Goal: Information Seeking & Learning: Learn about a topic

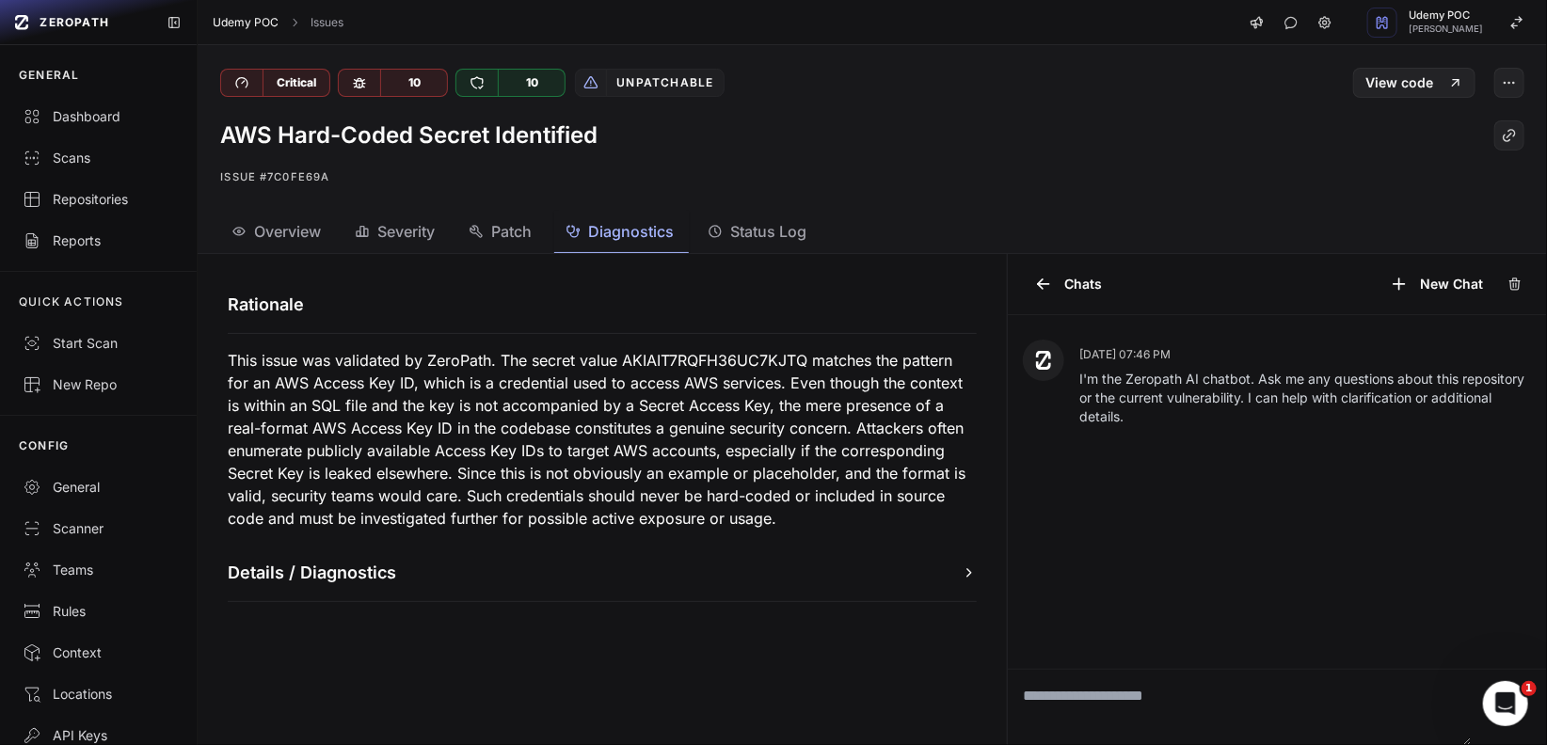
click at [263, 27] on link "Udemy POC" at bounding box center [246, 22] width 66 height 15
click at [82, 162] on div "Scans" at bounding box center [99, 158] width 152 height 19
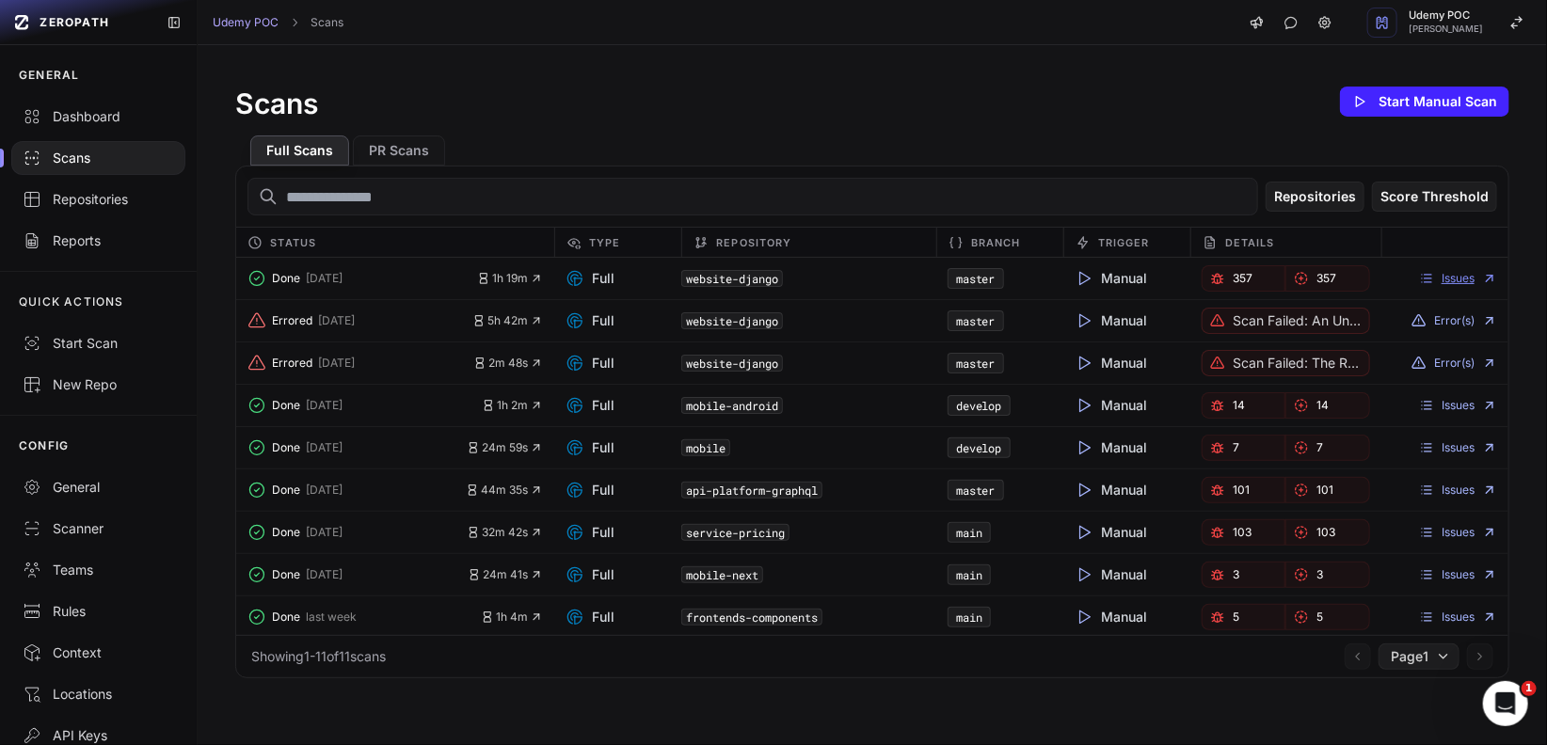
click at [1457, 280] on link "Issues" at bounding box center [1458, 278] width 78 height 15
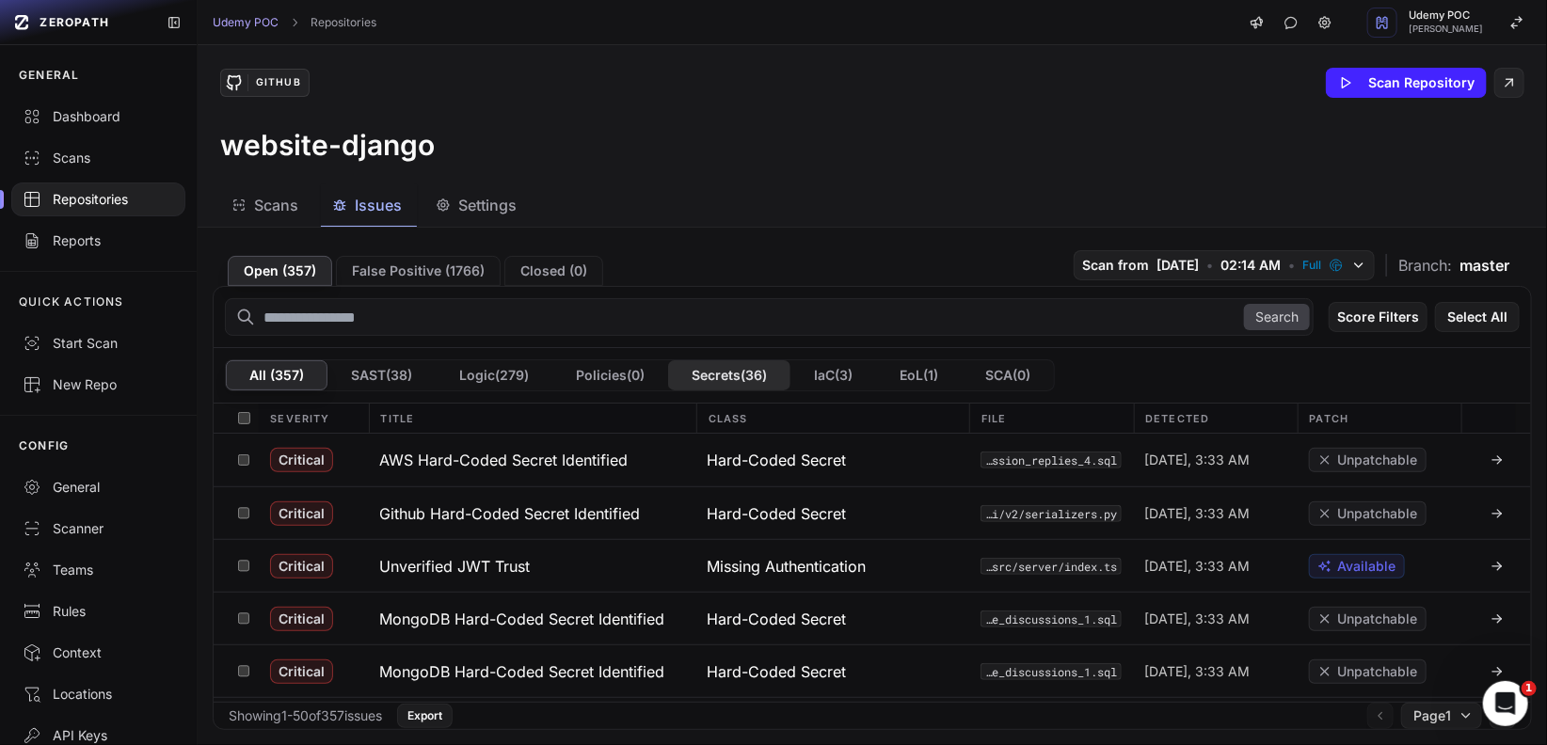
click at [681, 376] on button "Secrets ( 36 )" at bounding box center [729, 375] width 122 height 30
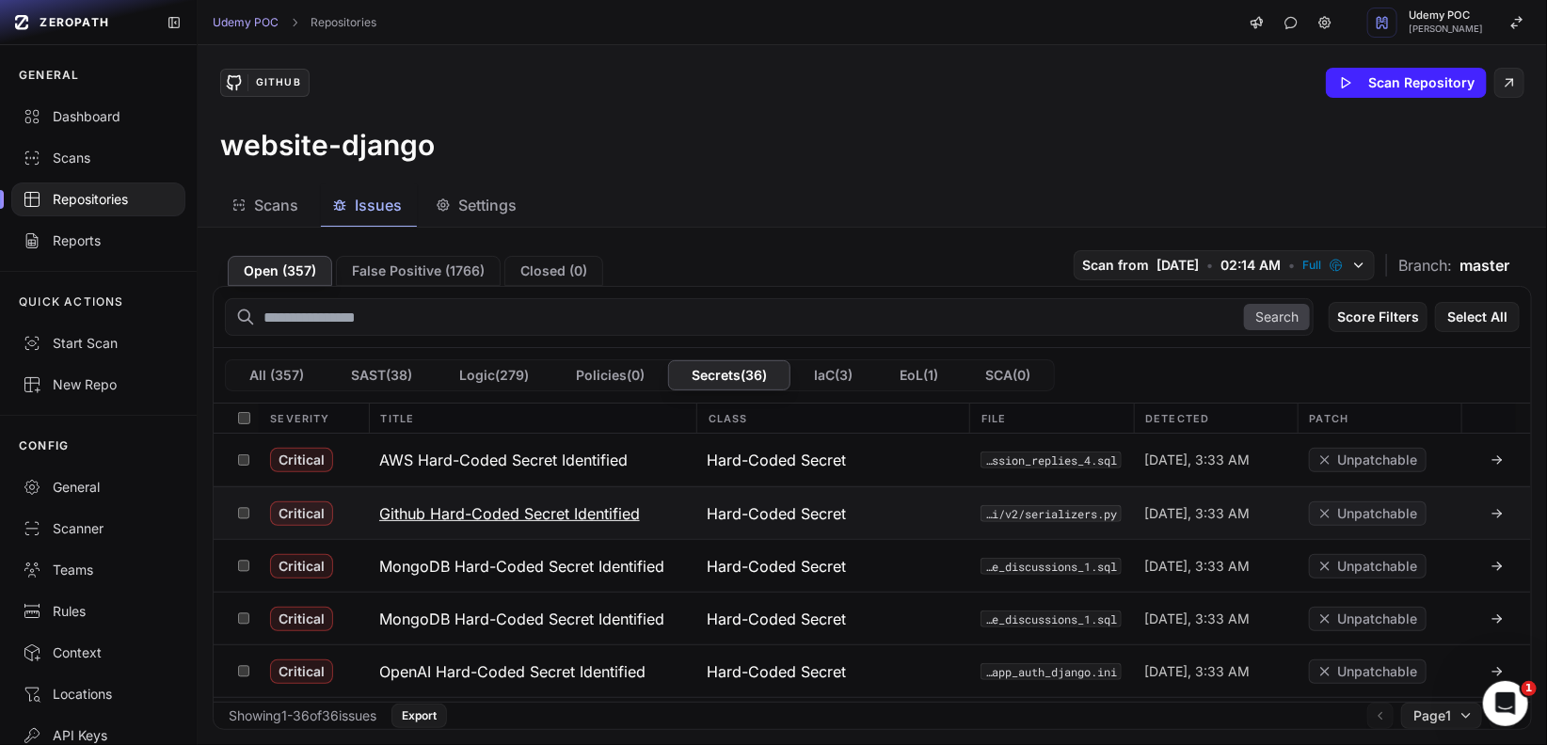
click at [1493, 514] on icon at bounding box center [1497, 514] width 8 height 0
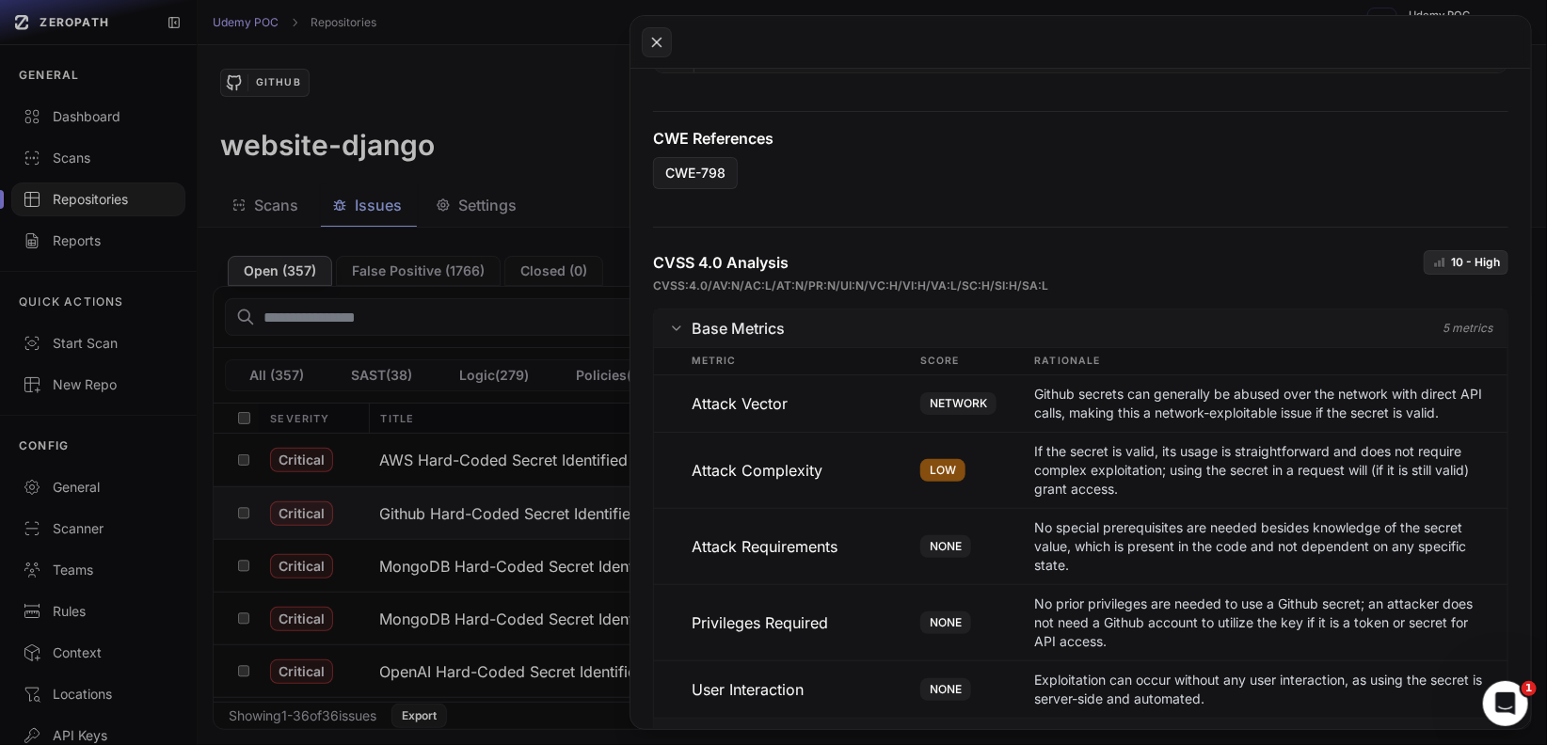
scroll to position [1113, 0]
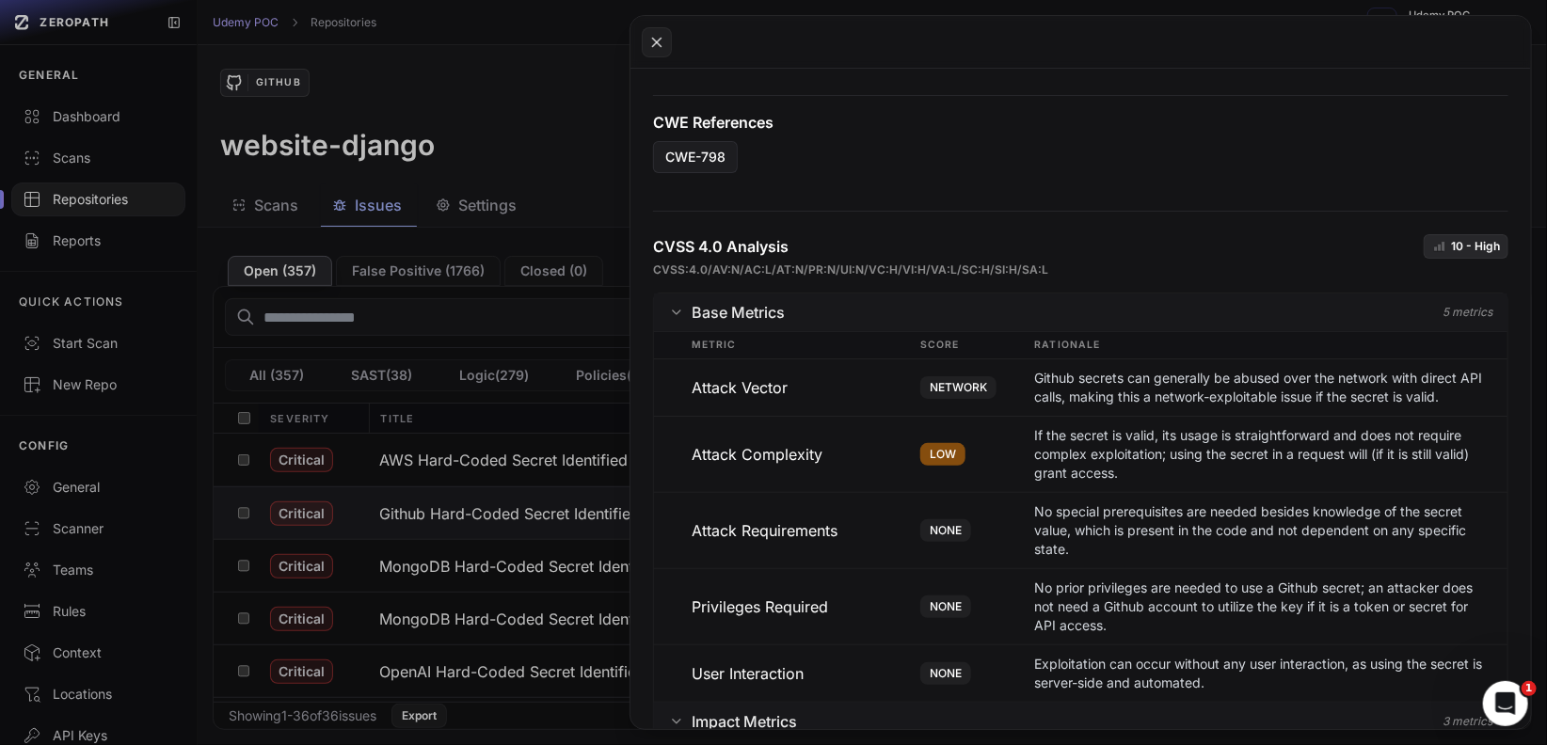
click at [675, 314] on icon "button" at bounding box center [677, 313] width 8 height 4
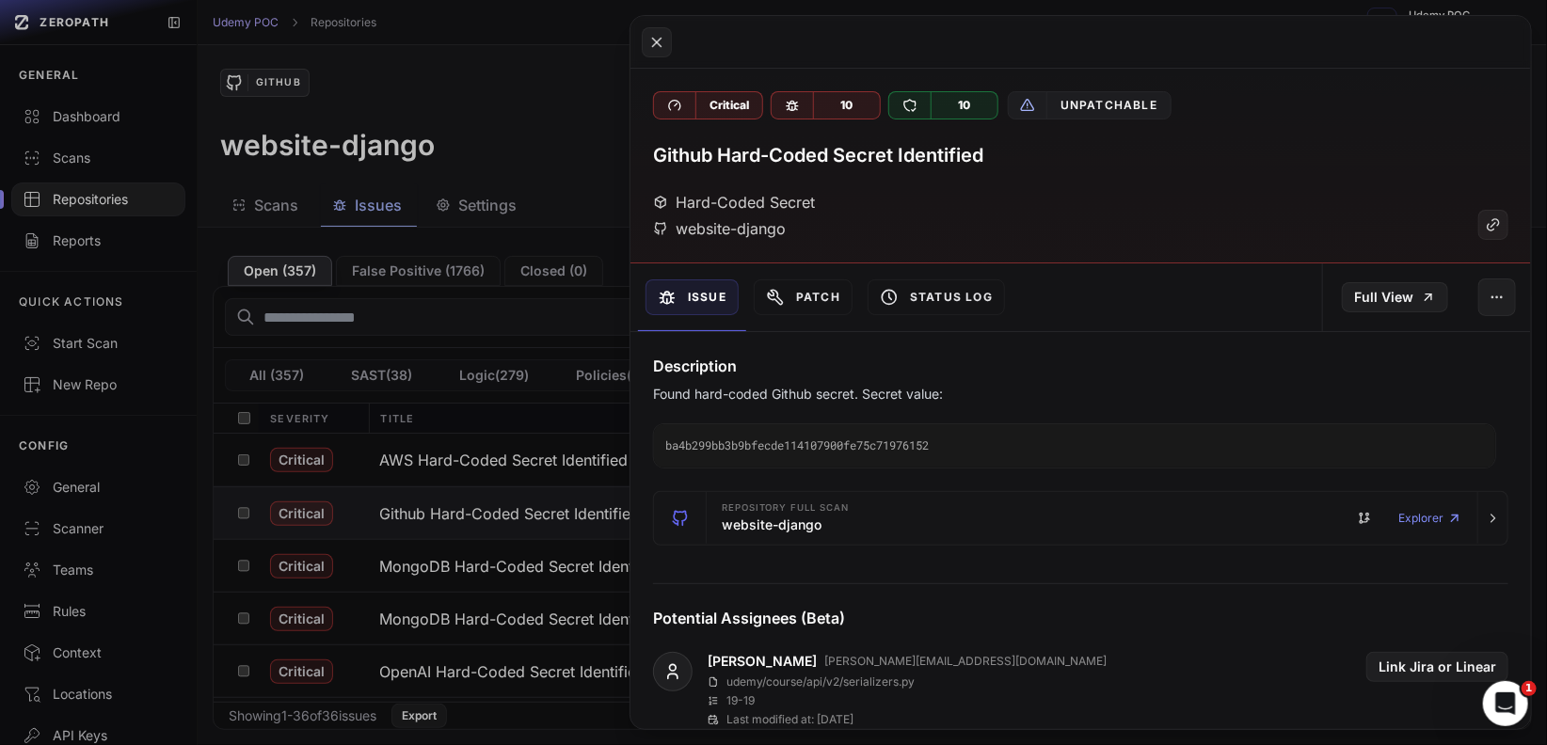
scroll to position [0, 0]
click at [1376, 309] on link "Full View" at bounding box center [1395, 297] width 106 height 30
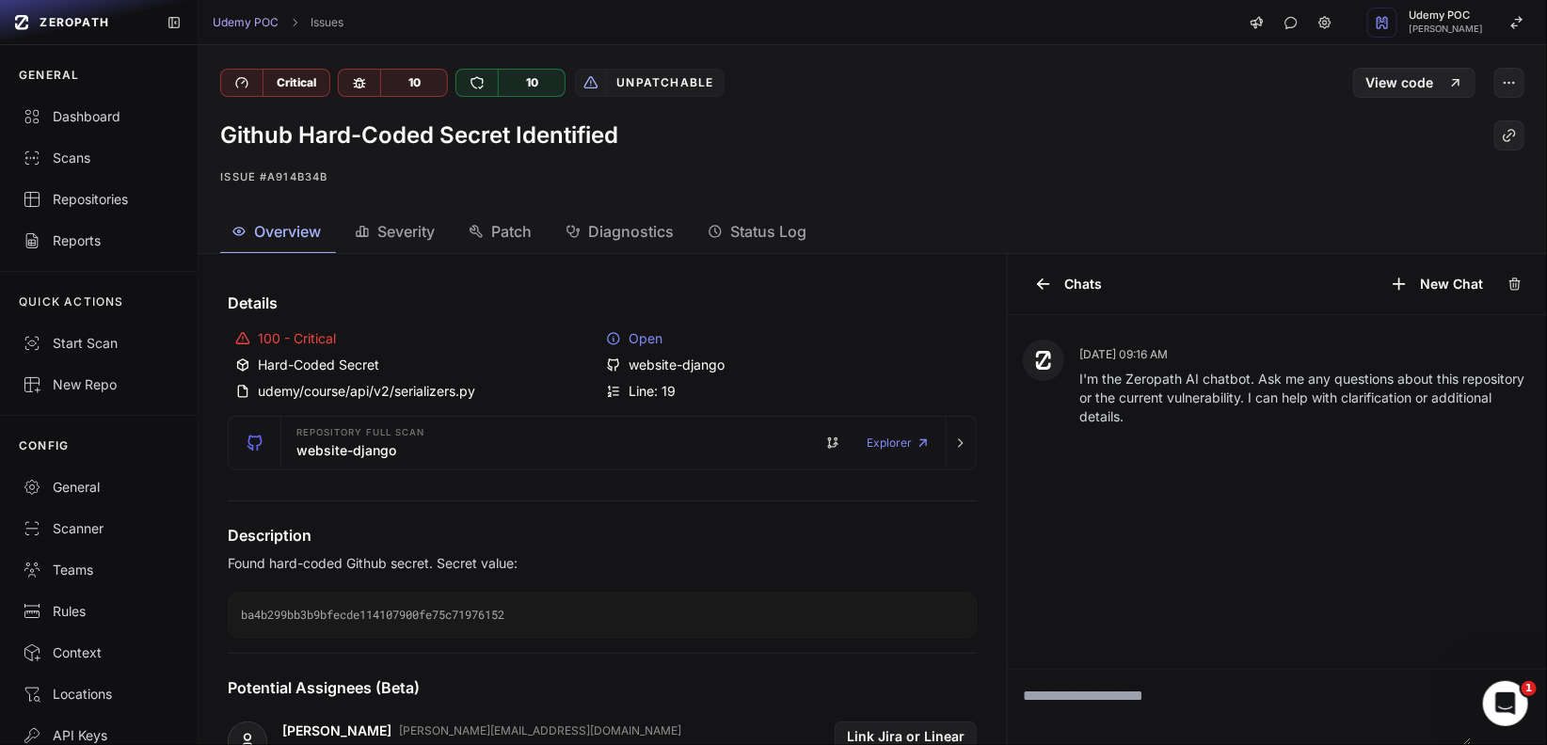
click at [641, 235] on span "Diagnostics" at bounding box center [631, 231] width 86 height 23
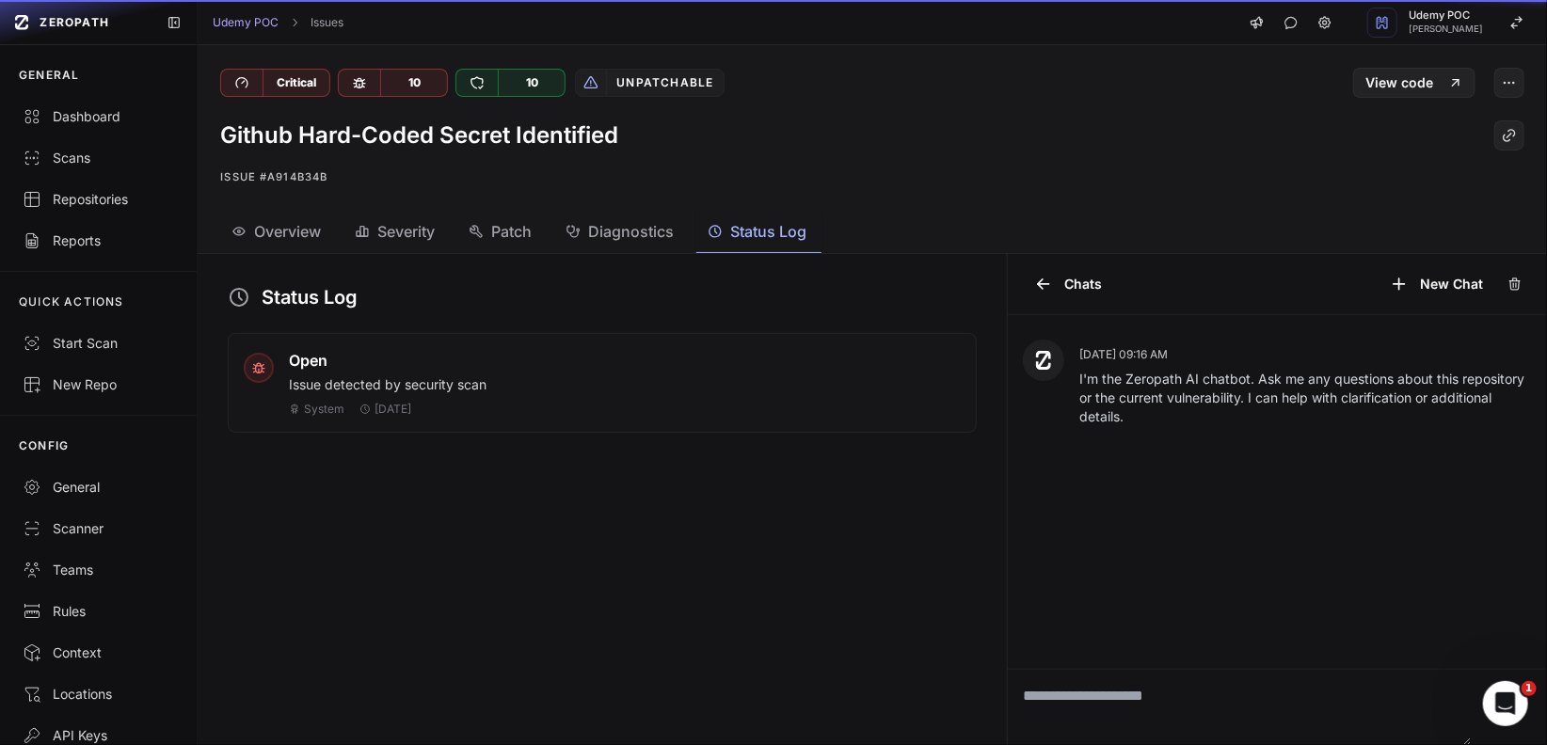
click at [754, 234] on span "Status Log" at bounding box center [768, 231] width 76 height 23
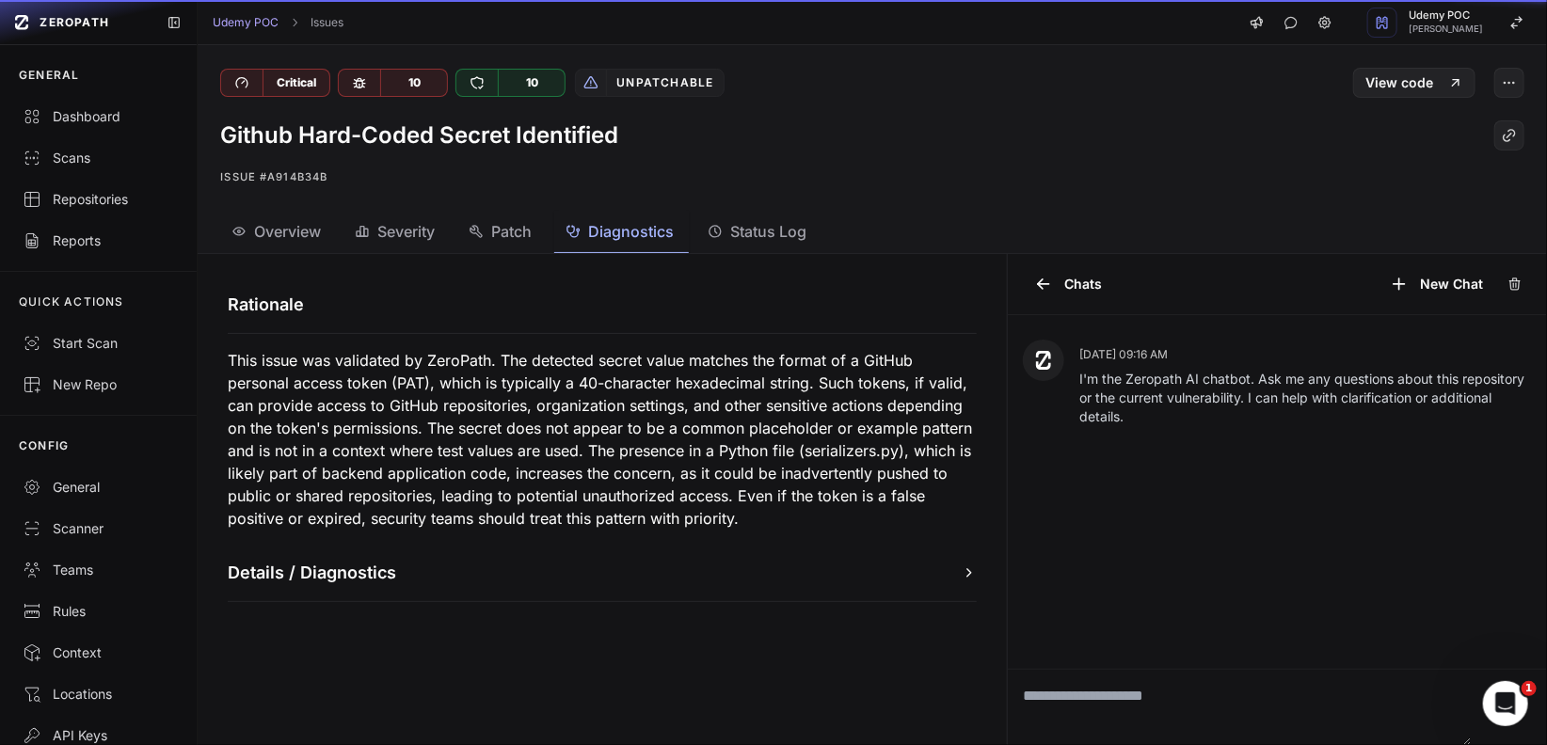
click at [598, 232] on span "Diagnostics" at bounding box center [631, 231] width 86 height 23
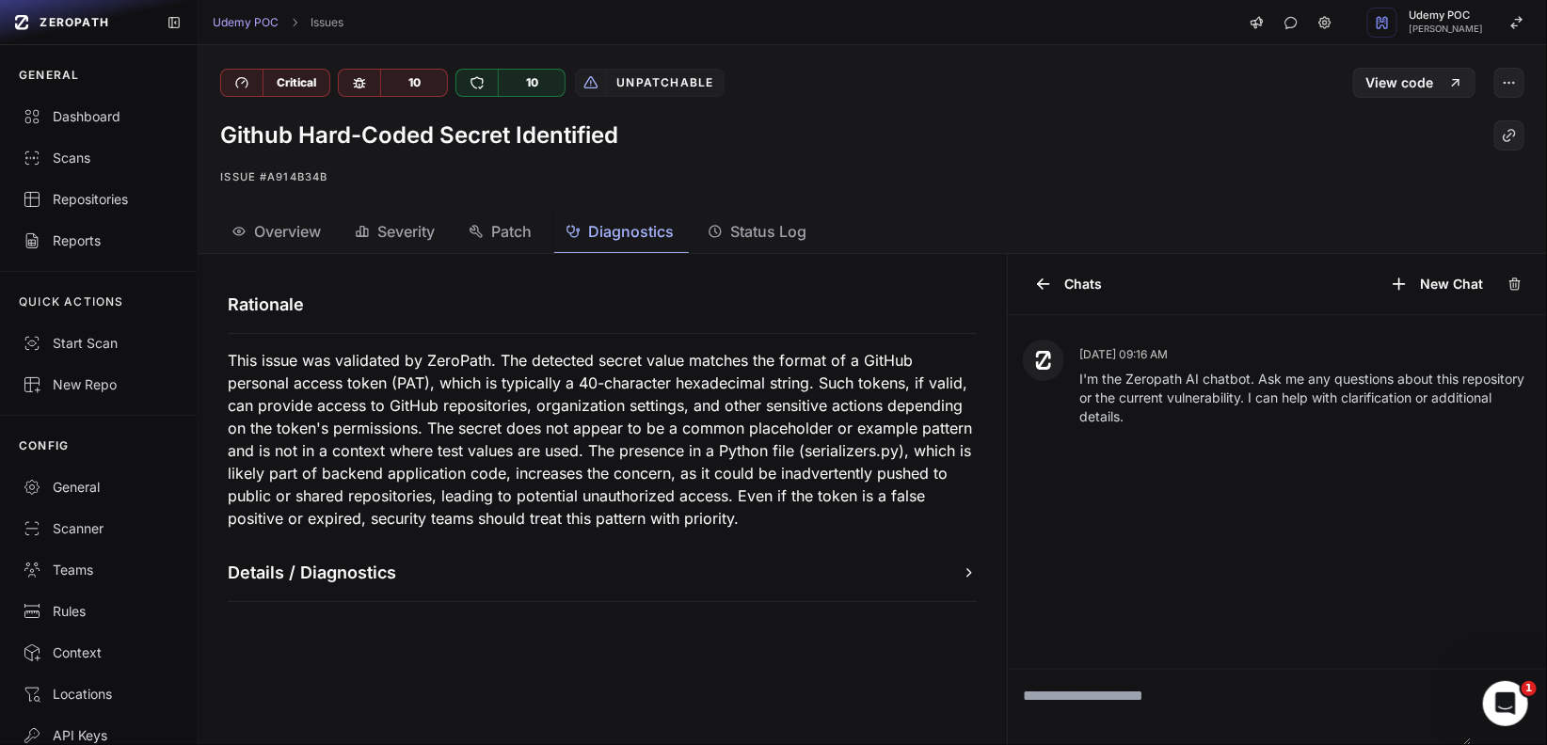
click at [933, 570] on button "Details / Diagnostics" at bounding box center [602, 573] width 749 height 26
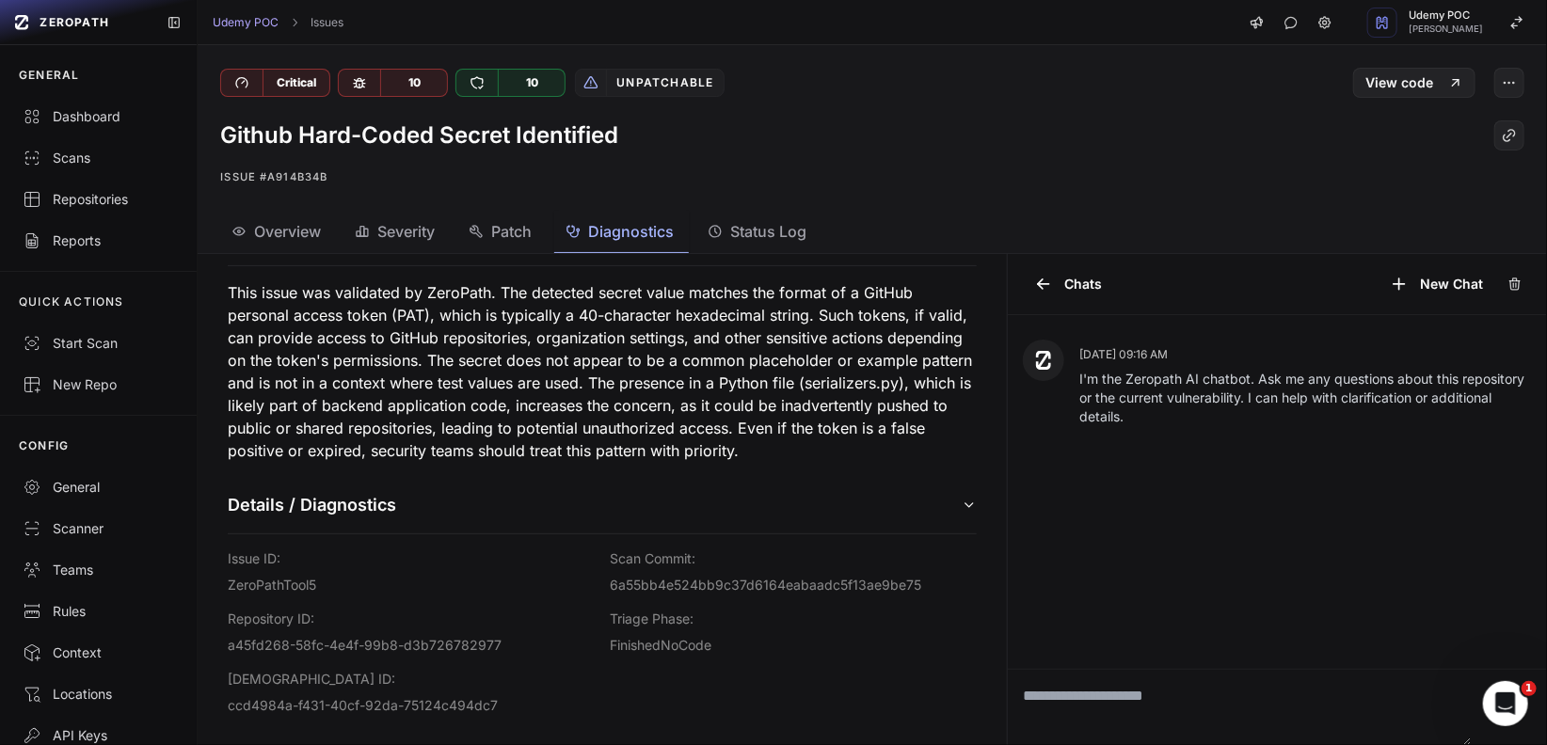
scroll to position [88, 0]
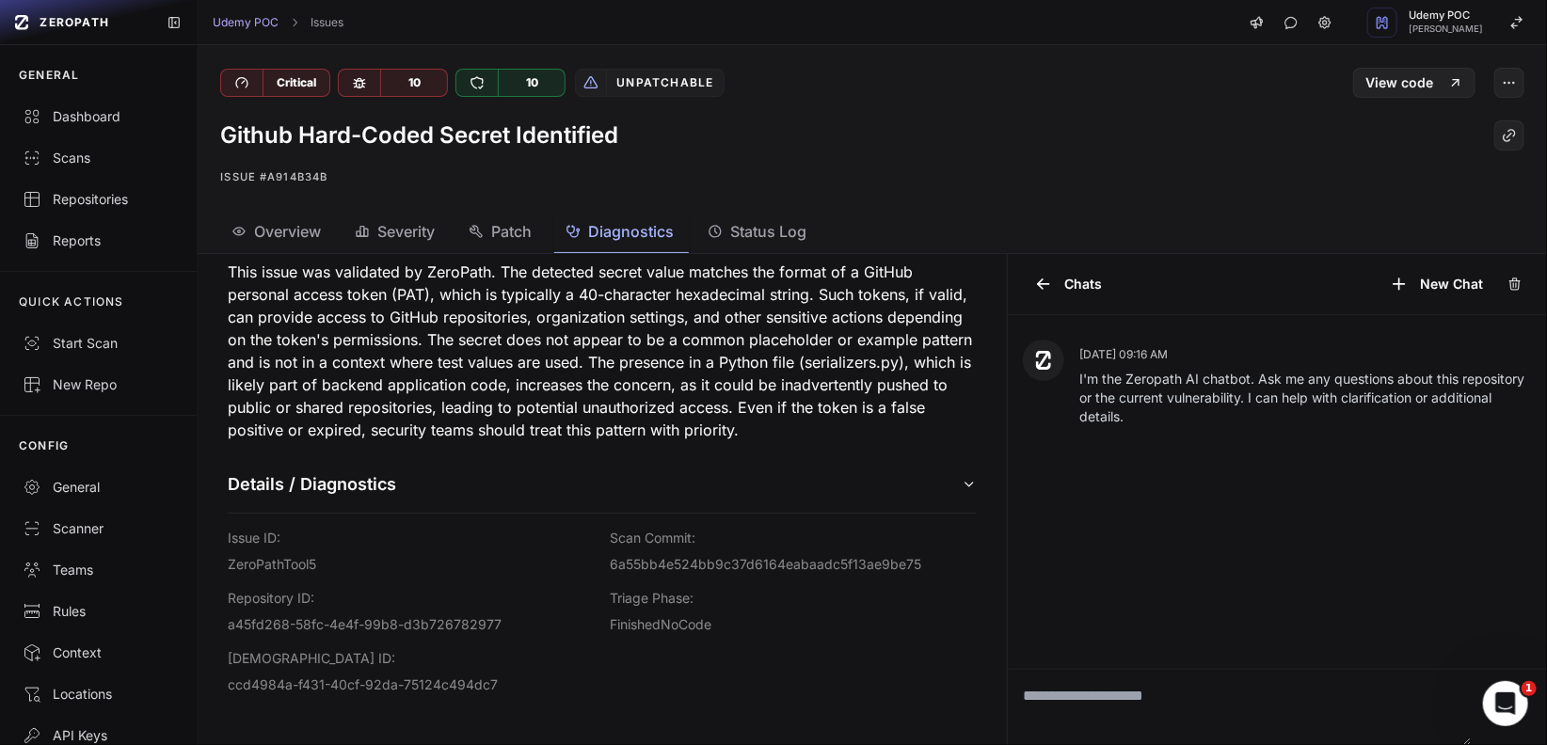
click at [418, 227] on span "Severity" at bounding box center [405, 231] width 57 height 23
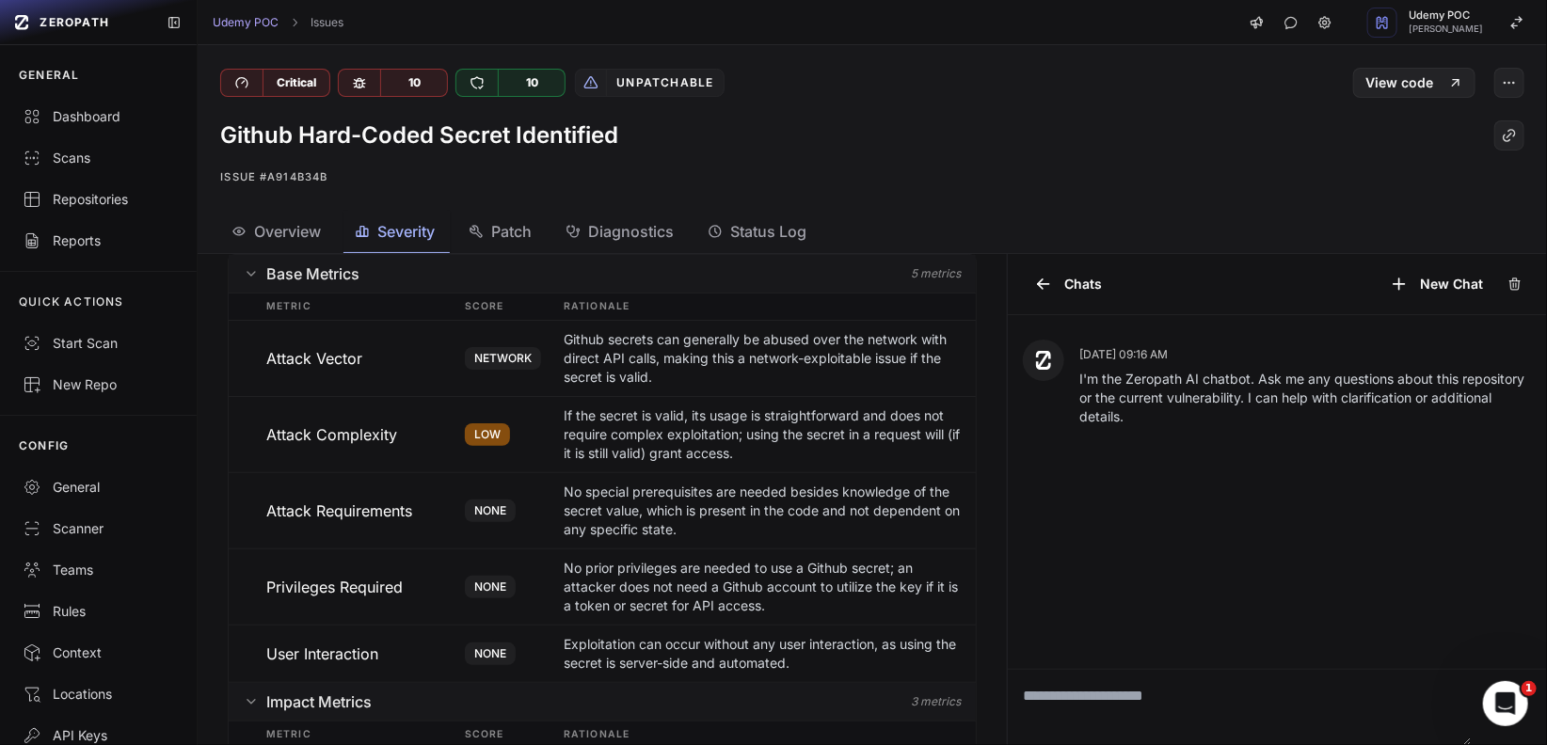
click at [289, 233] on span "Overview" at bounding box center [287, 231] width 67 height 23
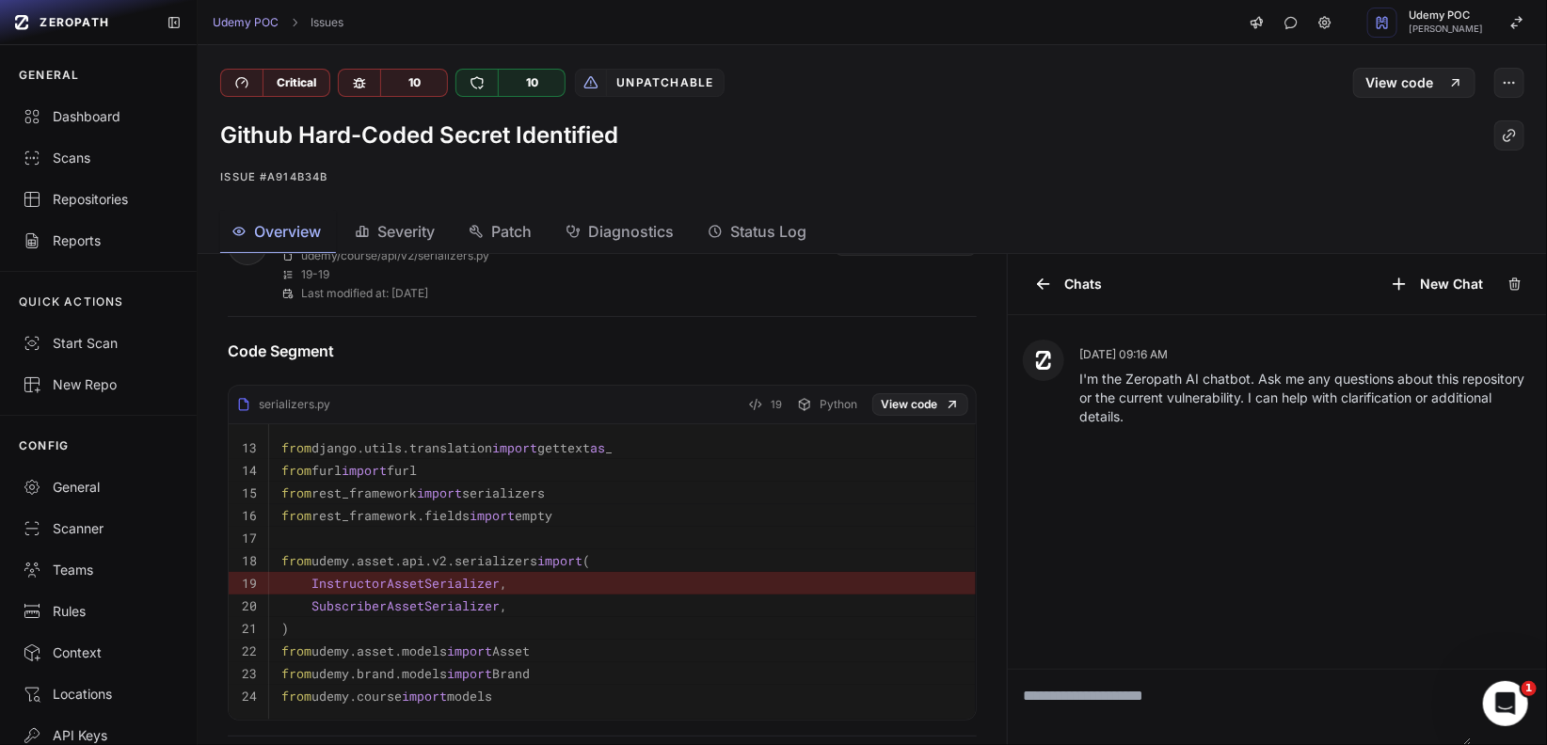
scroll to position [537, 0]
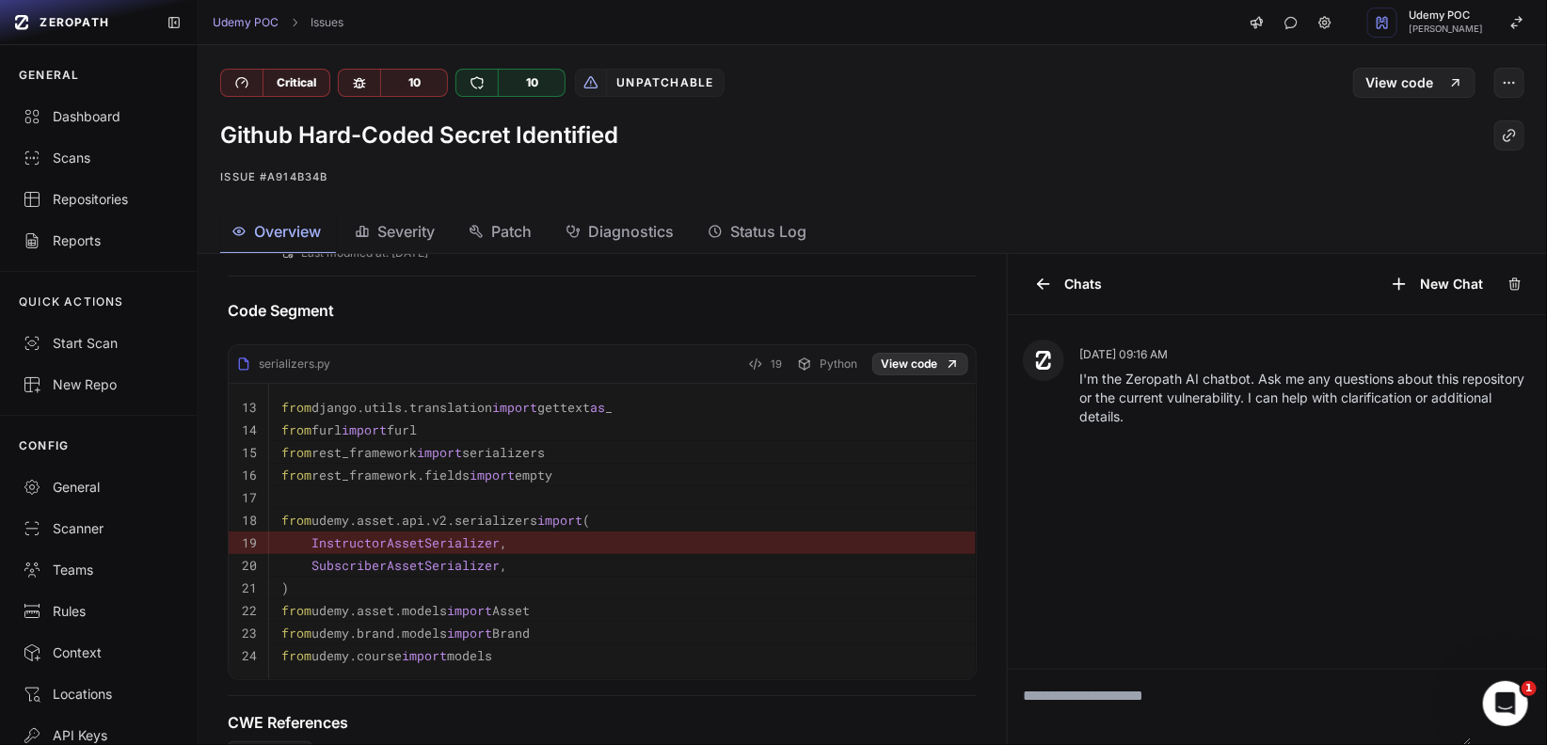
click at [894, 360] on link "View code" at bounding box center [921, 364] width 96 height 23
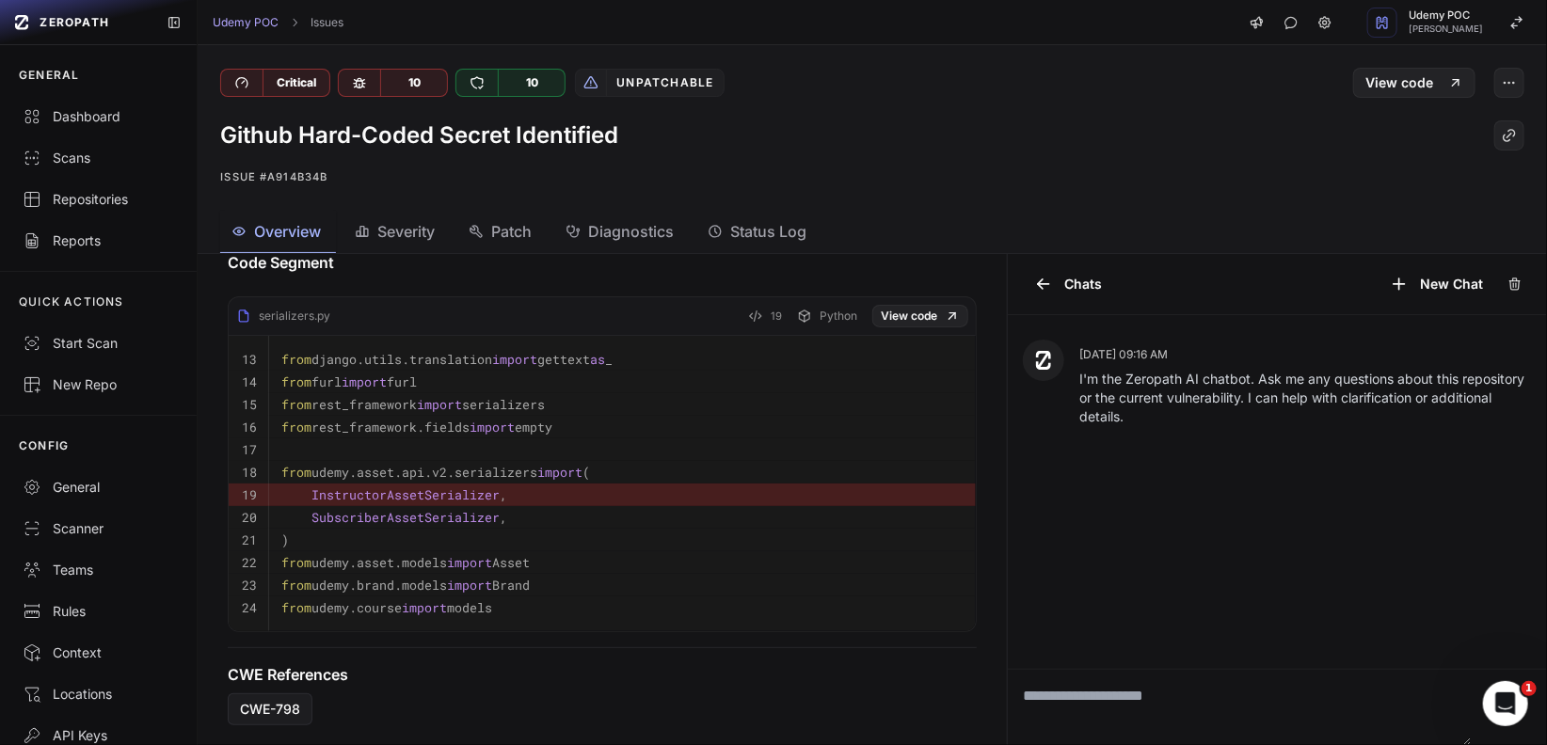
scroll to position [598, 0]
click at [759, 311] on icon at bounding box center [760, 313] width 3 height 5
click at [418, 231] on span "Severity" at bounding box center [405, 231] width 57 height 23
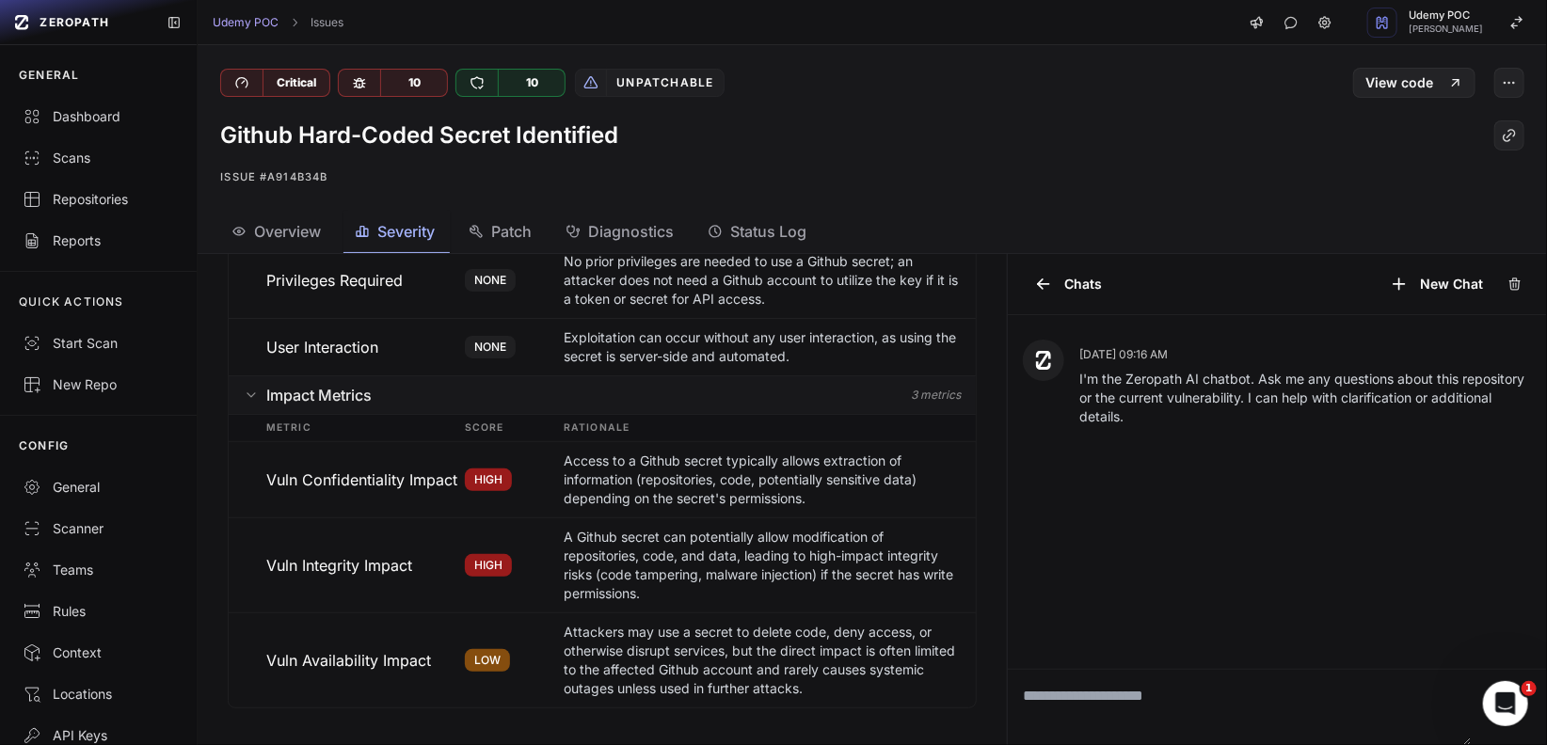
click at [555, 234] on div "Overview Severity Patch Diagnostics Status Log" at bounding box center [850, 232] width 1305 height 42
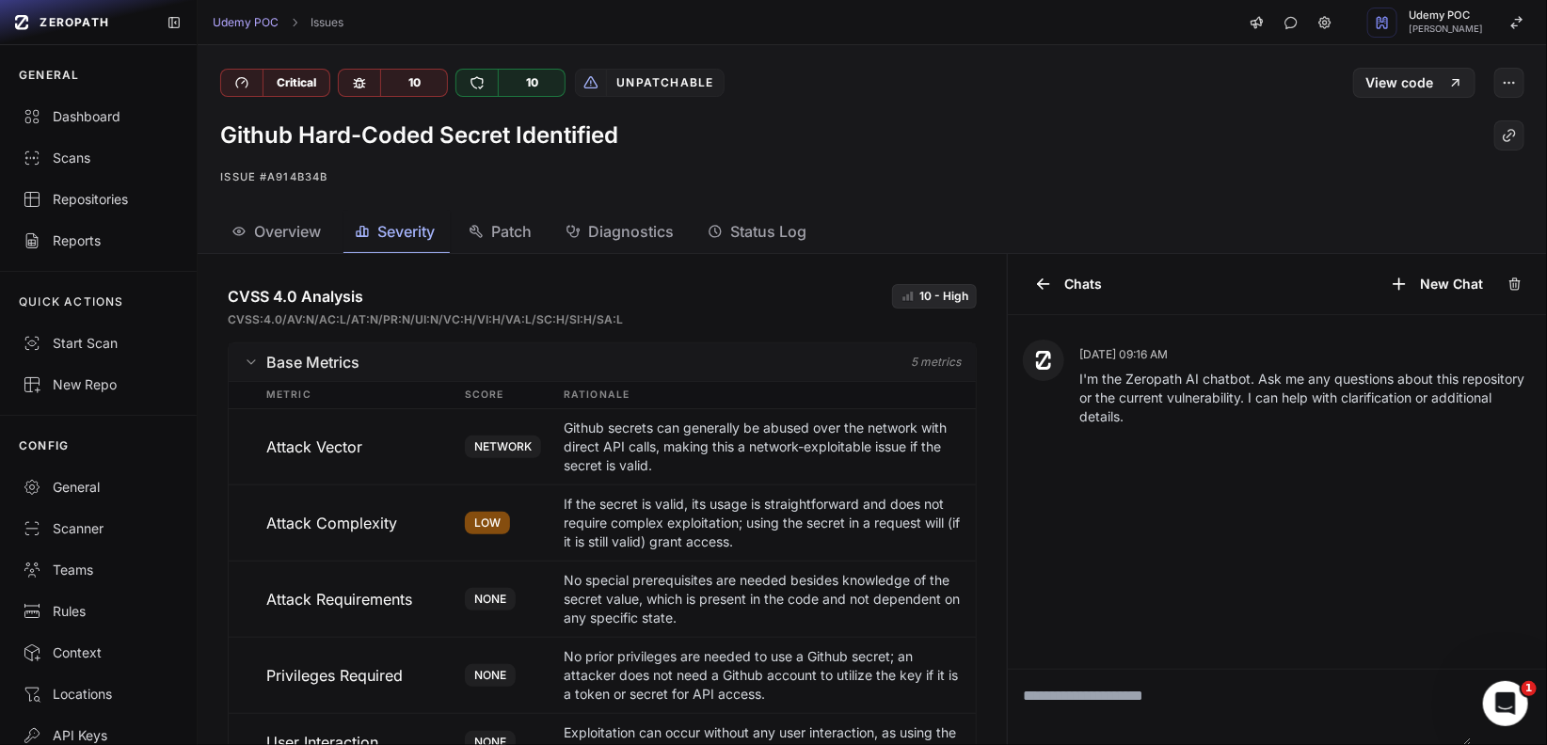
click at [511, 239] on span "Patch" at bounding box center [511, 231] width 40 height 23
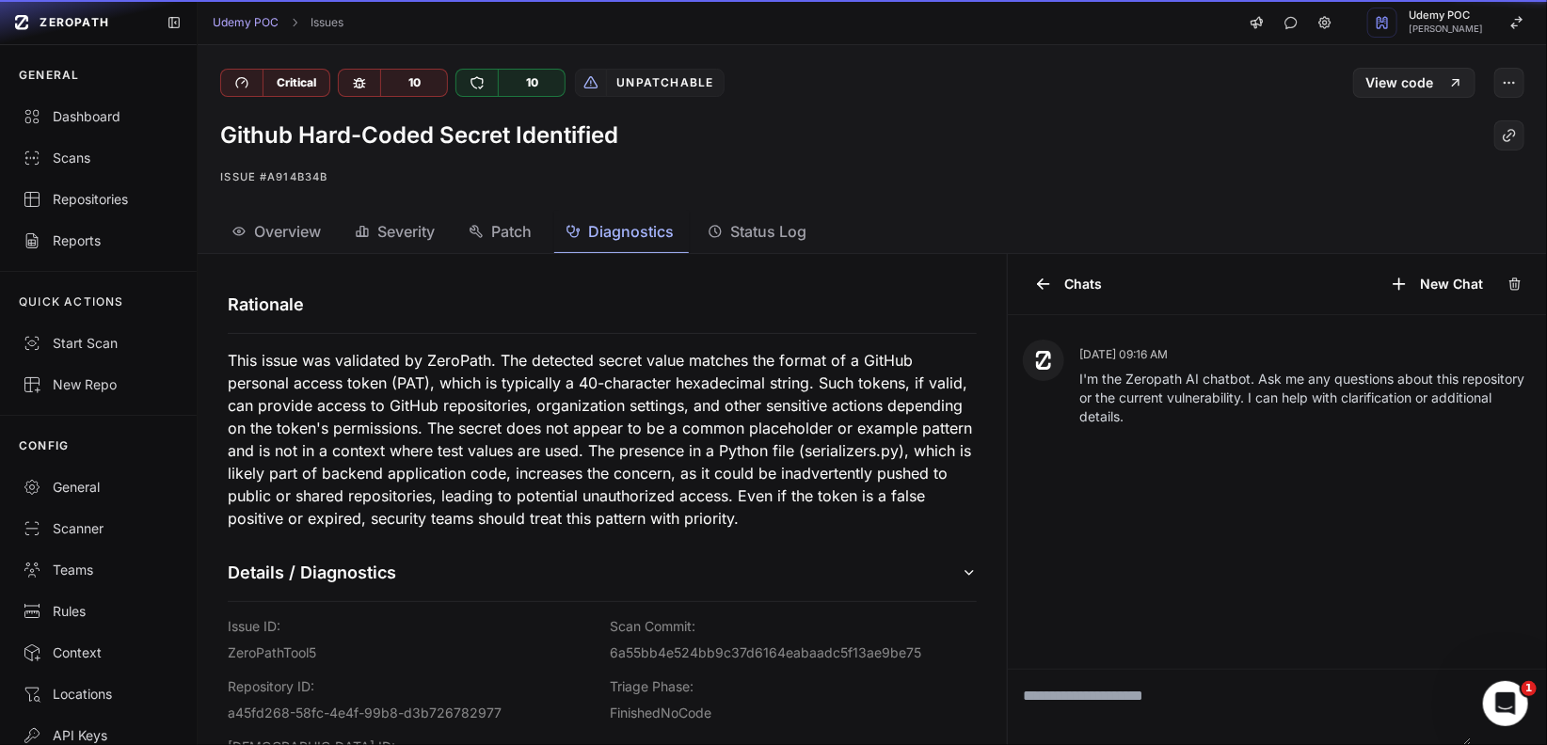
click at [612, 235] on span "Diagnostics" at bounding box center [631, 231] width 86 height 23
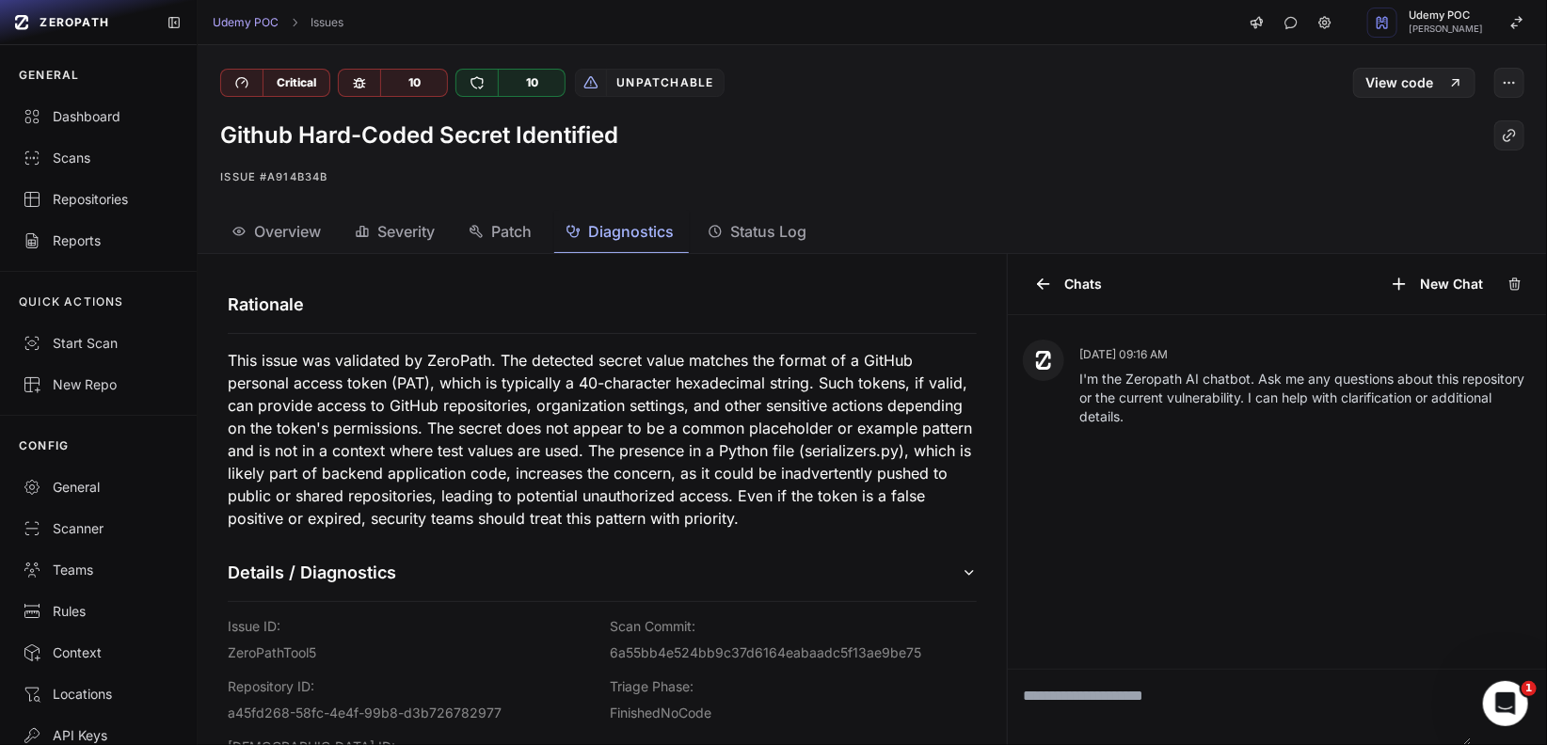
click at [765, 237] on span "Status Log" at bounding box center [768, 231] width 76 height 23
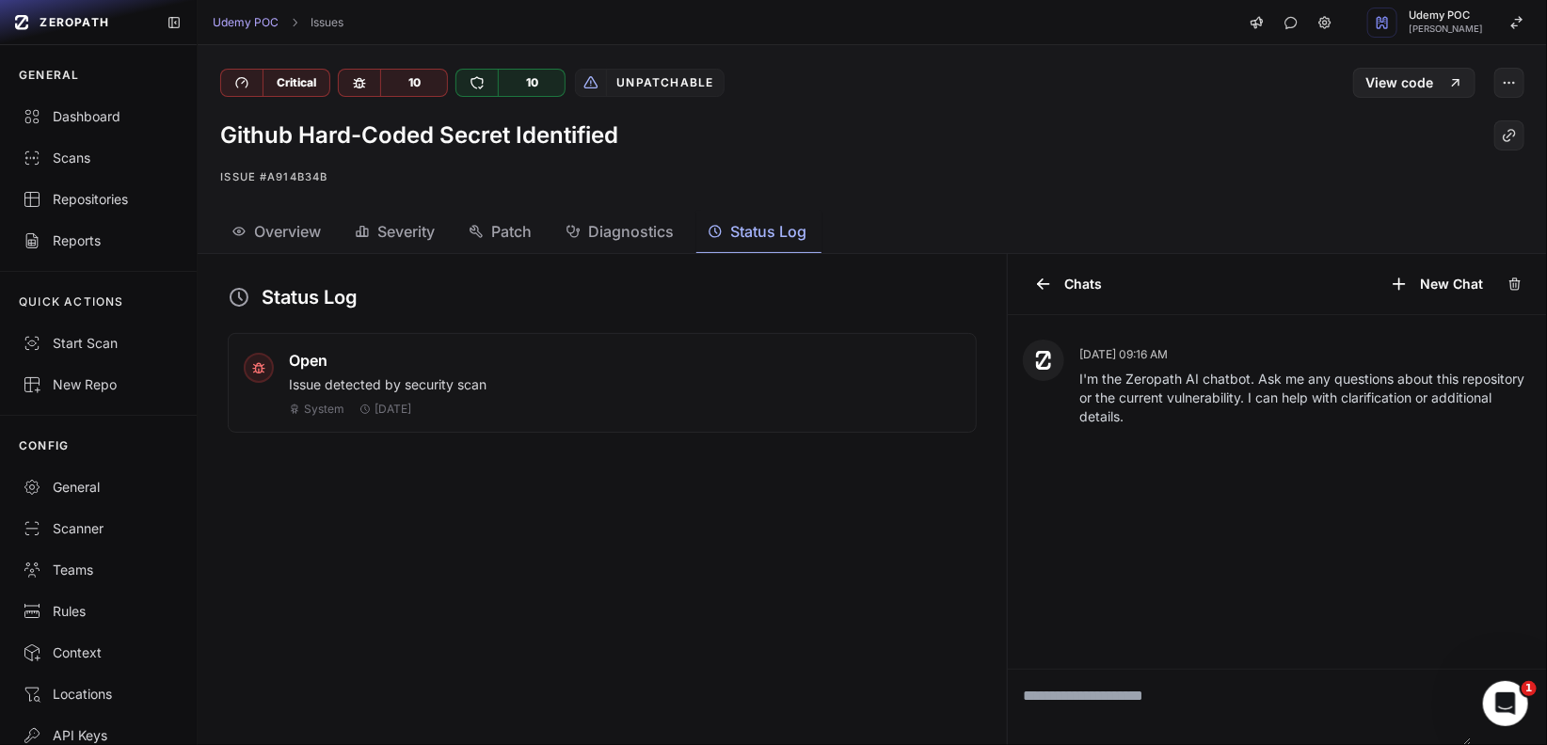
click at [620, 238] on span "Diagnostics" at bounding box center [631, 231] width 86 height 23
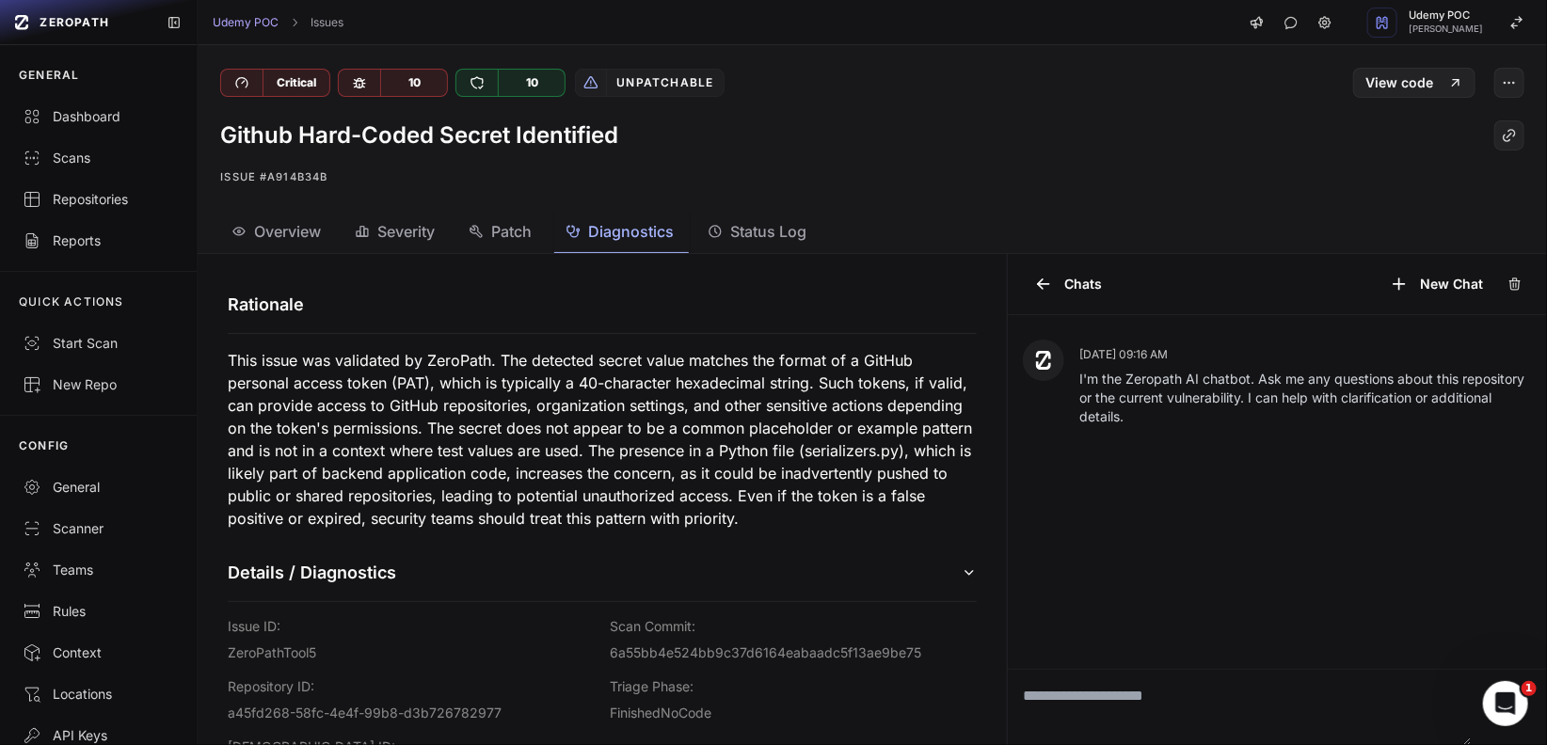
click at [267, 220] on span "Overview" at bounding box center [287, 231] width 67 height 23
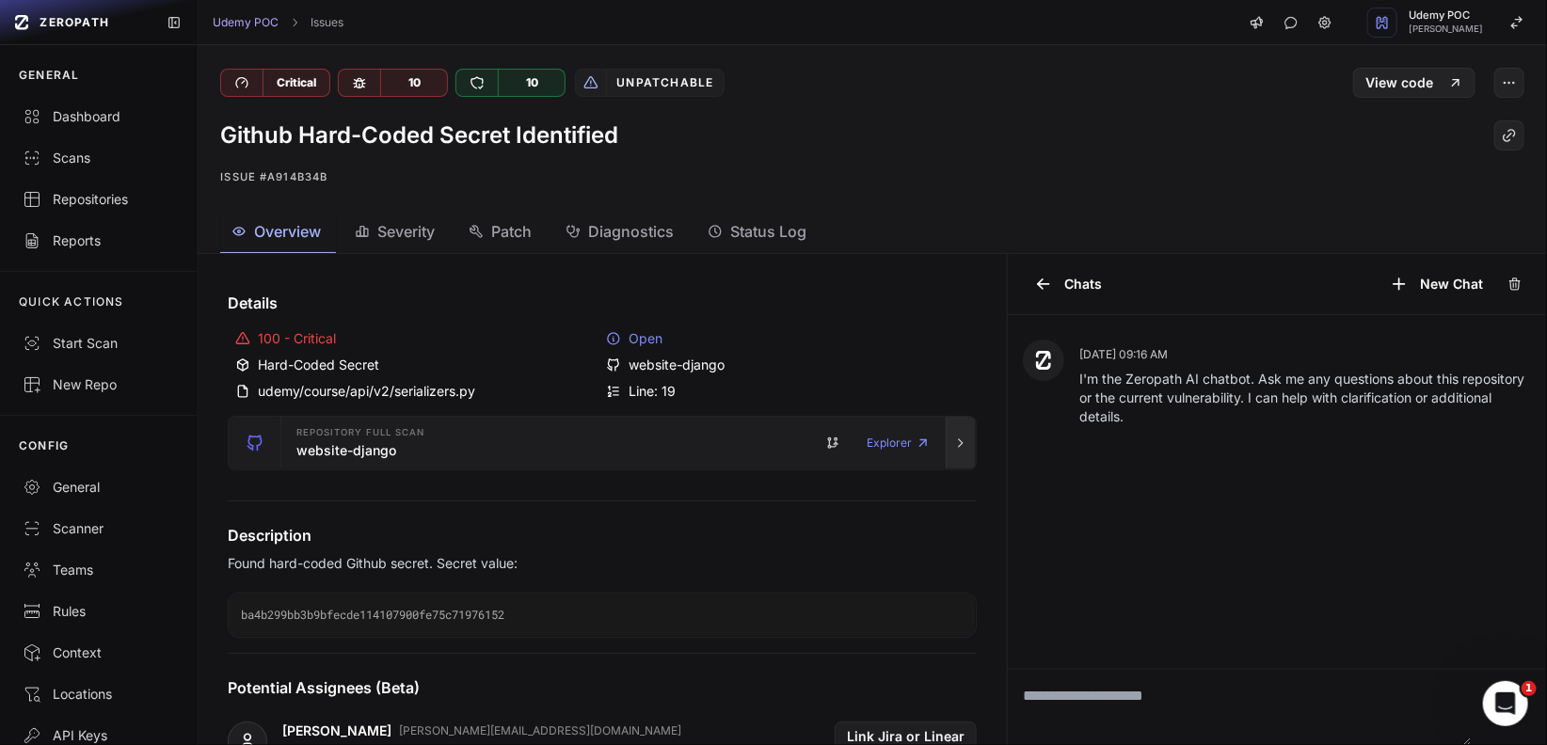
click at [946, 442] on button "button" at bounding box center [961, 443] width 30 height 53
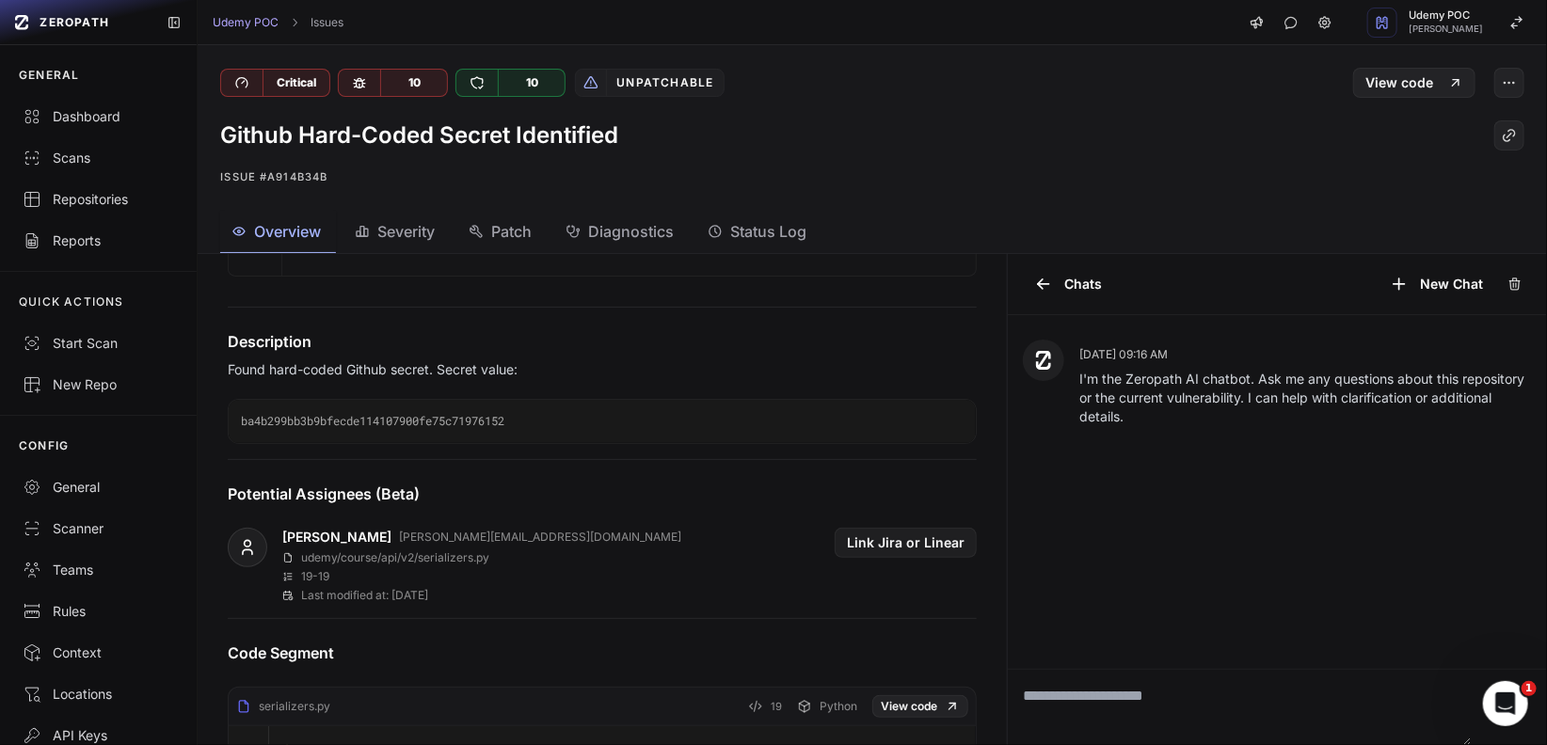
scroll to position [545, 0]
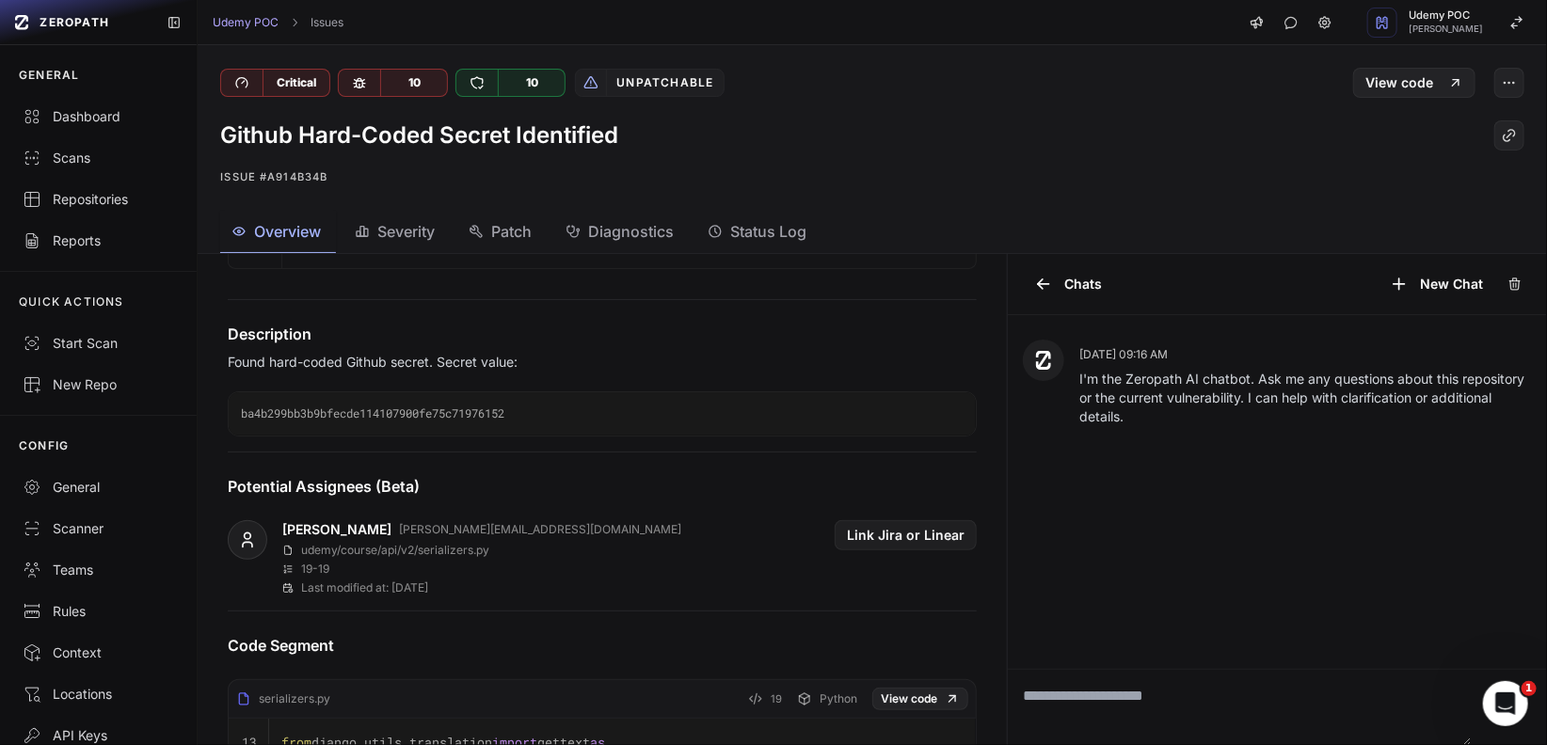
click at [445, 410] on code "ba4b299bb3b9bfecde114107900fe75c71976152" at bounding box center [602, 413] width 747 height 43
copy code "ba4b299bb3b9bfecde114107900fe75c71976152"
click at [1155, 703] on textarea at bounding box center [1240, 707] width 464 height 75
click at [400, 405] on code "ba4b299bb3b9bfecde114107900fe75c71976152" at bounding box center [602, 413] width 747 height 43
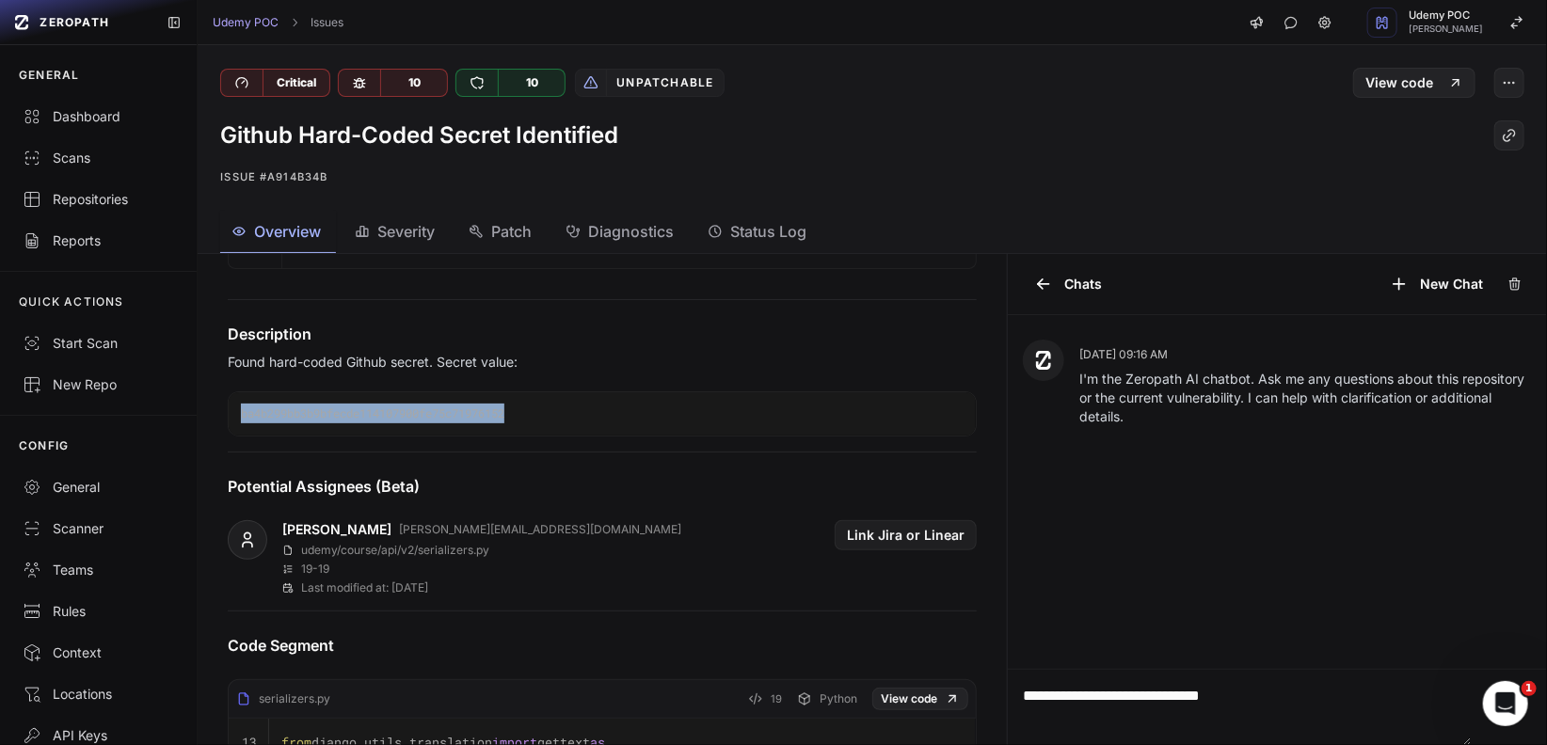
click at [400, 405] on code "ba4b299bb3b9bfecde114107900fe75c71976152" at bounding box center [602, 413] width 747 height 43
copy code "ba4b299bb3b9bfecde114107900fe75c71976152"
click at [1268, 702] on textarea "**********" at bounding box center [1240, 707] width 464 height 75
paste textarea "**********"
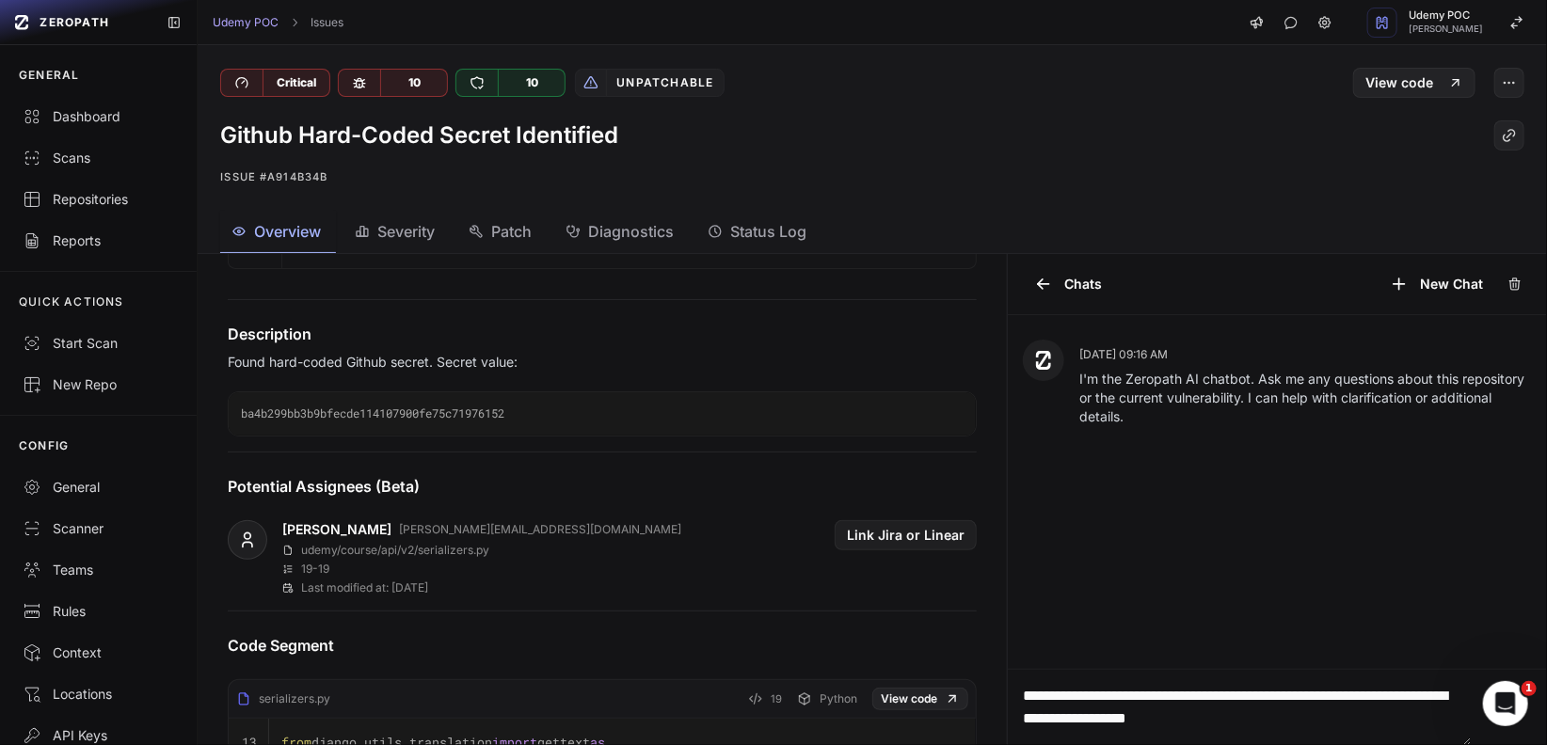
scroll to position [6, 0]
type textarea "**********"
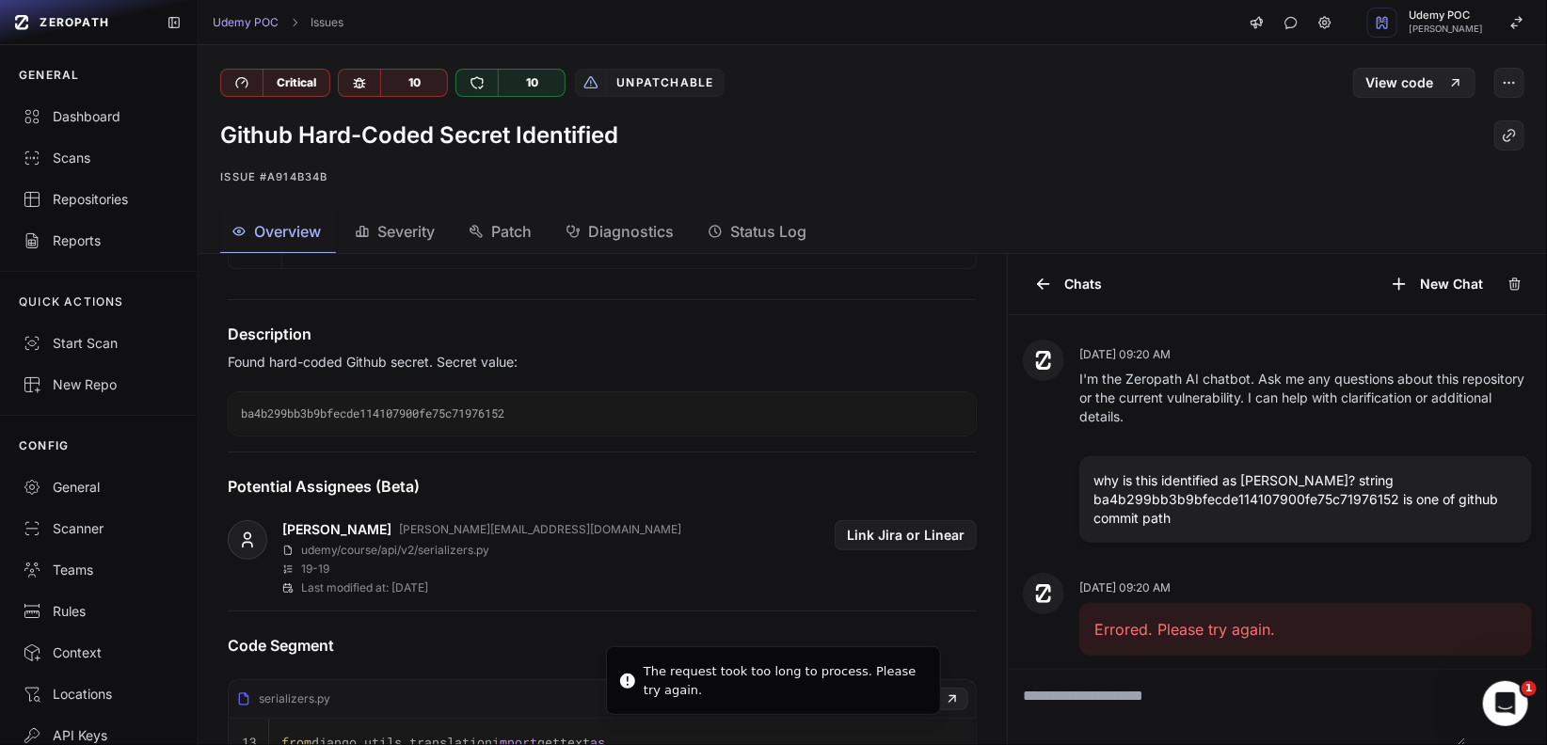
scroll to position [9, 0]
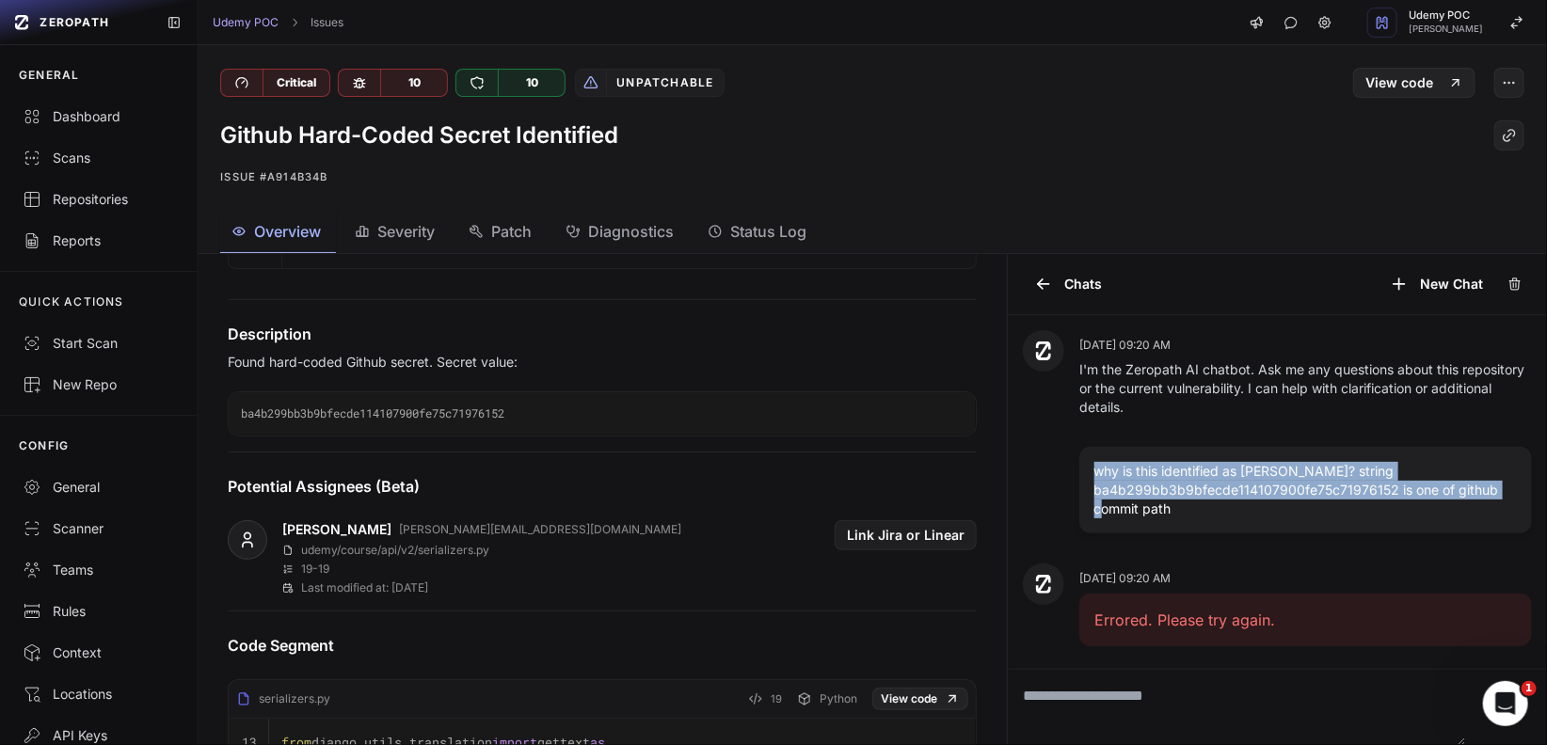
drag, startPoint x: 1159, startPoint y: 508, endPoint x: 1077, endPoint y: 473, distance: 89.0
click at [1080, 473] on div "why is this identified as [PERSON_NAME]? string ba4b299bb3b9bfecde114107900fe75…" at bounding box center [1306, 490] width 453 height 87
copy p "why is this identified as [PERSON_NAME]? string ba4b299bb3b9bfecde114107900fe75…"
click at [1440, 286] on button "New Chat" at bounding box center [1437, 284] width 116 height 30
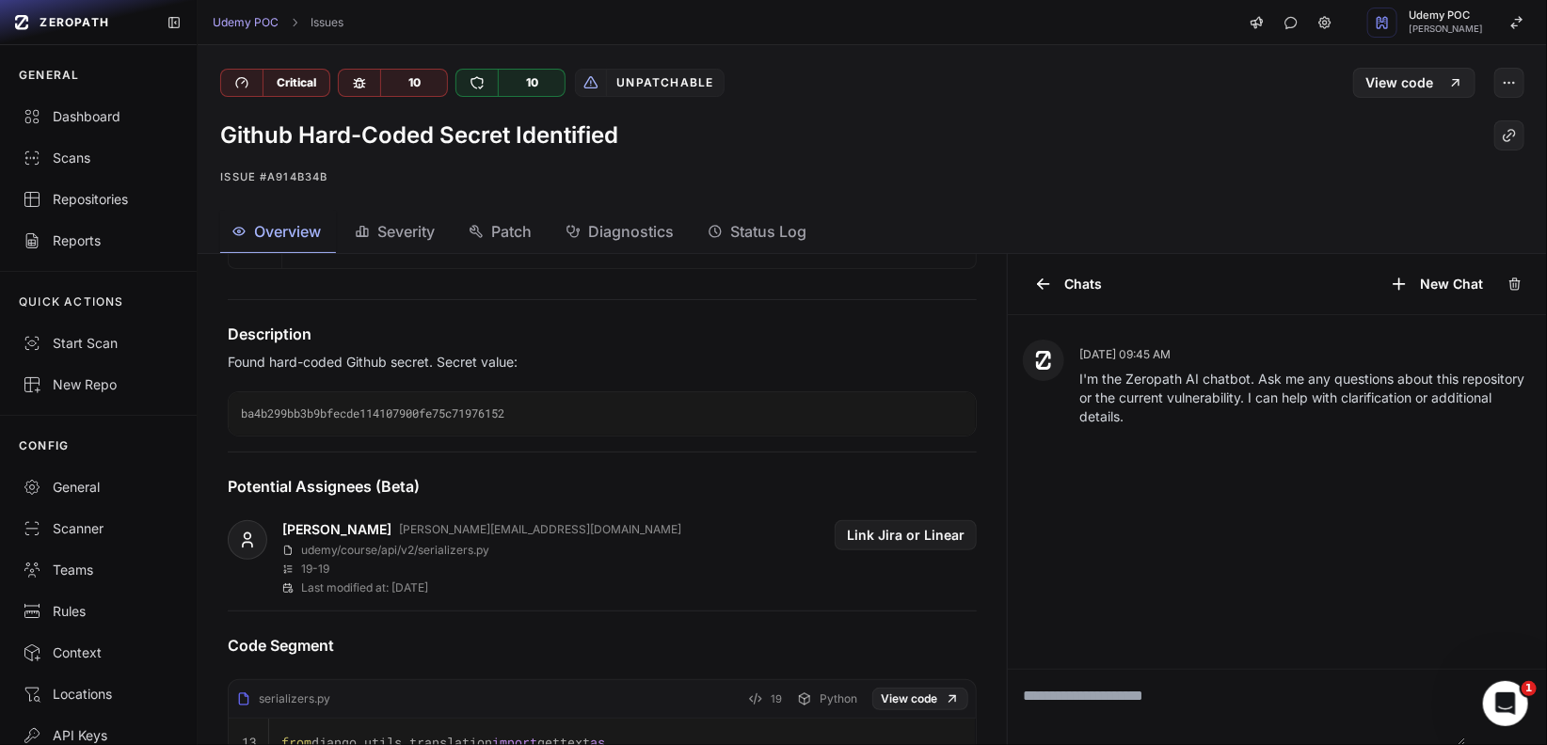
click at [1066, 697] on textarea at bounding box center [1237, 707] width 458 height 75
paste textarea "**********"
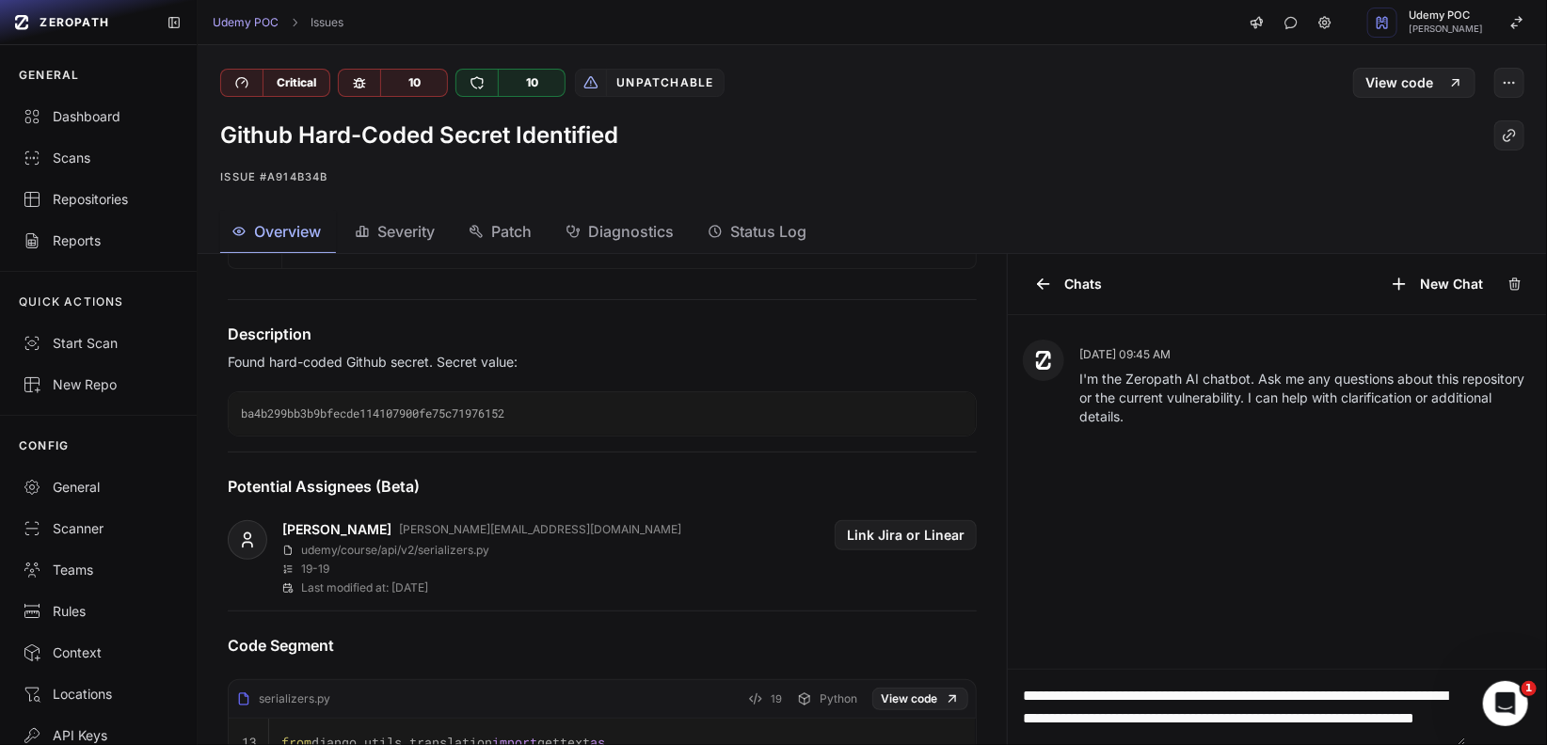
scroll to position [44, 0]
type textarea "**********"
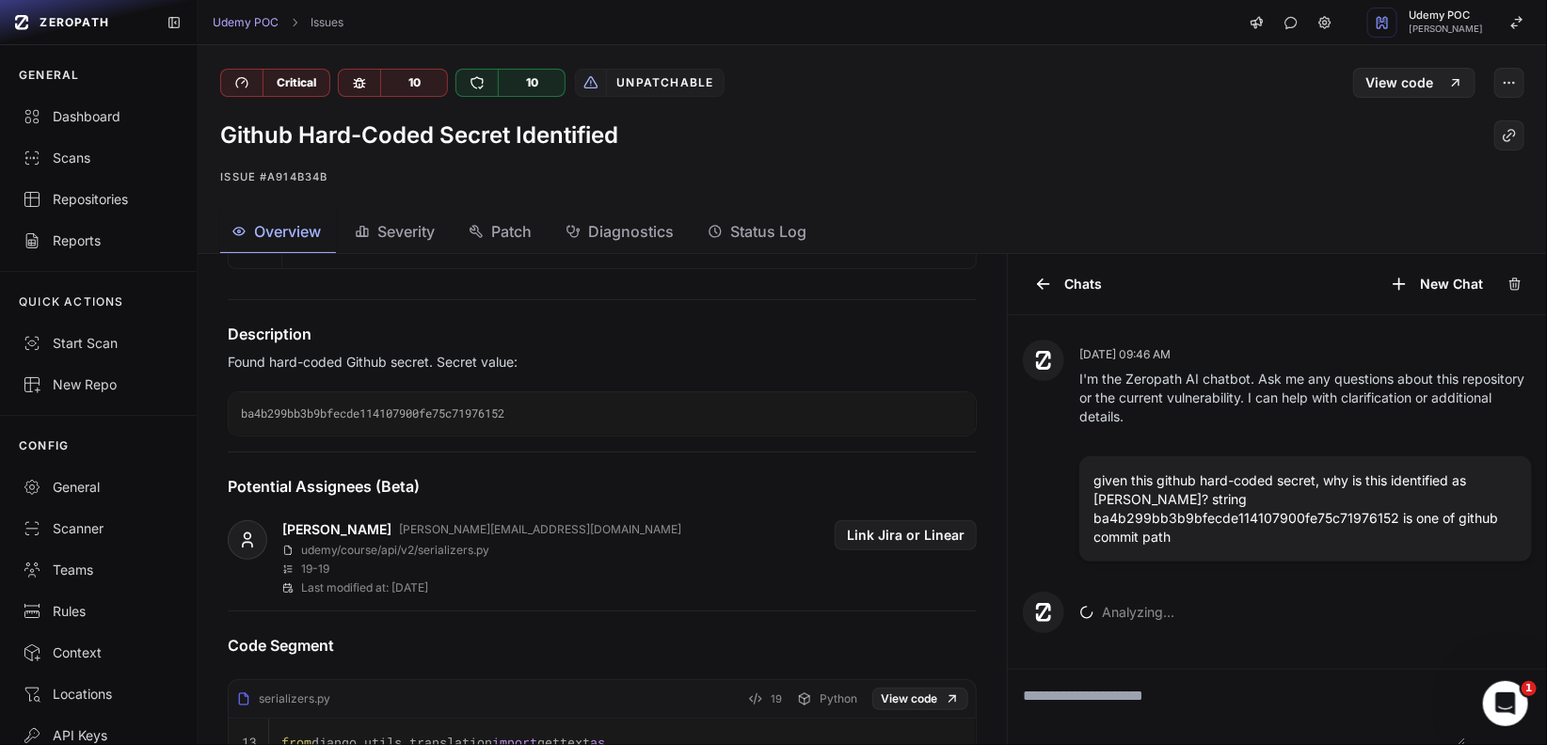
scroll to position [0, 0]
click at [79, 158] on div "Scans" at bounding box center [99, 158] width 152 height 19
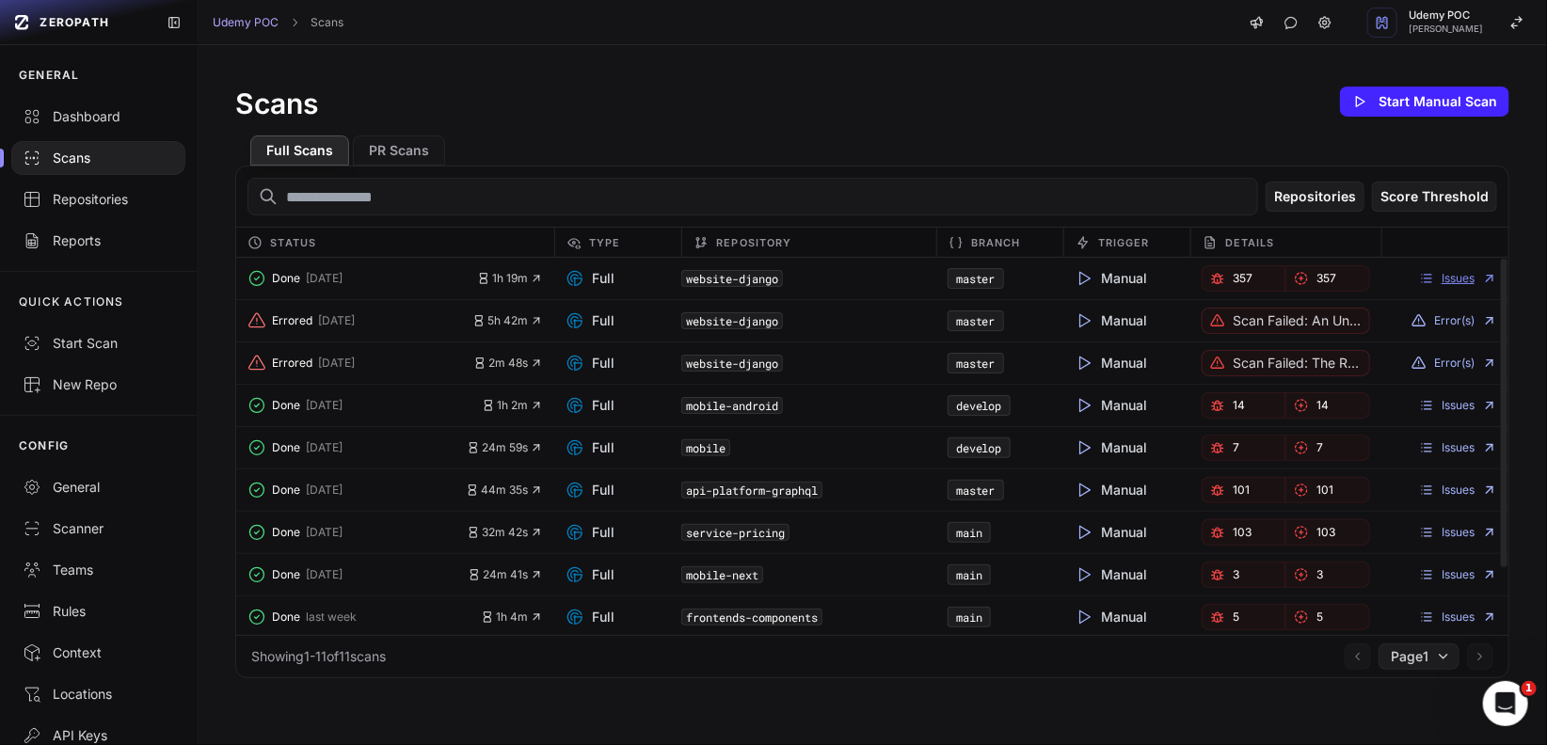
click at [1437, 278] on link "Issues" at bounding box center [1458, 278] width 78 height 15
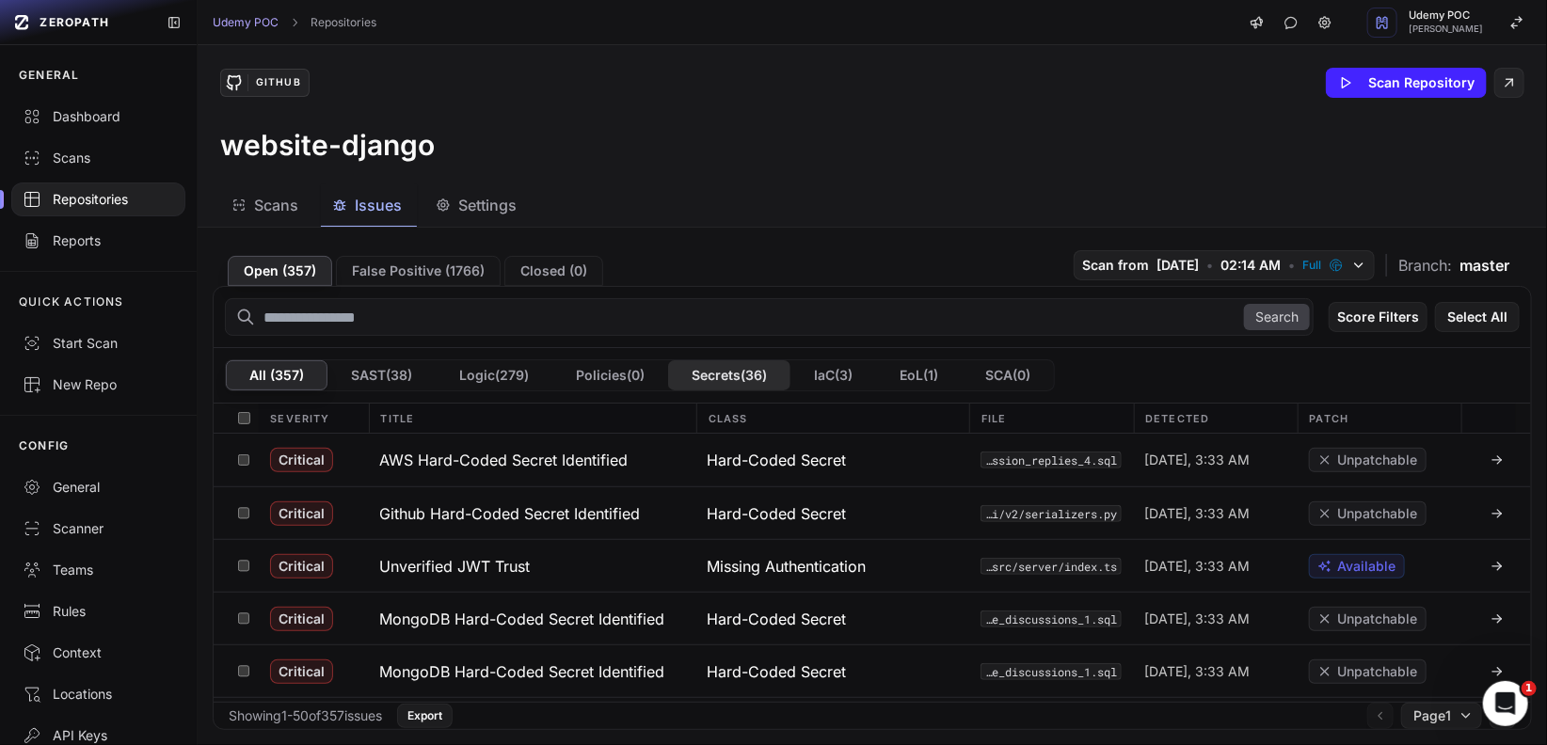
click at [755, 376] on button "Secrets ( 36 )" at bounding box center [729, 375] width 122 height 30
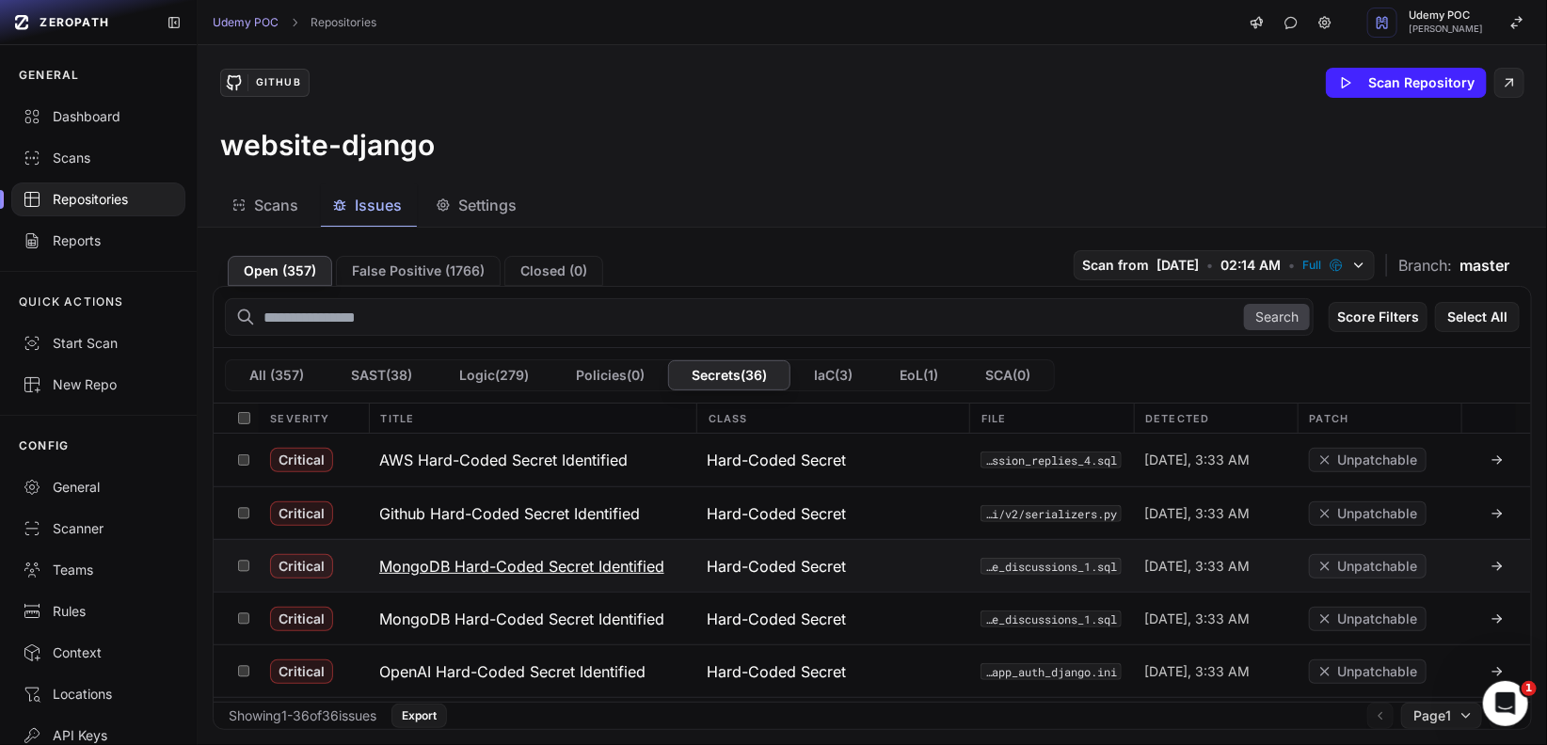
click at [607, 564] on h3 "MongoDB Hard-Coded Secret Identified" at bounding box center [521, 566] width 285 height 23
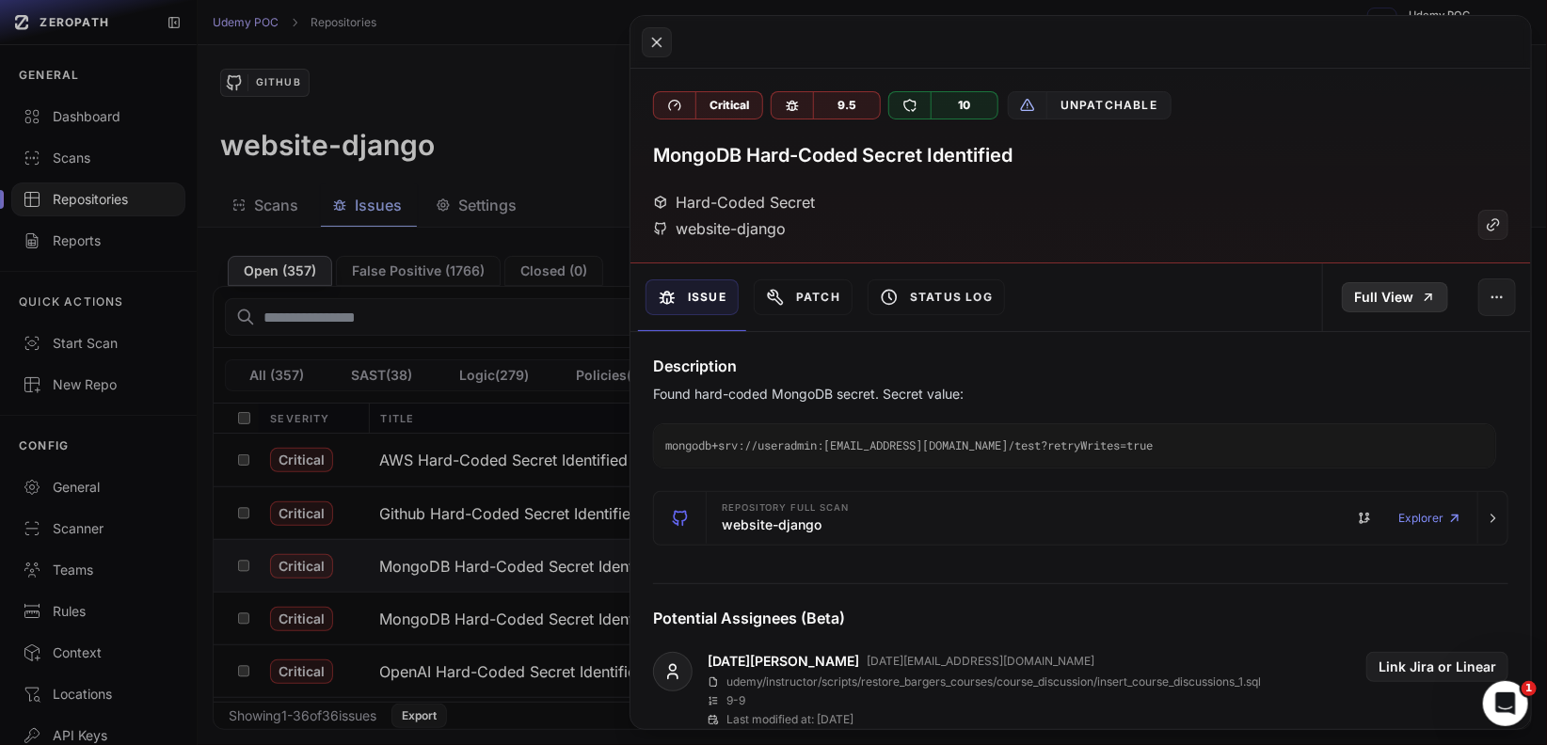
click at [1393, 298] on link "Full View" at bounding box center [1395, 297] width 106 height 30
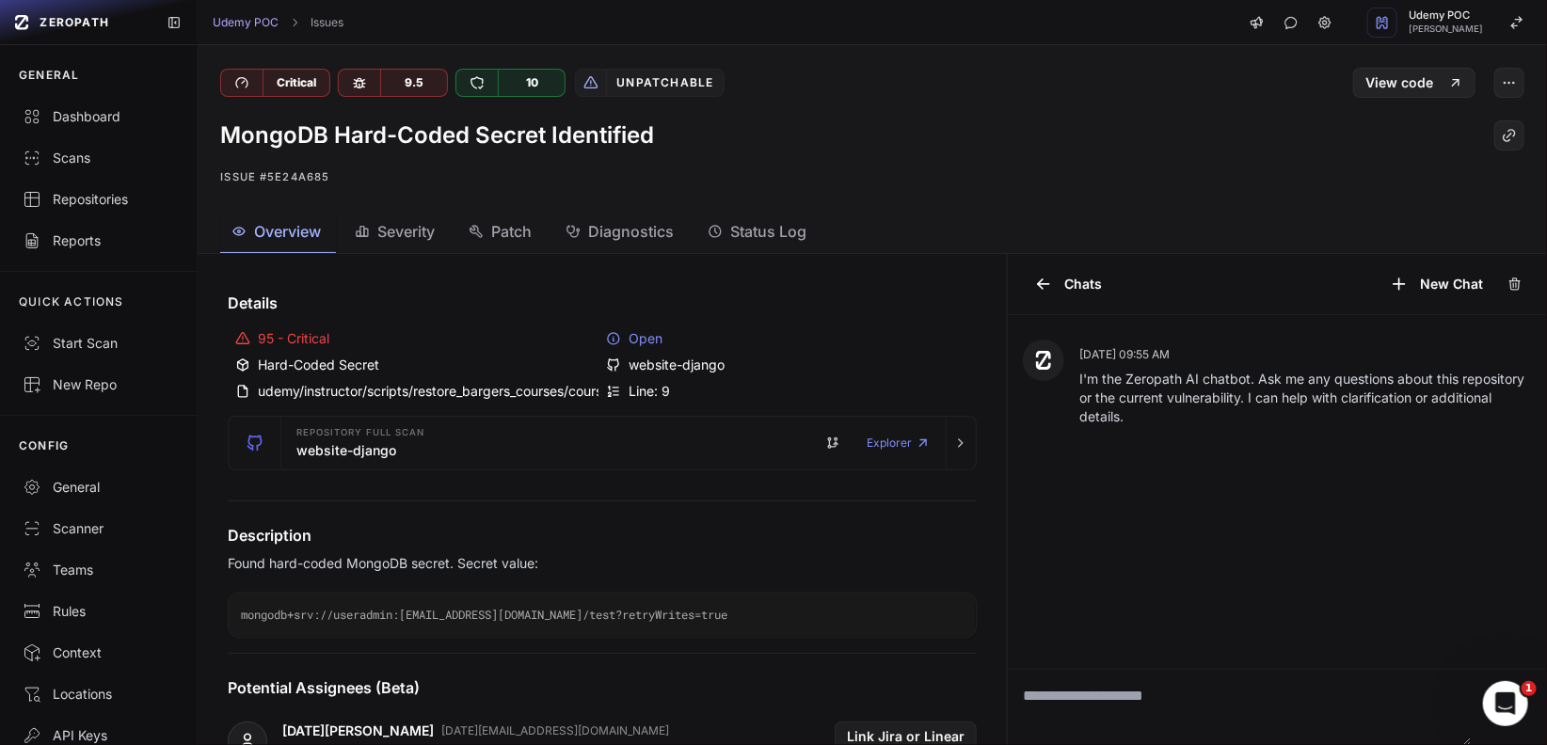
click at [670, 233] on span "Diagnostics" at bounding box center [631, 231] width 86 height 23
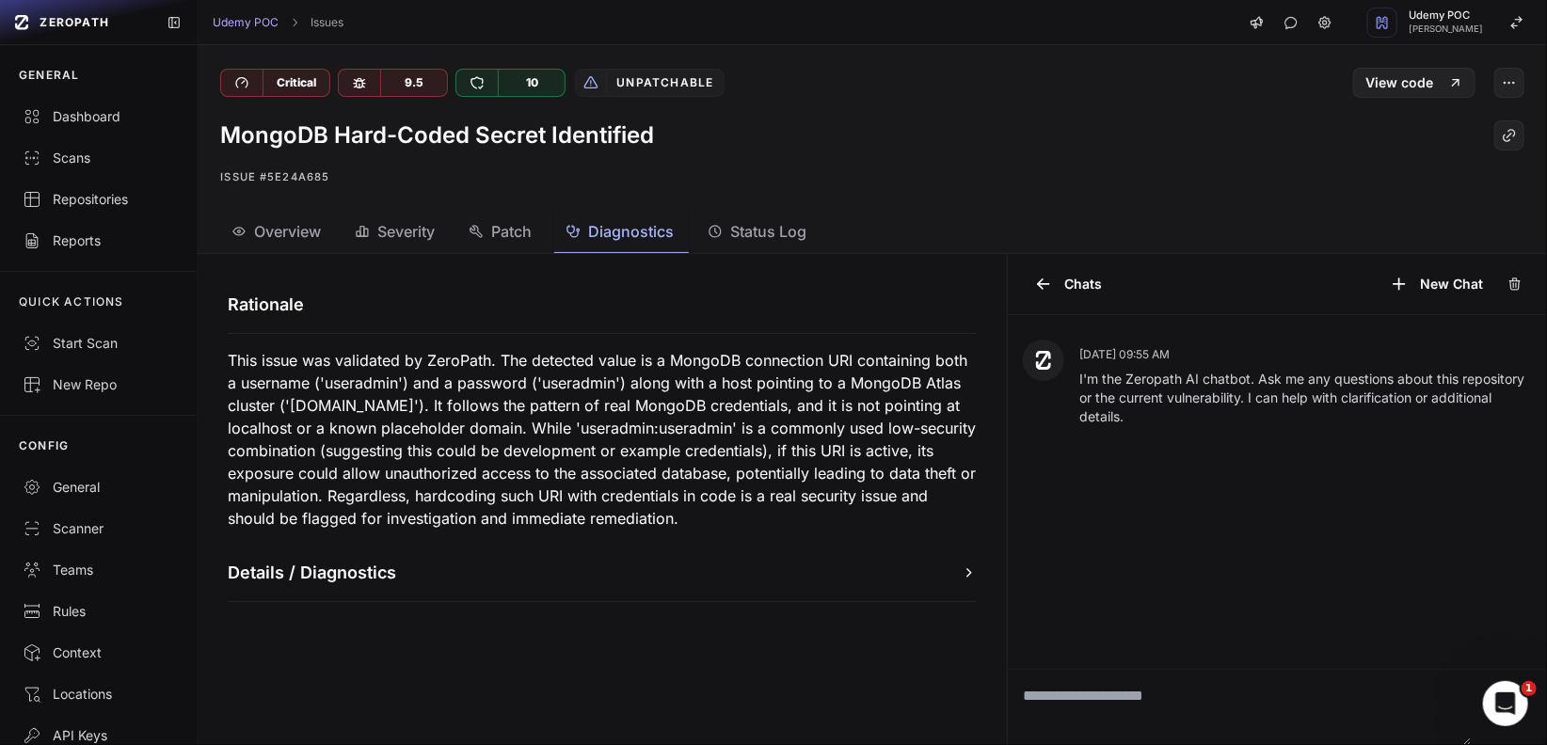
click at [290, 235] on span "Overview" at bounding box center [287, 231] width 67 height 23
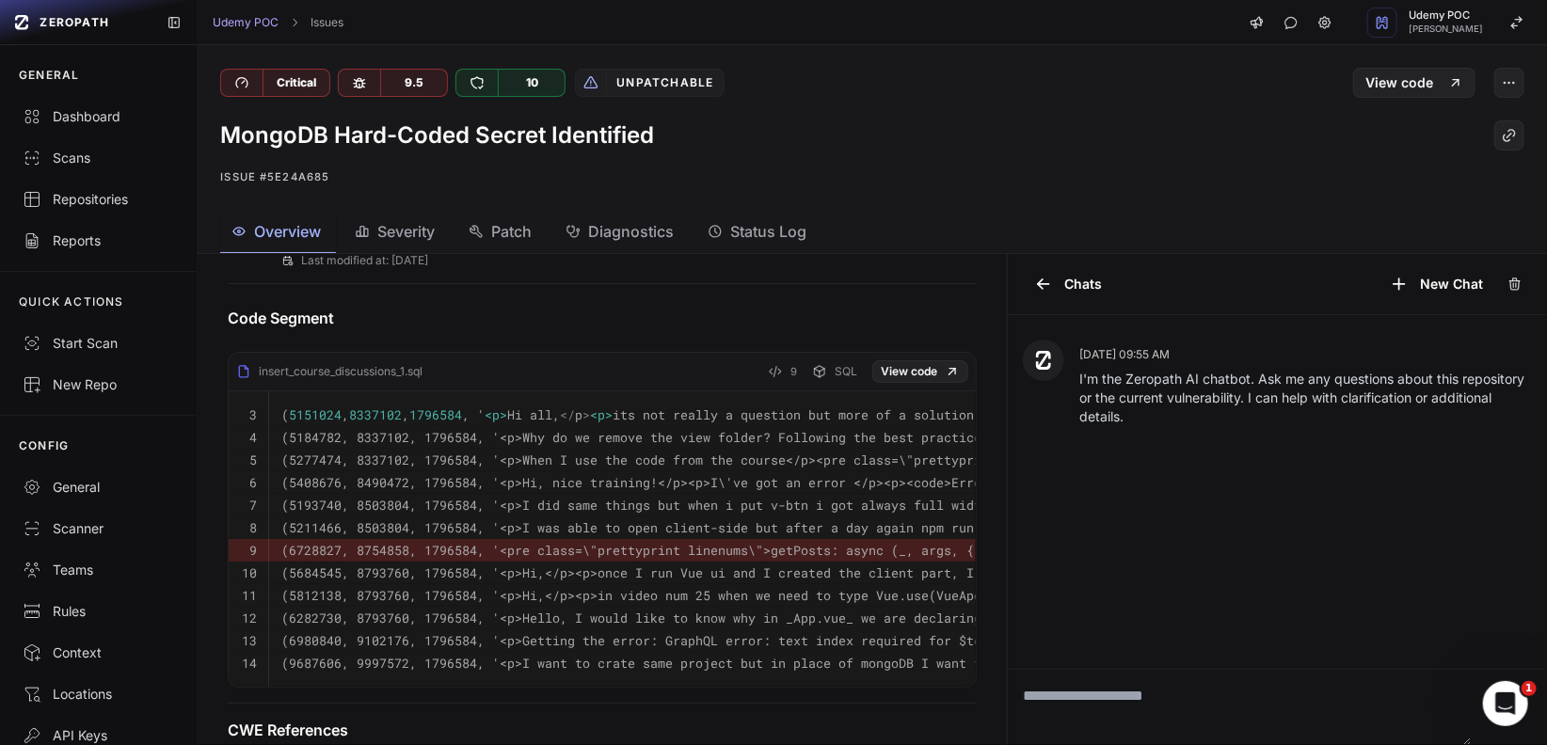
scroll to position [536, 0]
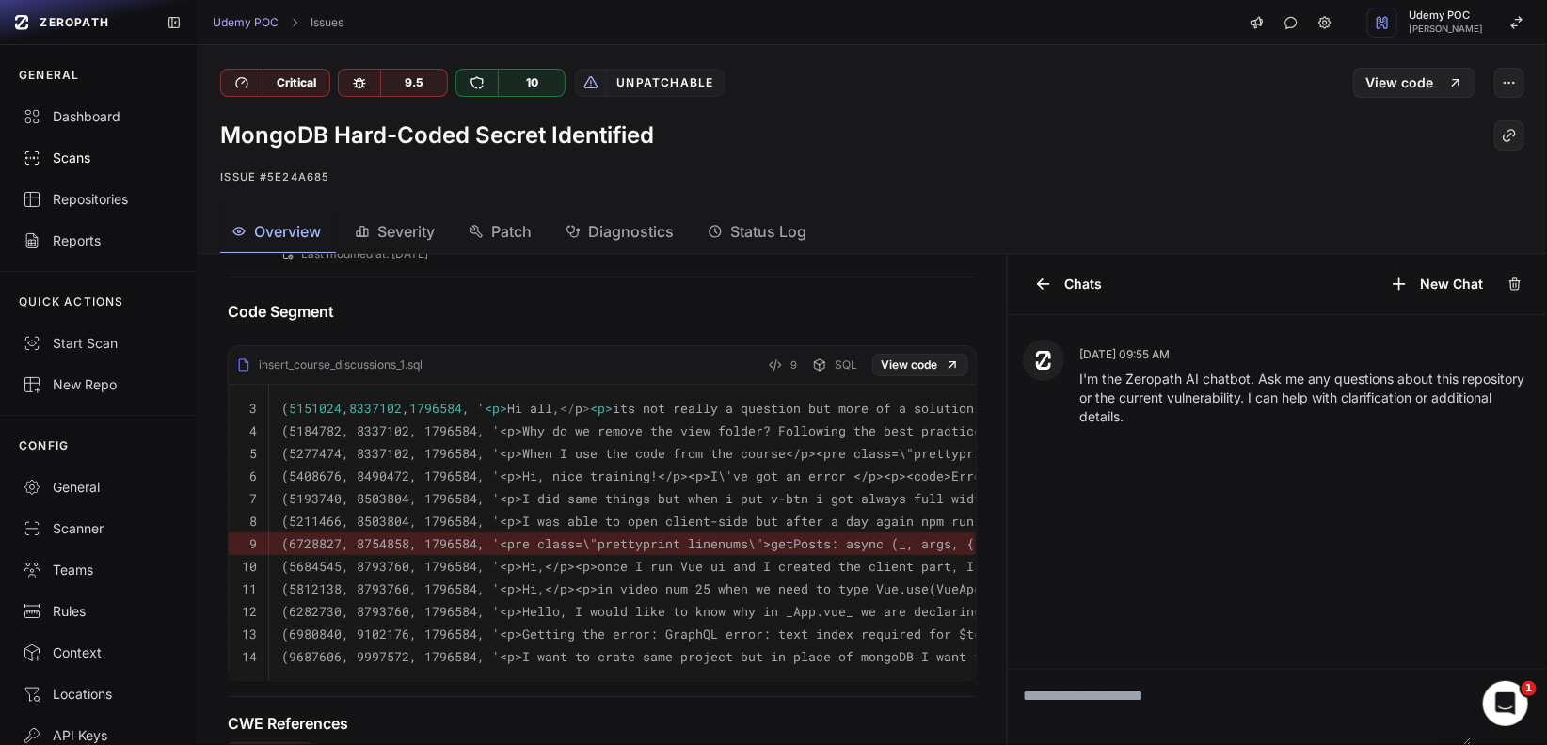
click at [74, 151] on div "Scans" at bounding box center [99, 158] width 152 height 19
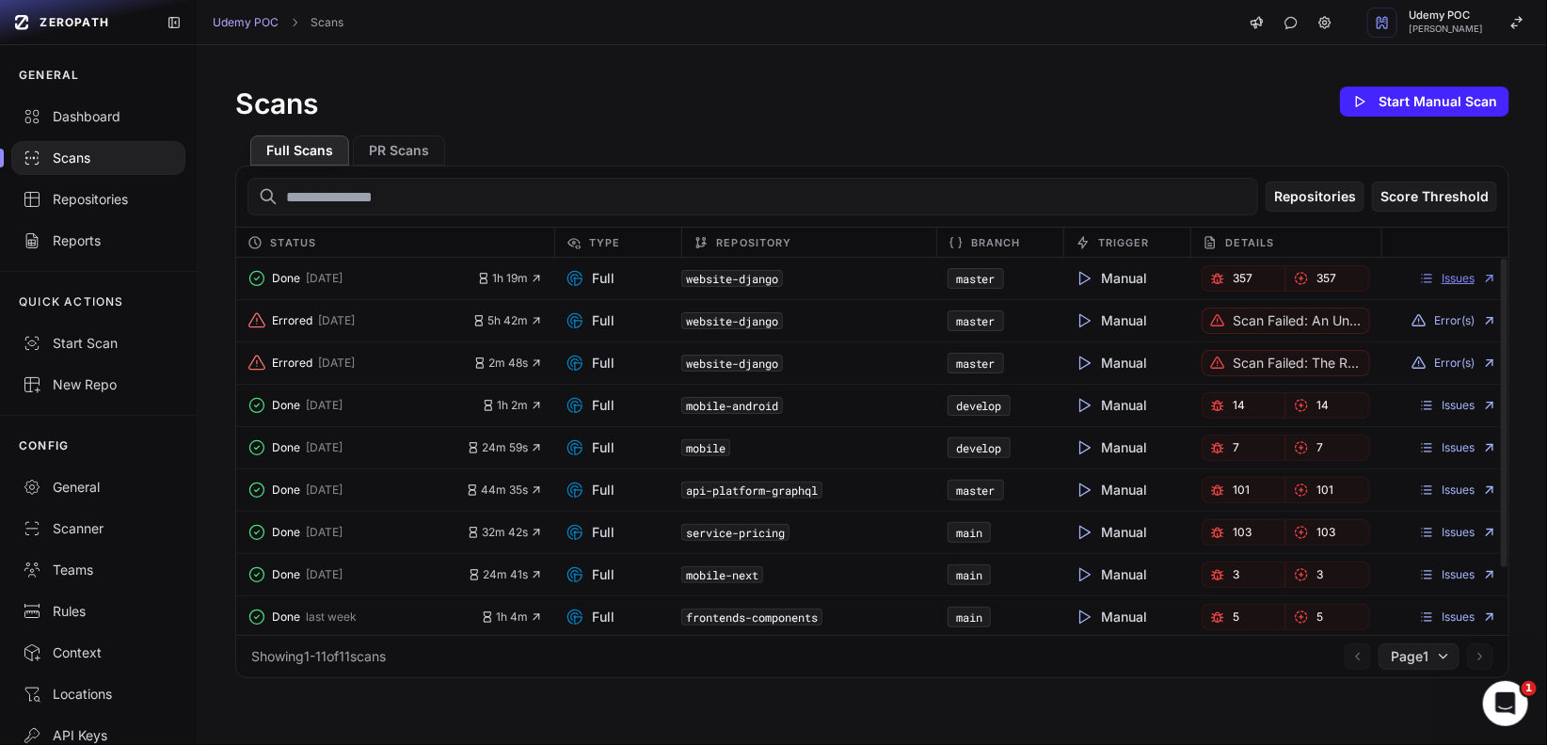
click at [1443, 280] on link "Issues" at bounding box center [1458, 278] width 78 height 15
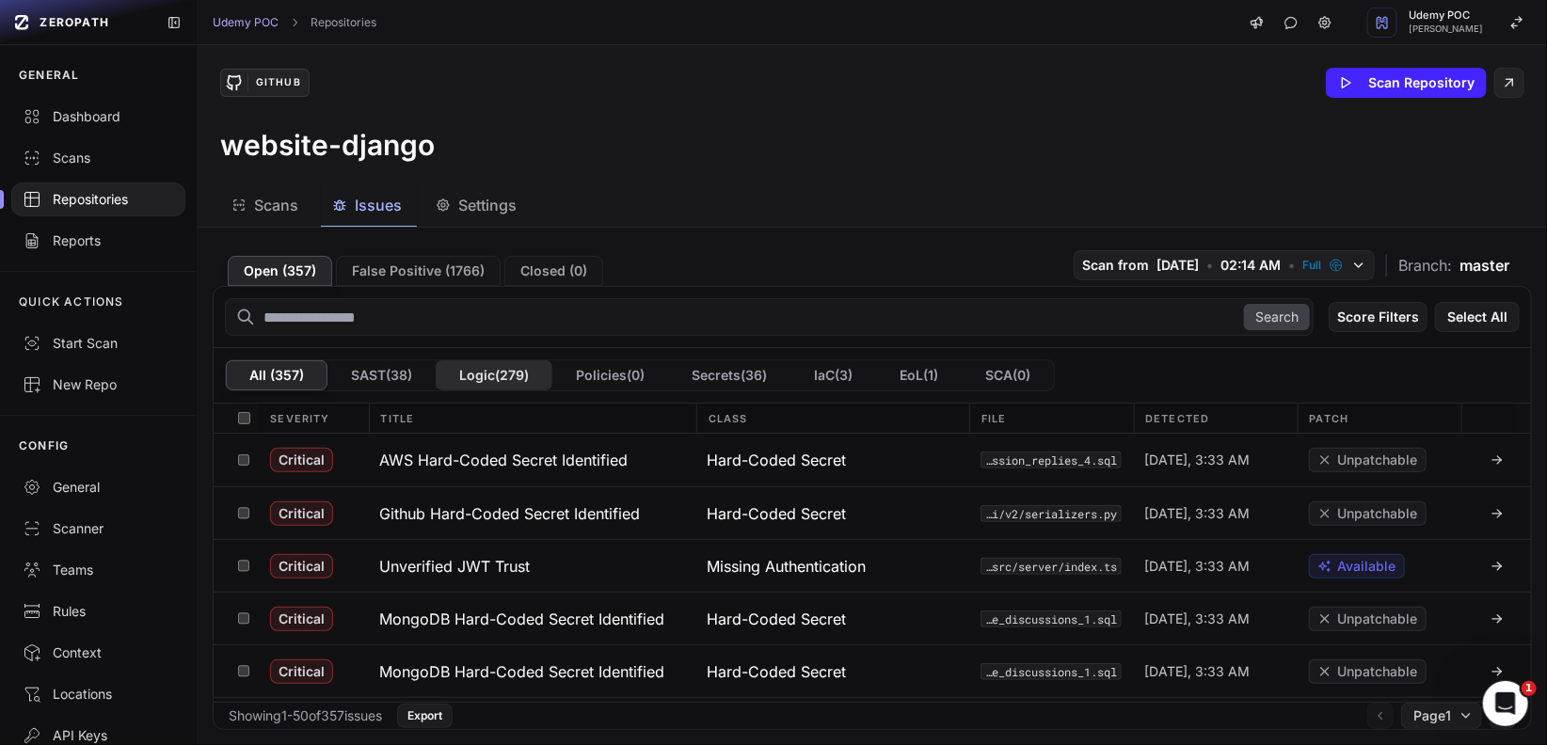
click at [505, 366] on button "Logic ( 279 )" at bounding box center [494, 375] width 117 height 30
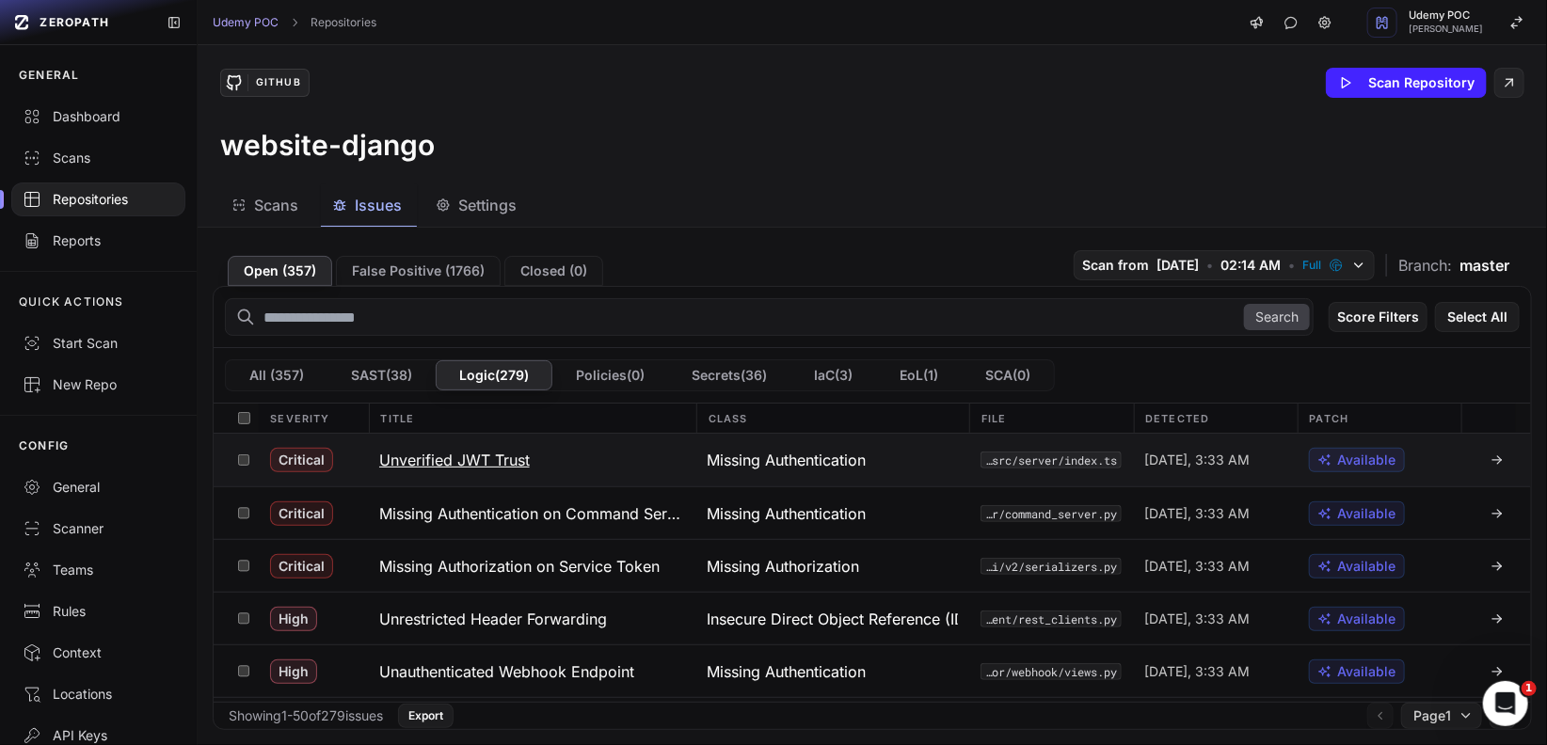
click at [1490, 458] on icon at bounding box center [1497, 460] width 15 height 15
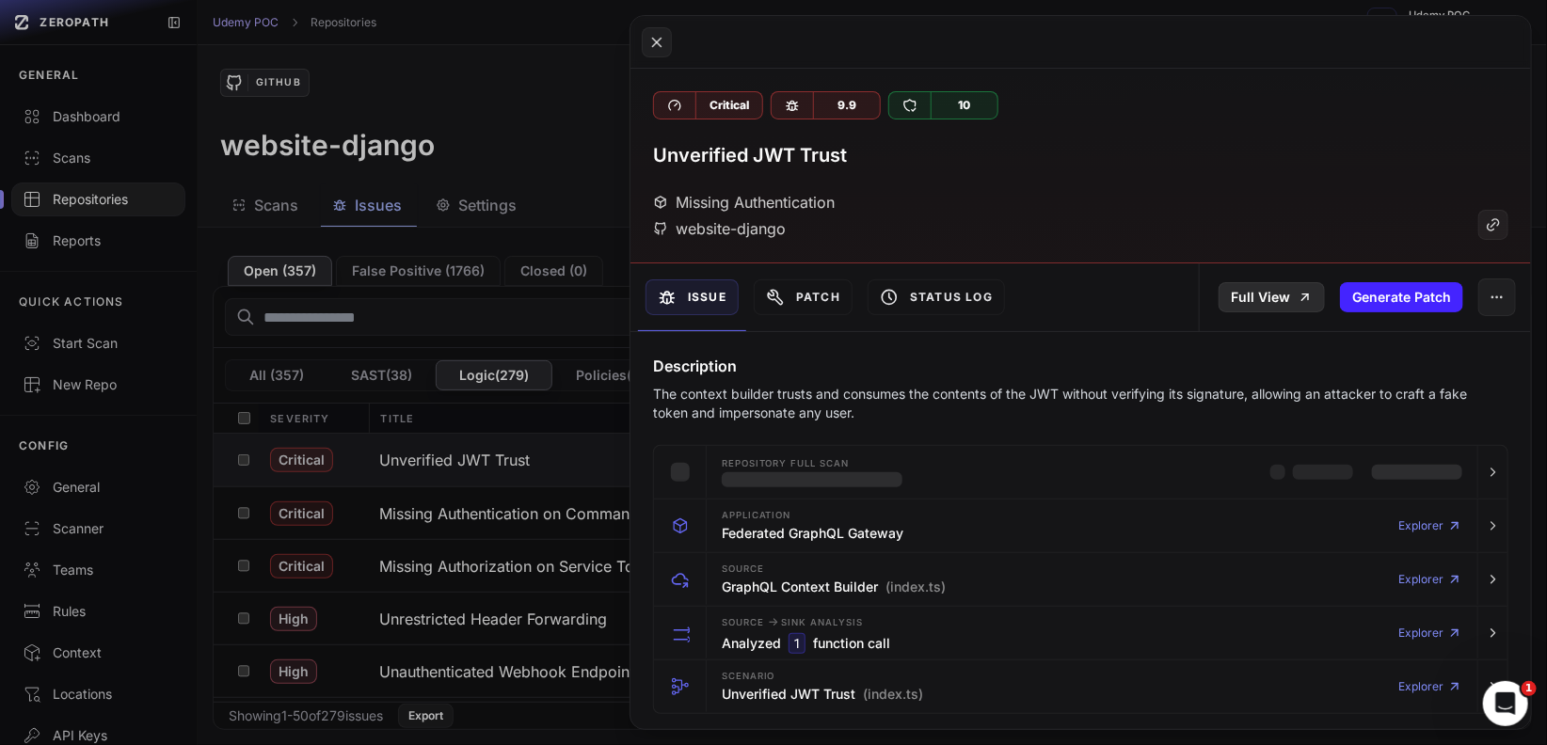
click at [1265, 300] on link "Full View" at bounding box center [1272, 297] width 106 height 30
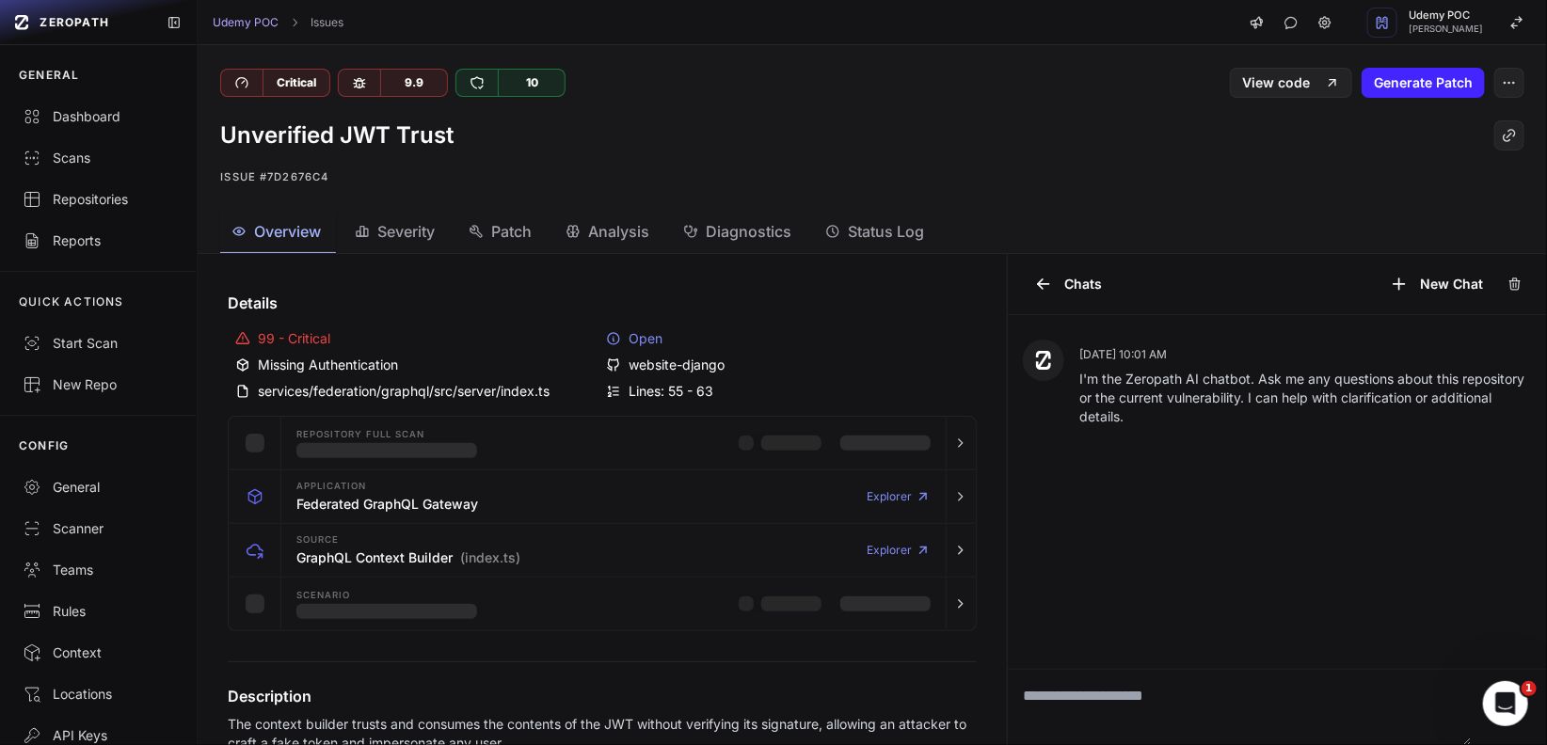
click at [735, 218] on button "Diagnostics" at bounding box center [739, 232] width 135 height 42
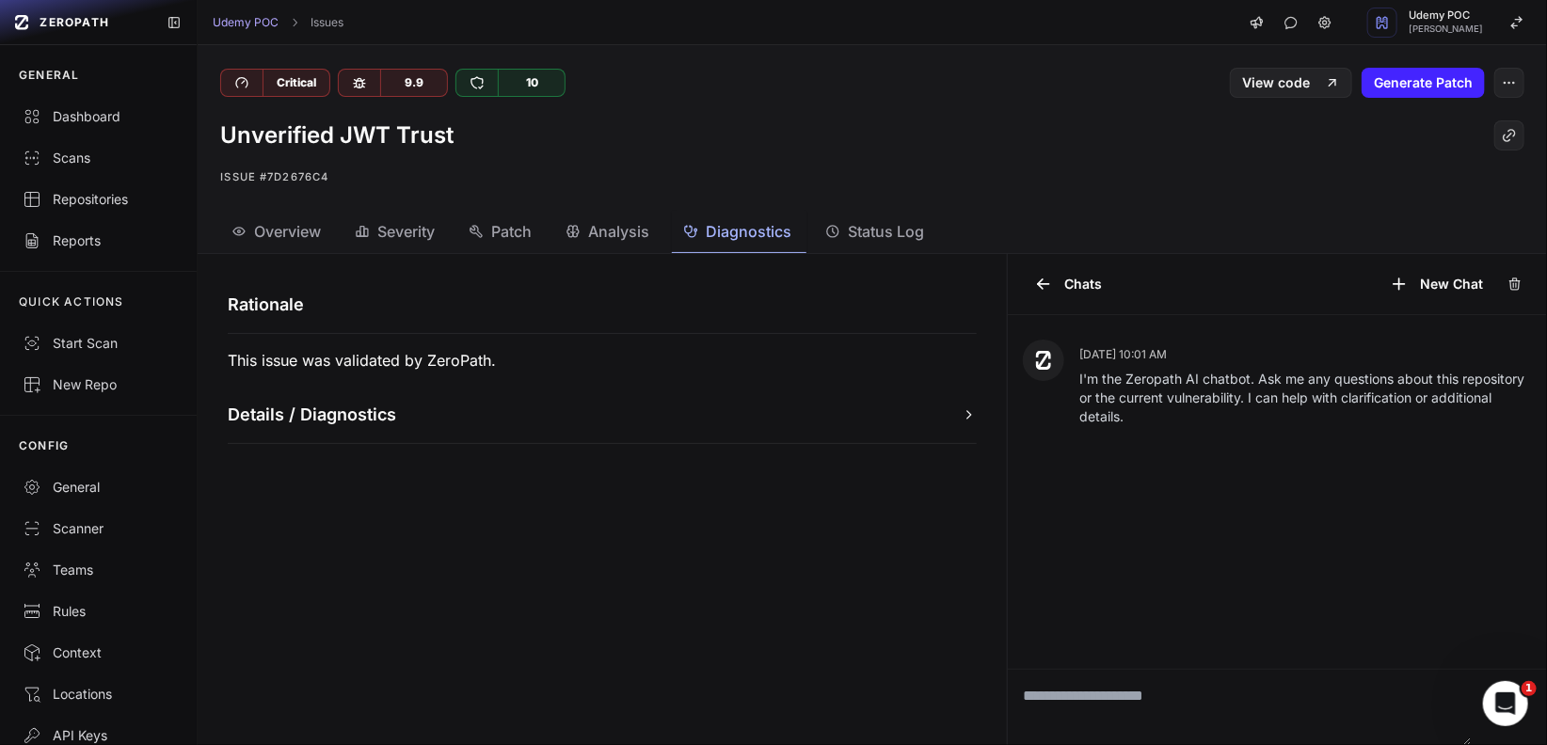
click at [927, 415] on button "Details / Diagnostics" at bounding box center [602, 415] width 749 height 26
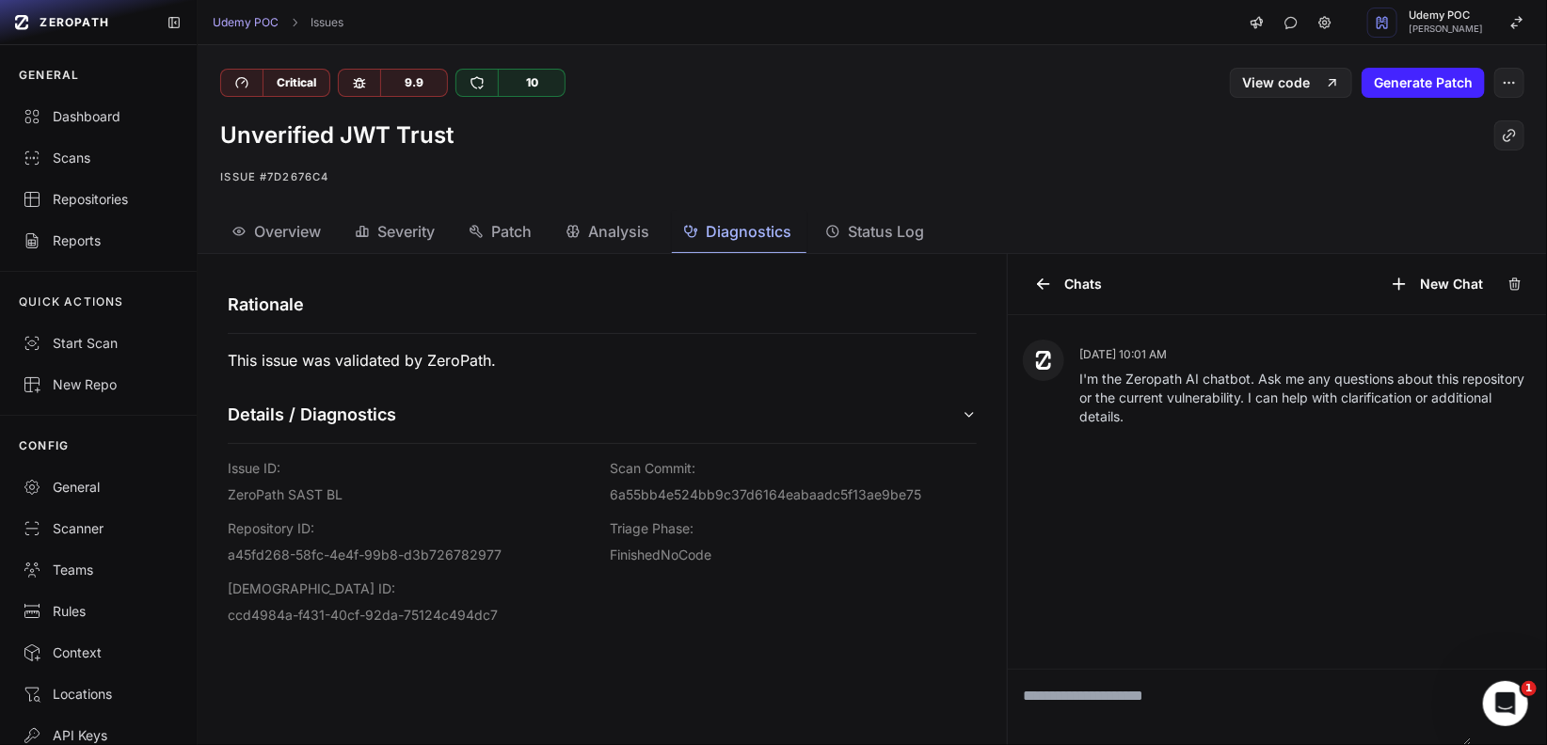
click at [587, 229] on div "Analysis" at bounding box center [608, 231] width 84 height 23
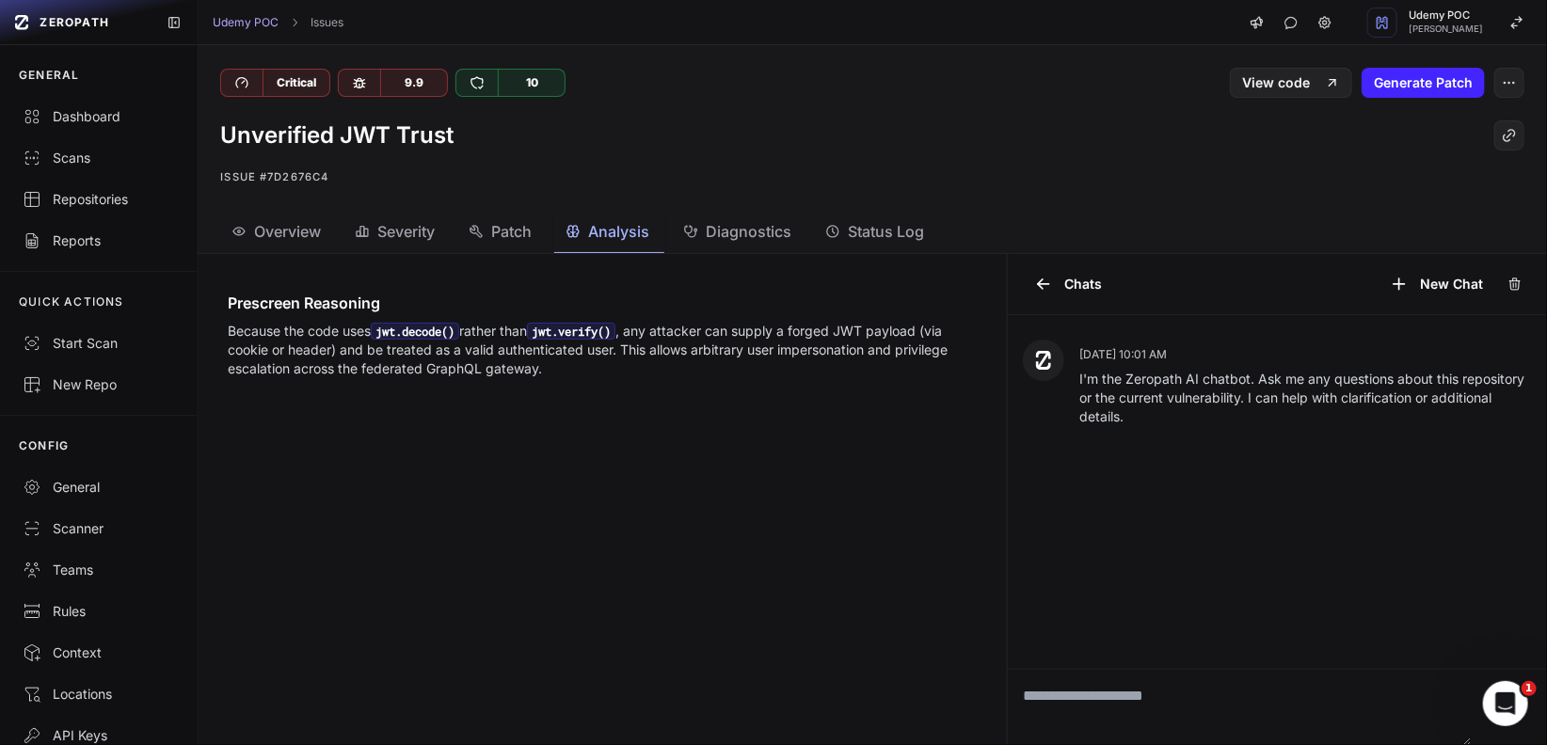
click at [294, 242] on span "Overview" at bounding box center [287, 231] width 67 height 23
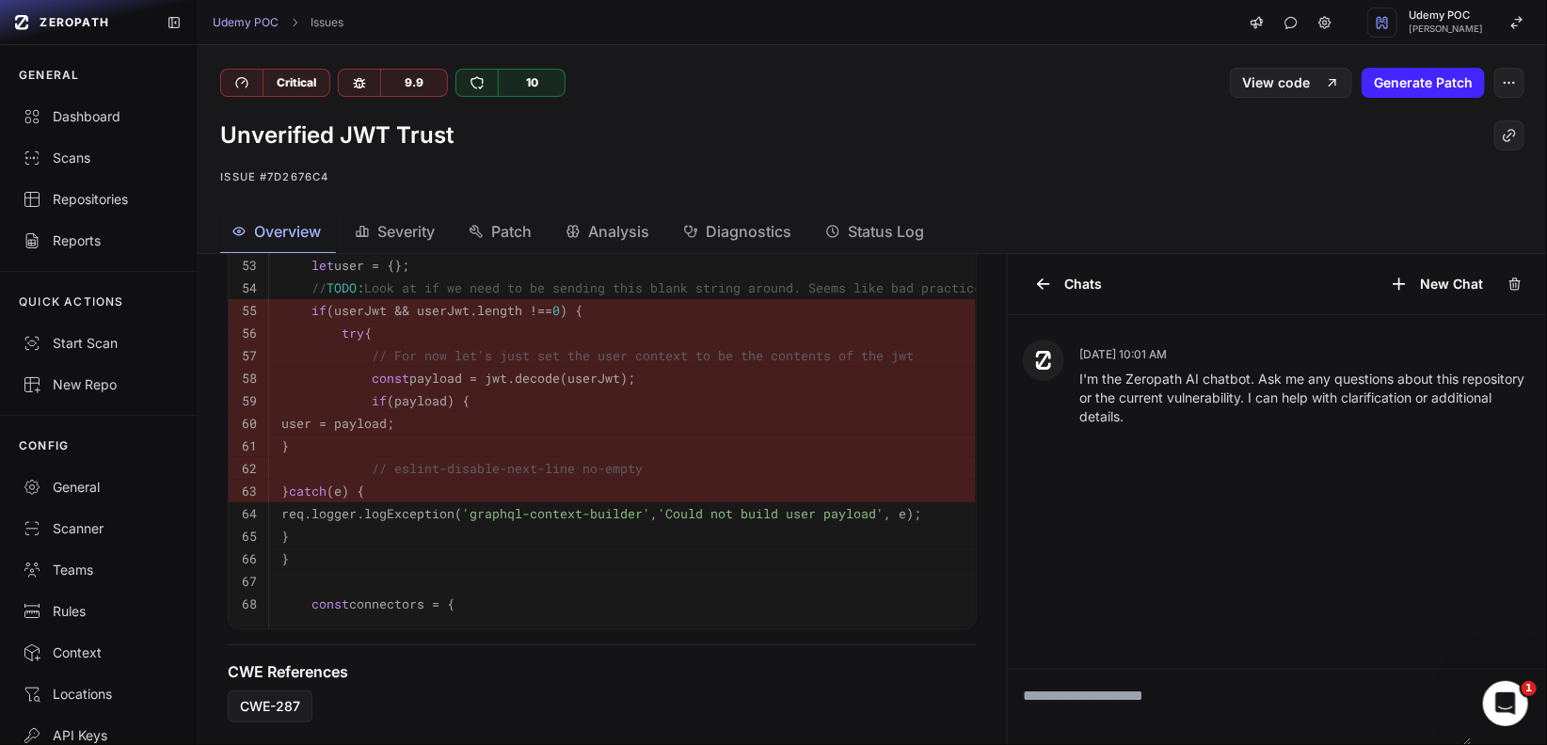
scroll to position [551, 0]
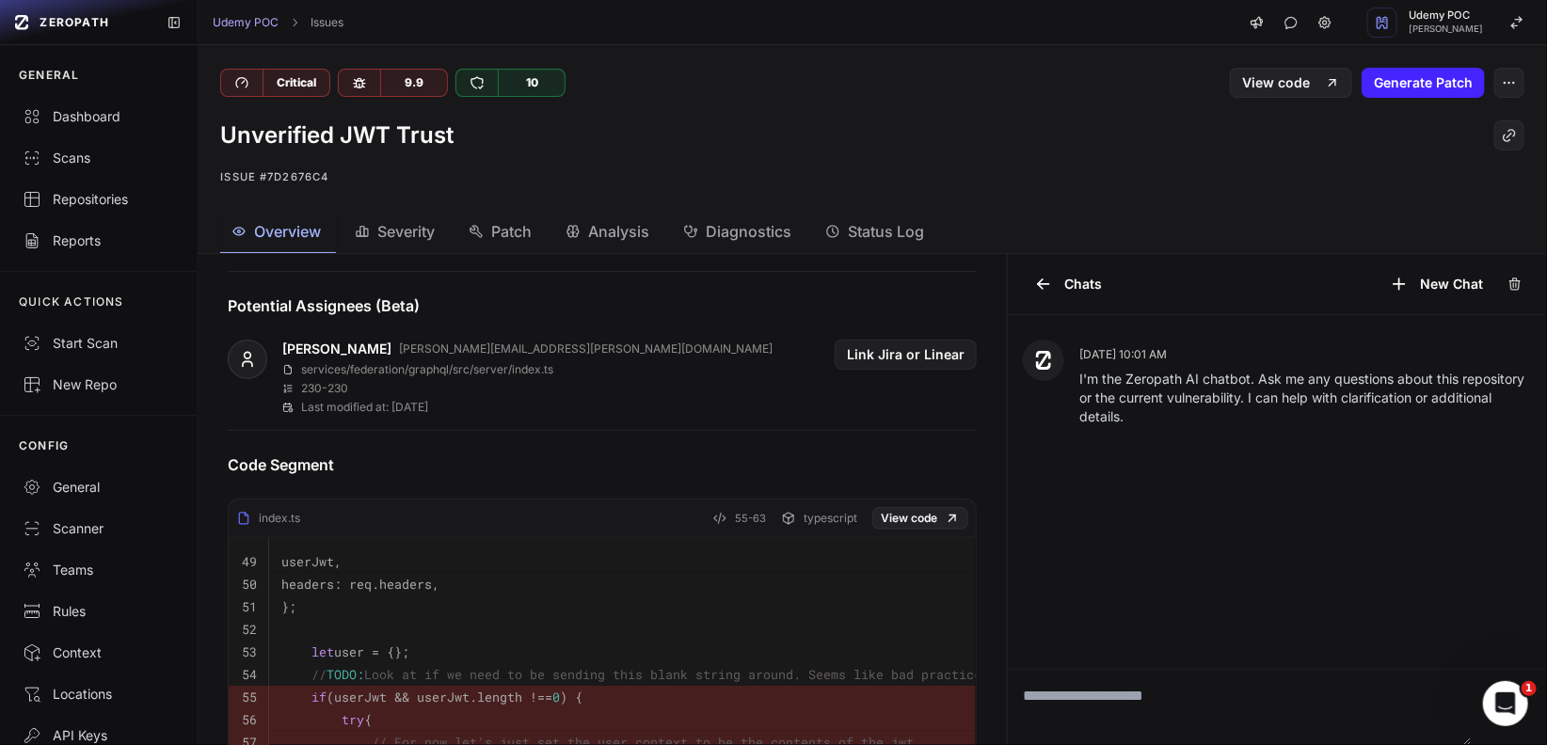
click at [749, 233] on span "Diagnostics" at bounding box center [749, 231] width 86 height 23
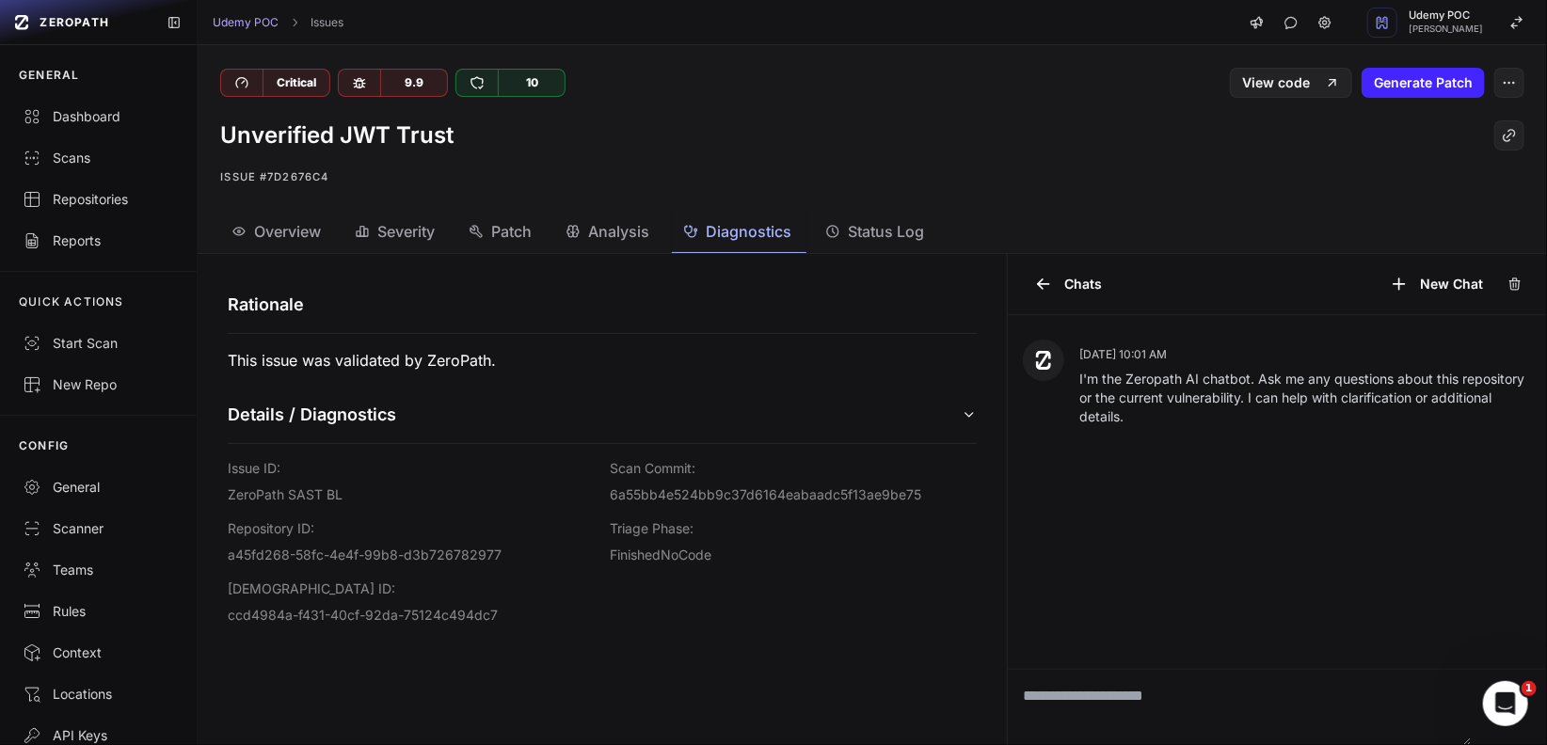
click at [910, 233] on span "Status Log" at bounding box center [886, 231] width 76 height 23
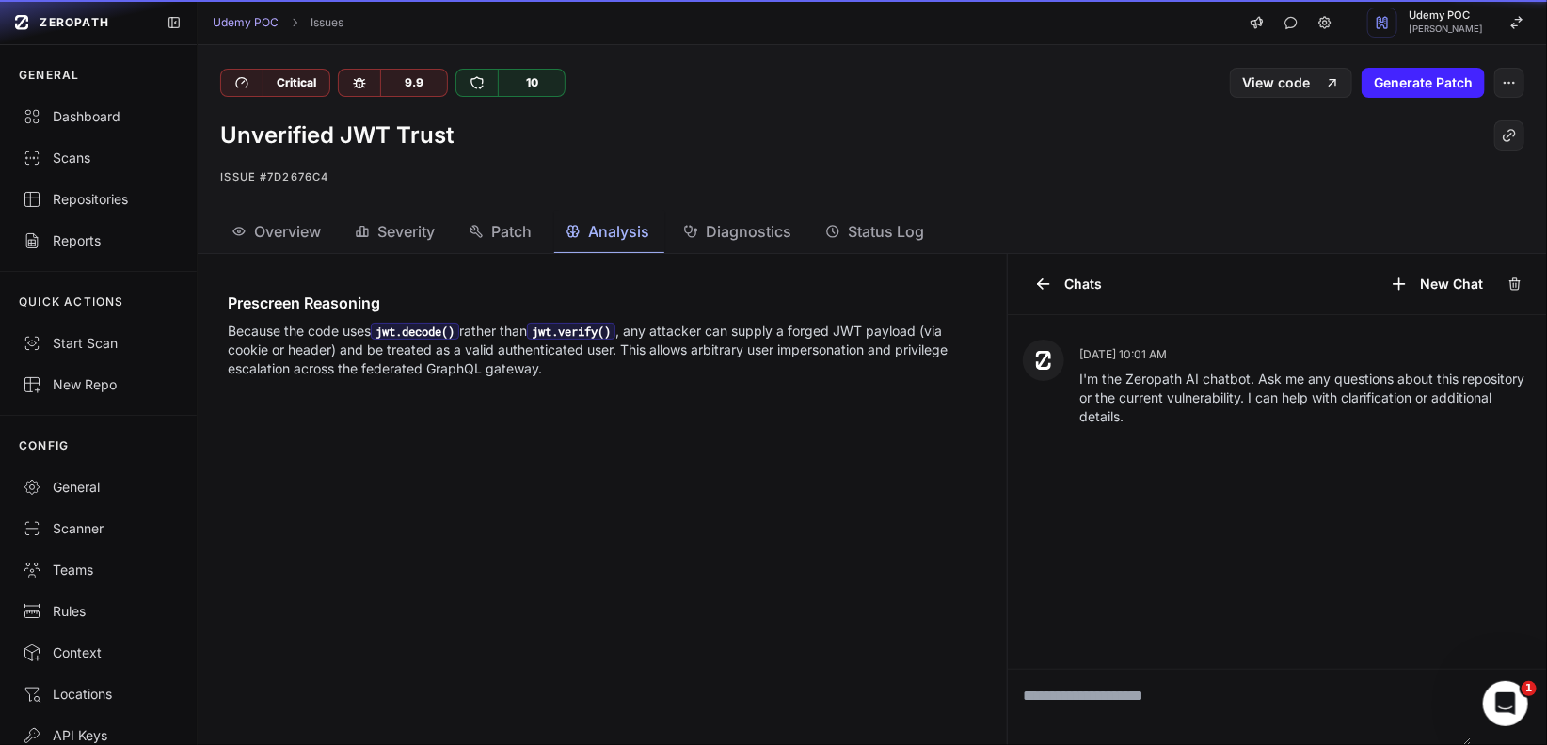
click at [617, 232] on span "Analysis" at bounding box center [618, 231] width 61 height 23
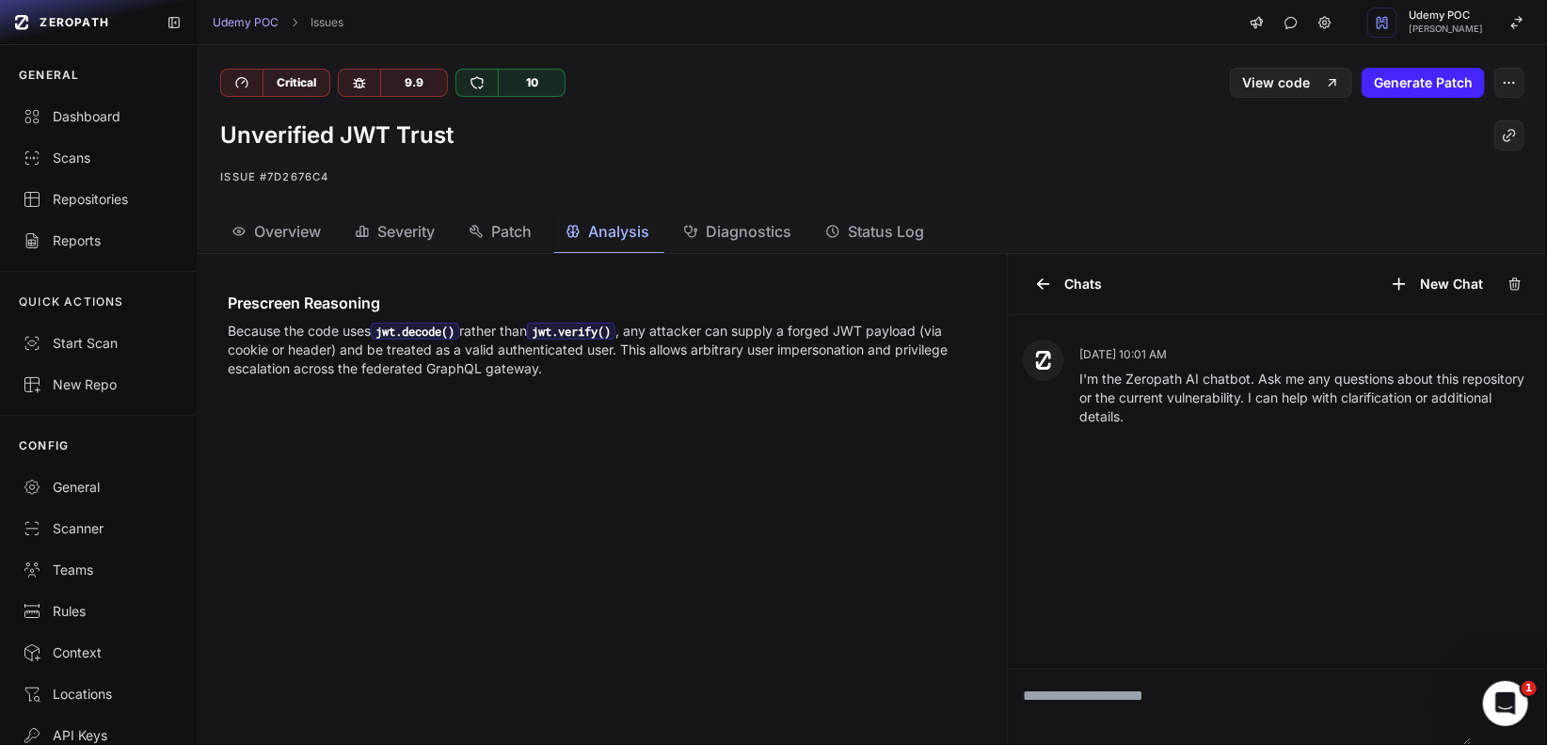
click at [506, 241] on span "Patch" at bounding box center [511, 231] width 40 height 23
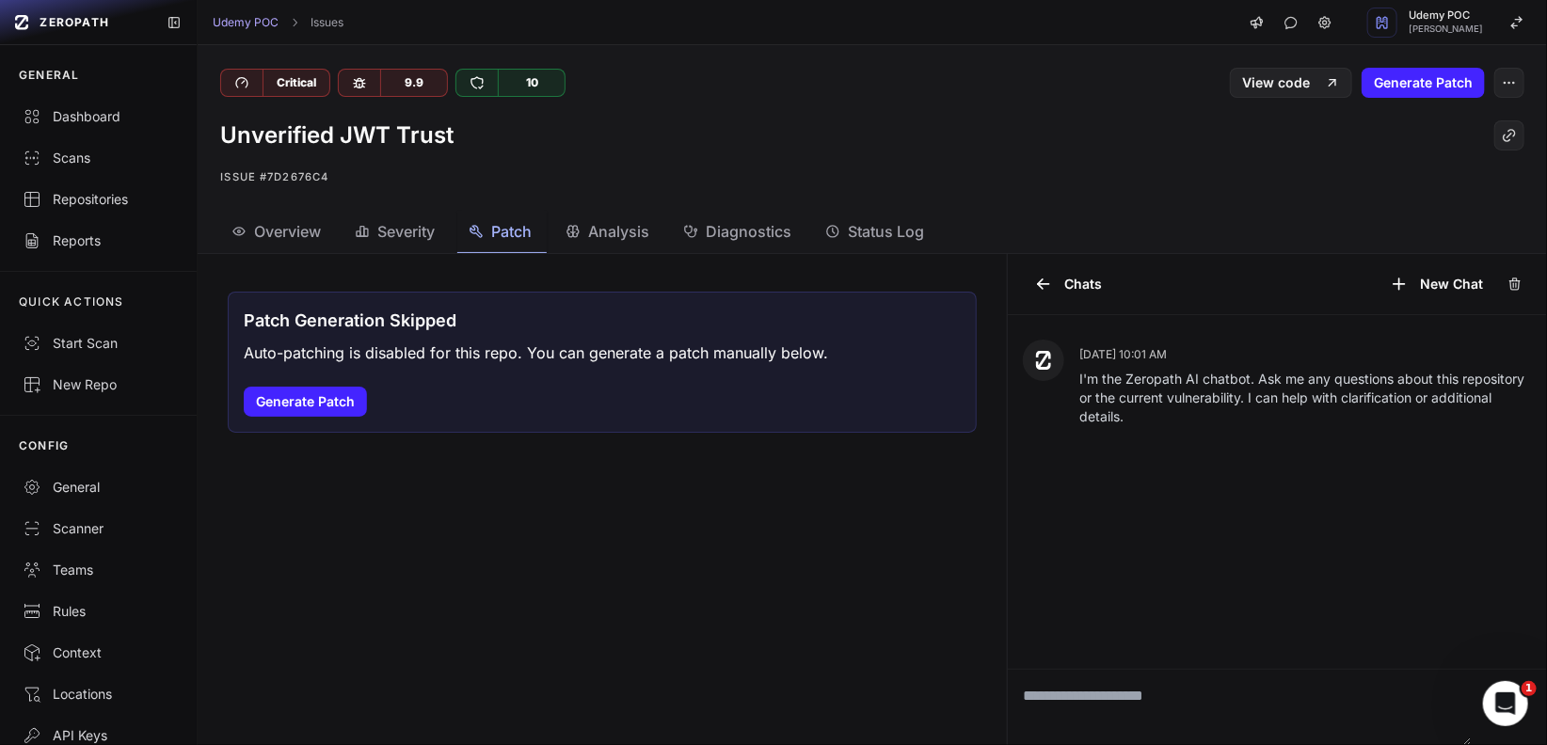
click at [421, 239] on span "Severity" at bounding box center [405, 231] width 57 height 23
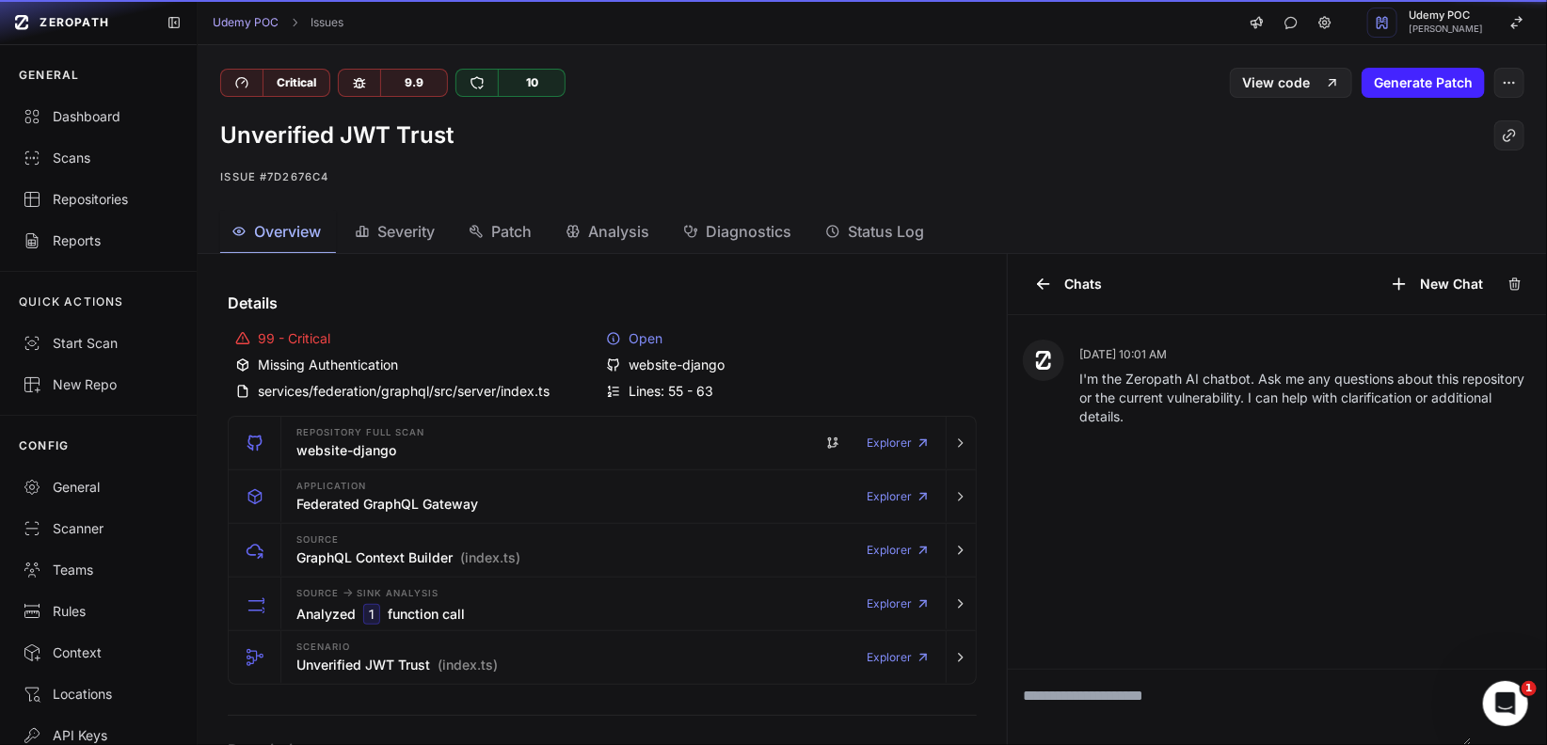
click at [289, 229] on span "Overview" at bounding box center [287, 231] width 67 height 23
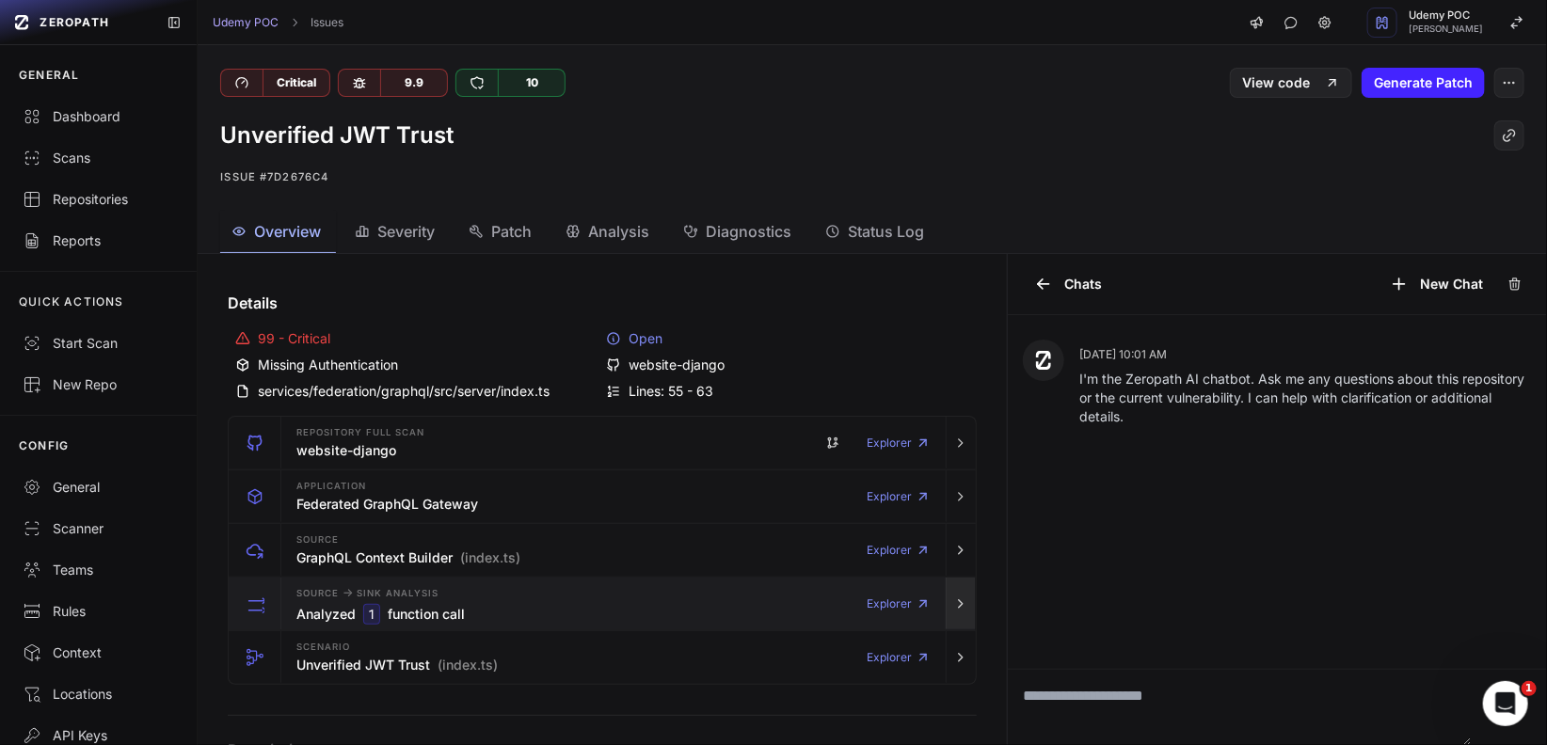
click at [953, 602] on icon "button" at bounding box center [960, 604] width 15 height 15
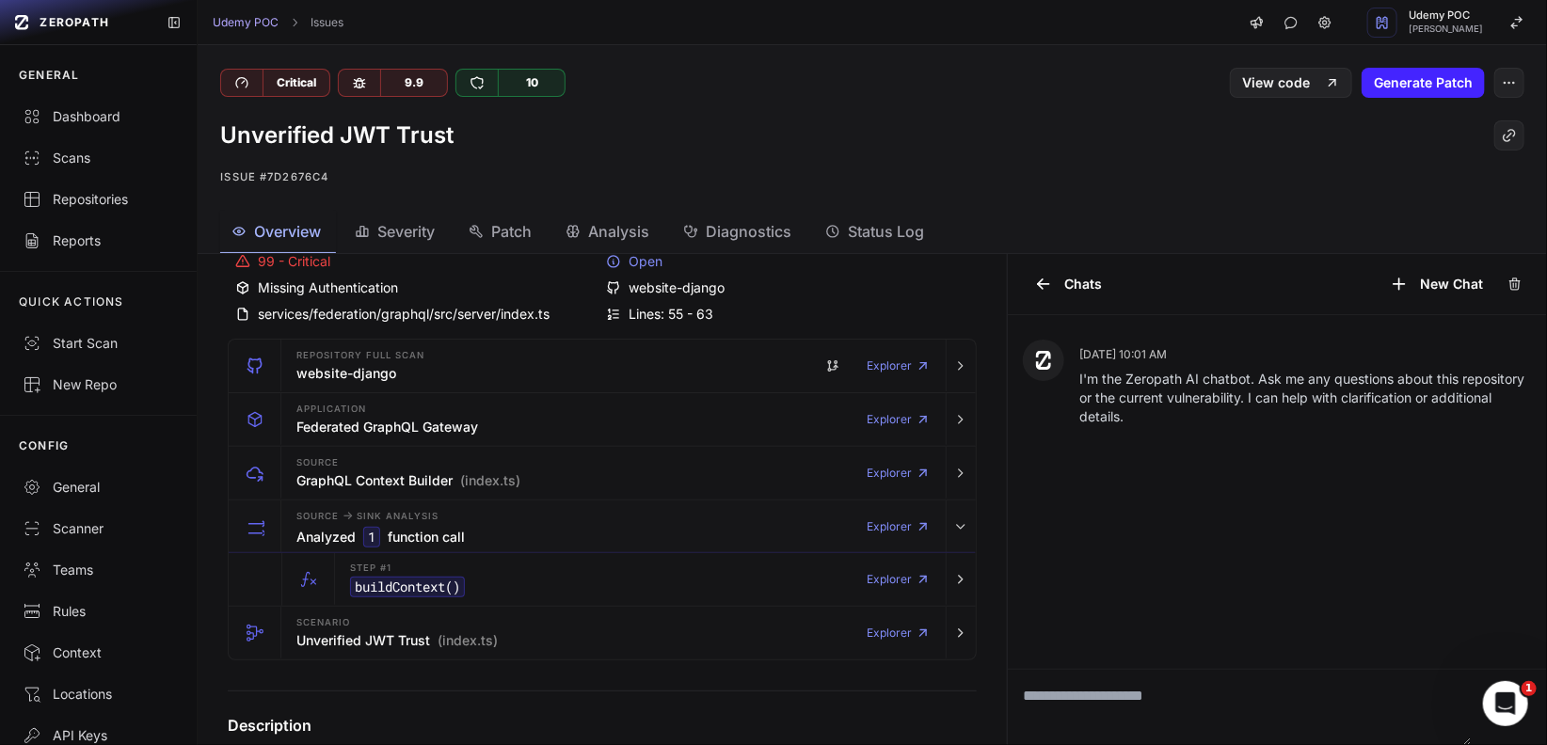
scroll to position [127, 0]
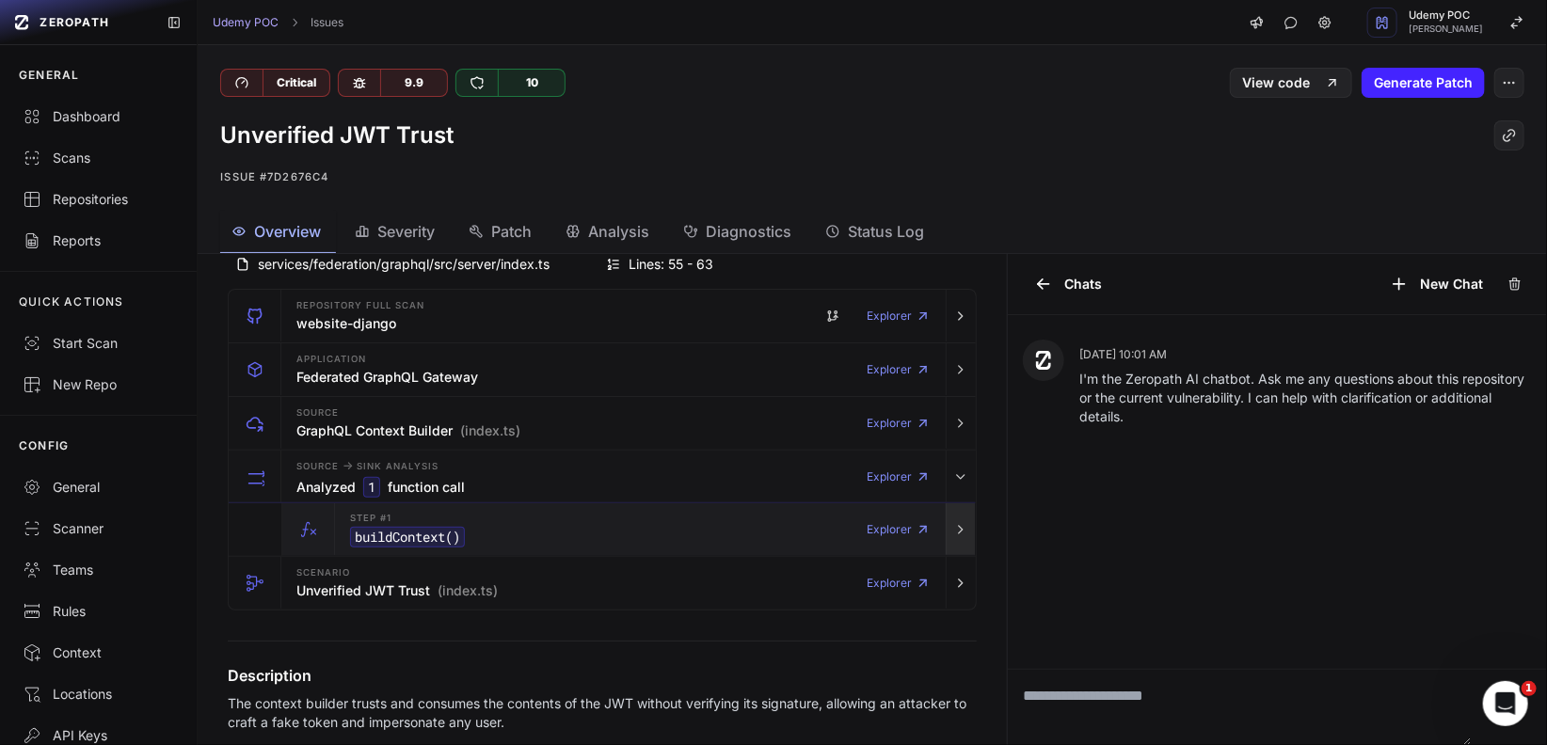
click at [959, 529] on icon "button" at bounding box center [961, 530] width 4 height 8
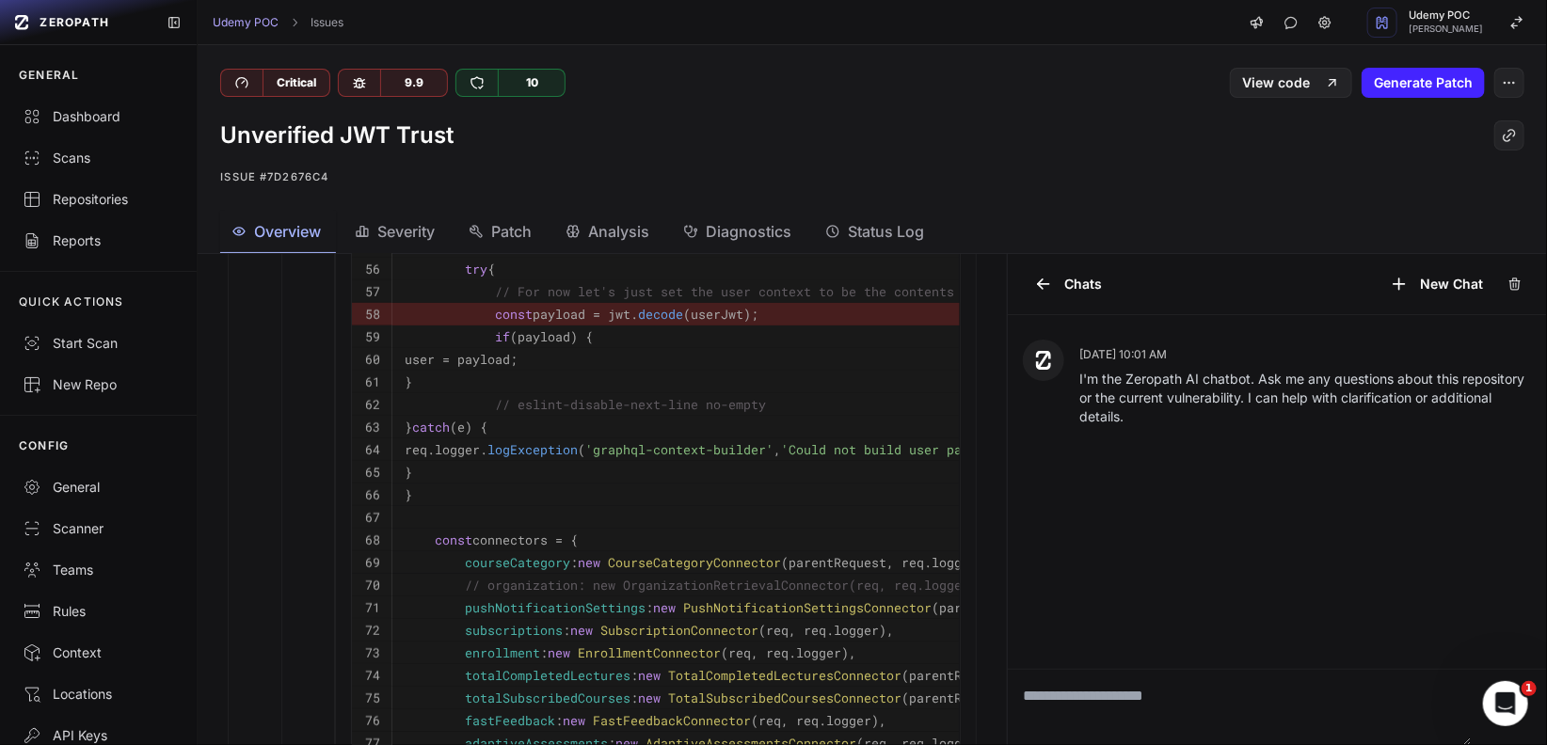
scroll to position [1225, 0]
click at [333, 30] on div "Udemy POC Issues Udemy POC [PERSON_NAME]" at bounding box center [873, 22] width 1350 height 45
click at [334, 26] on link "Issues" at bounding box center [327, 22] width 33 height 15
click at [334, 24] on link "Issues" at bounding box center [327, 22] width 33 height 15
click at [288, 87] on div "Critical" at bounding box center [296, 83] width 67 height 26
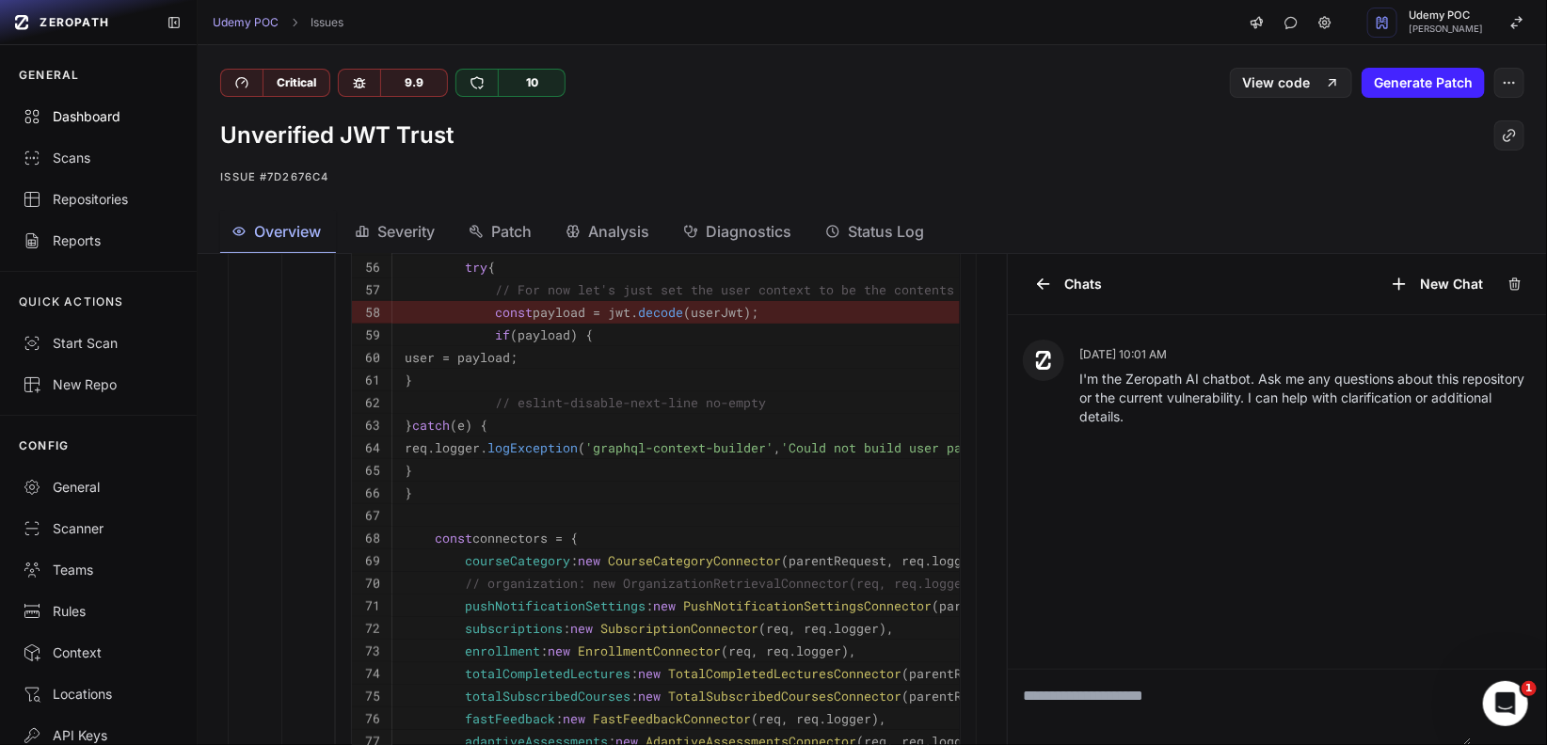
click at [69, 120] on div "Dashboard" at bounding box center [99, 116] width 152 height 19
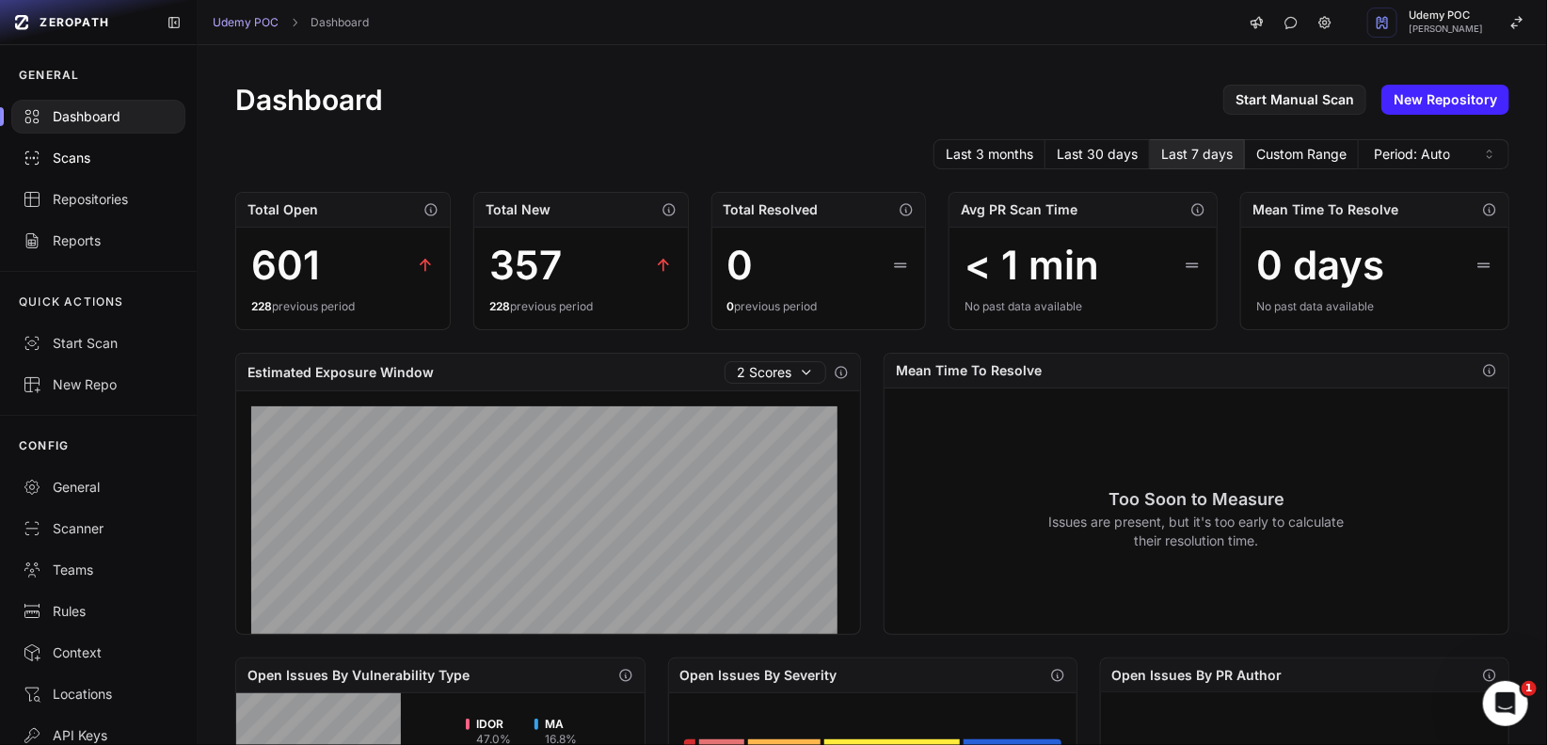
click at [77, 168] on link "Scans" at bounding box center [98, 157] width 197 height 41
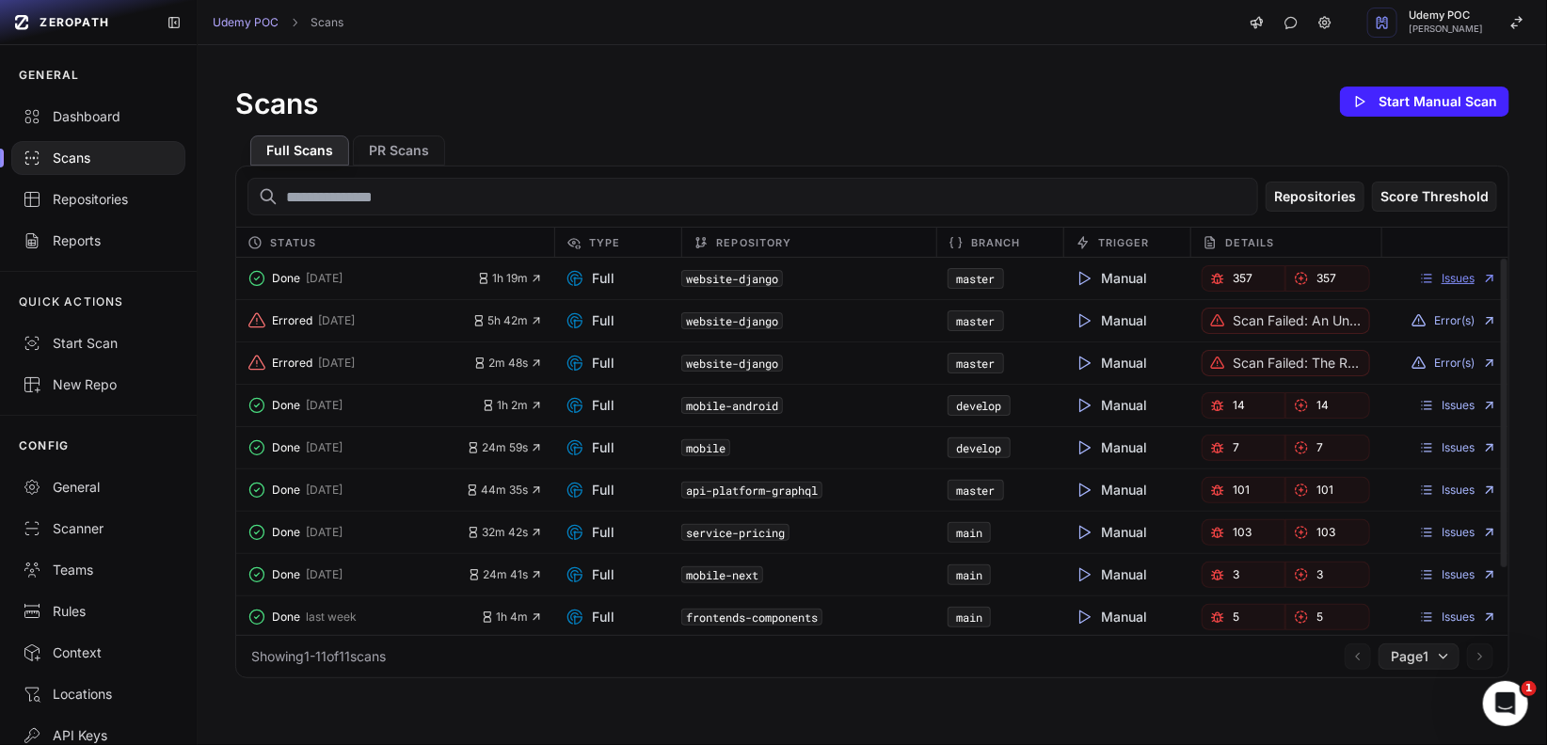
click at [1449, 278] on link "Issues" at bounding box center [1458, 278] width 78 height 15
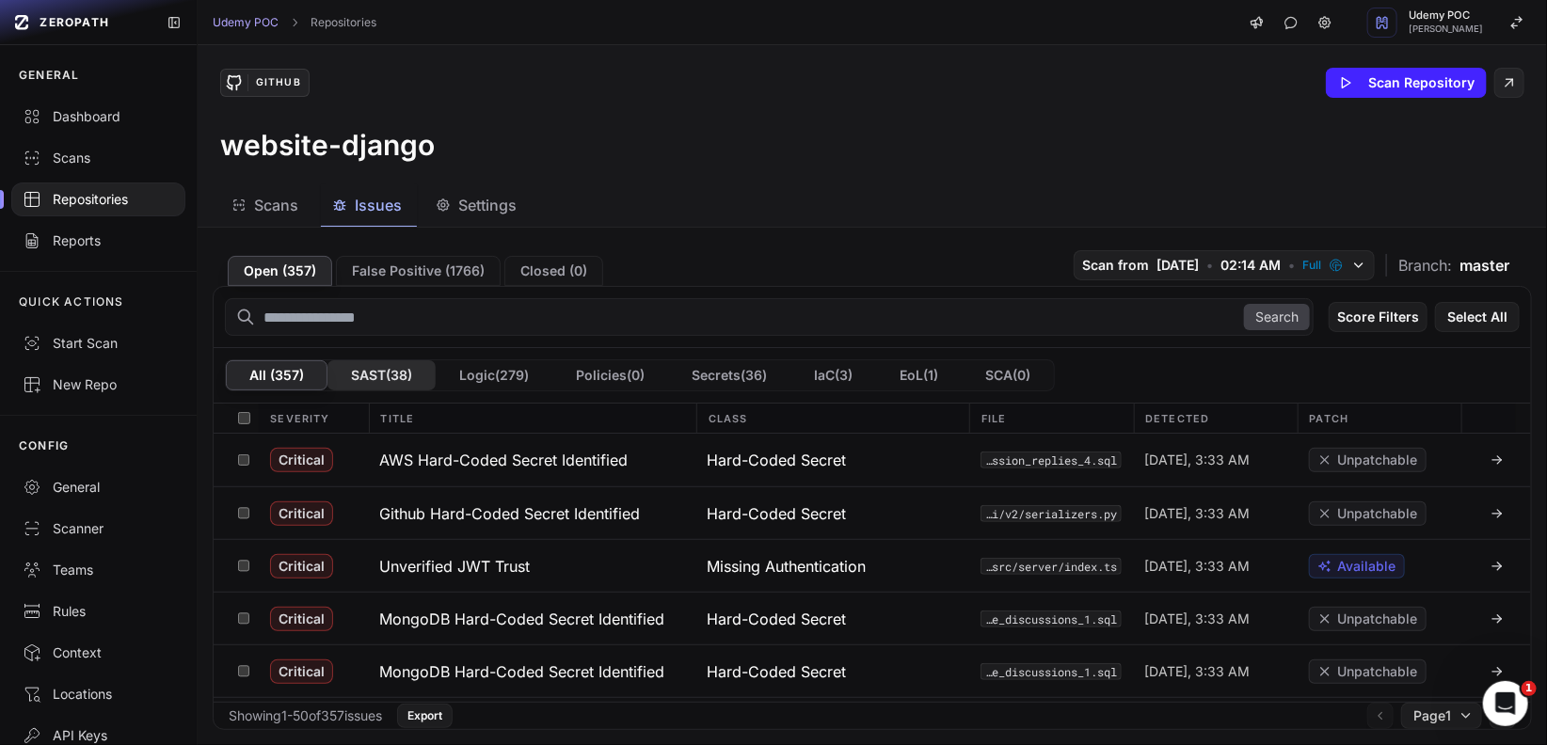
click at [374, 379] on button "SAST ( 38 )" at bounding box center [382, 375] width 108 height 30
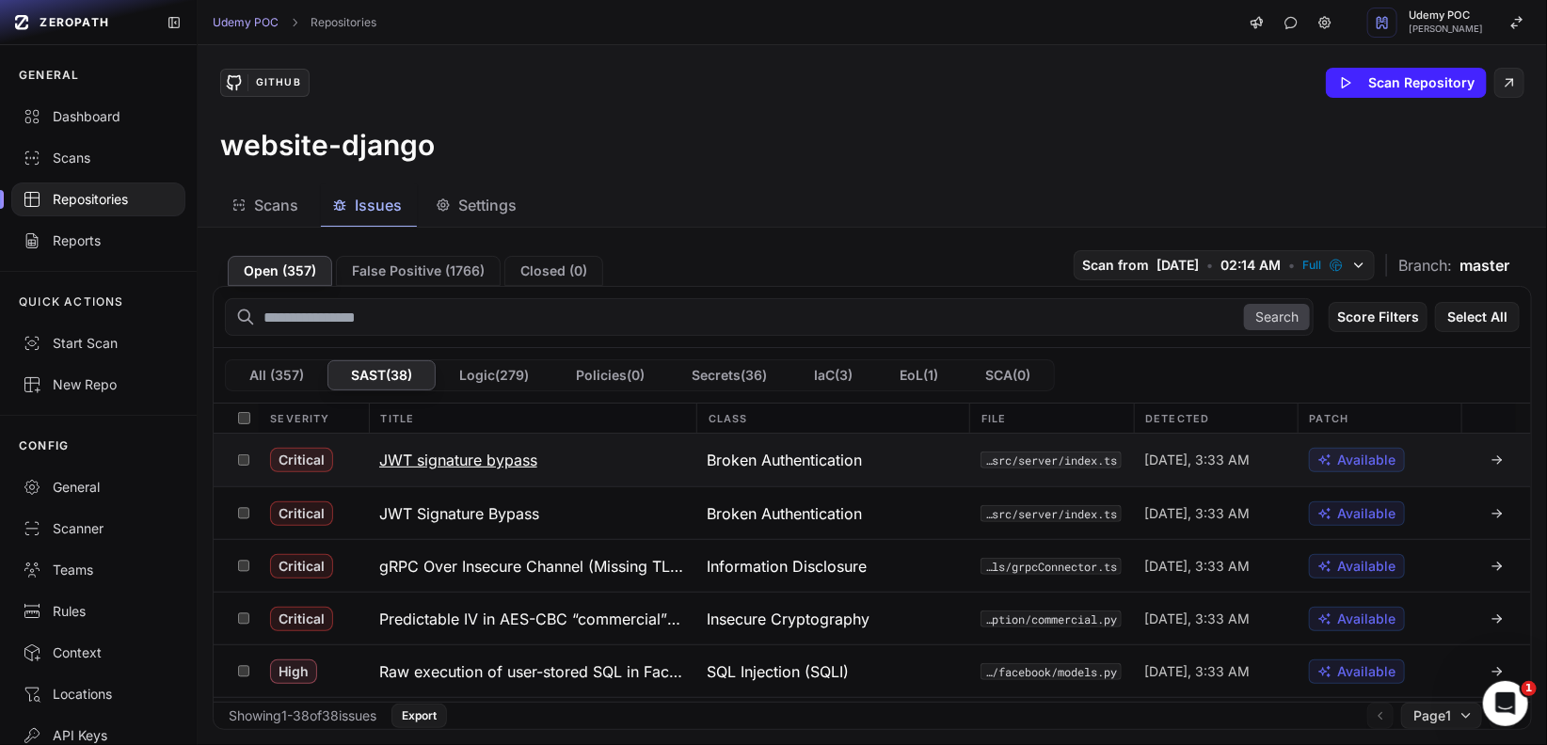
click at [1490, 456] on icon at bounding box center [1497, 460] width 15 height 15
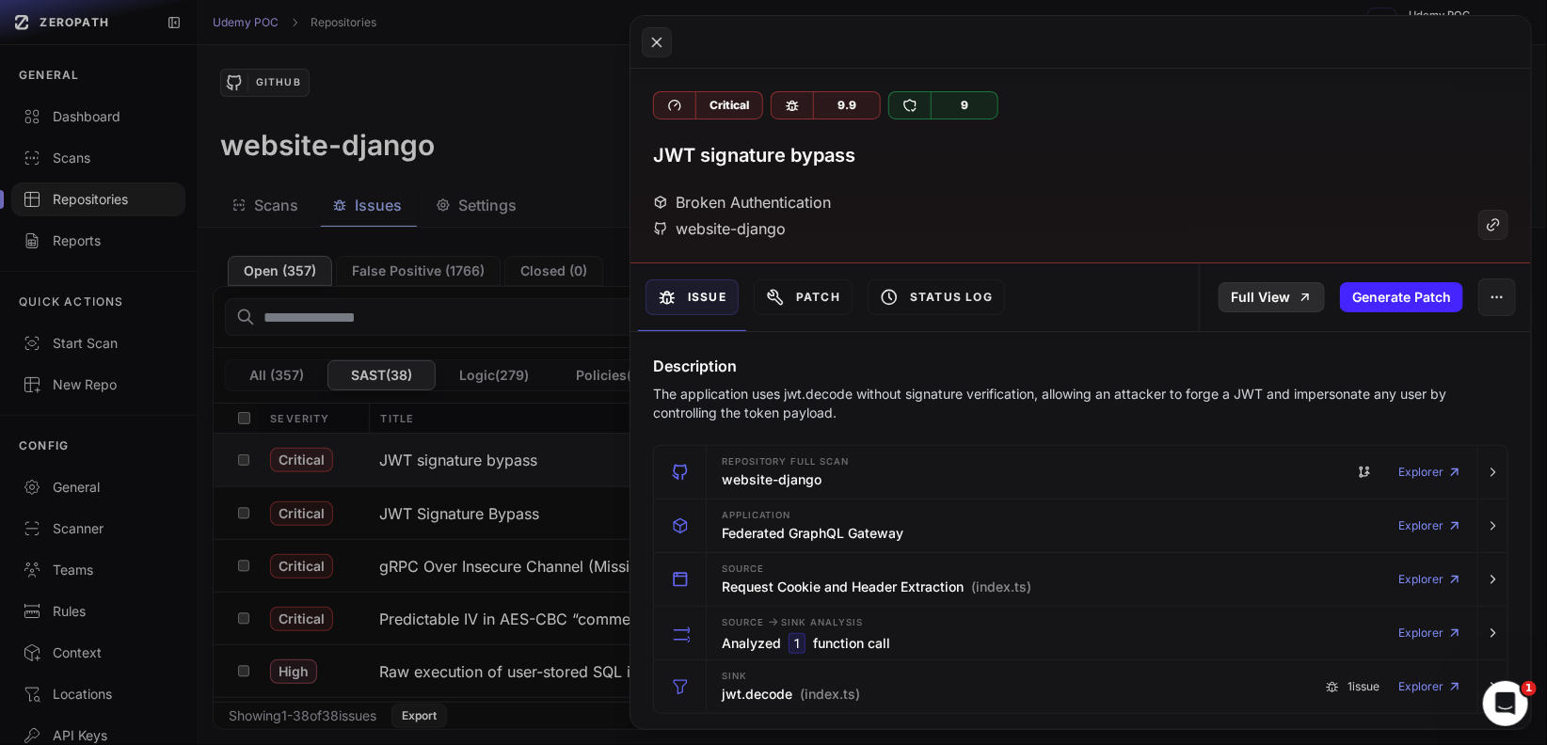
click at [1264, 299] on link "Full View" at bounding box center [1272, 297] width 106 height 30
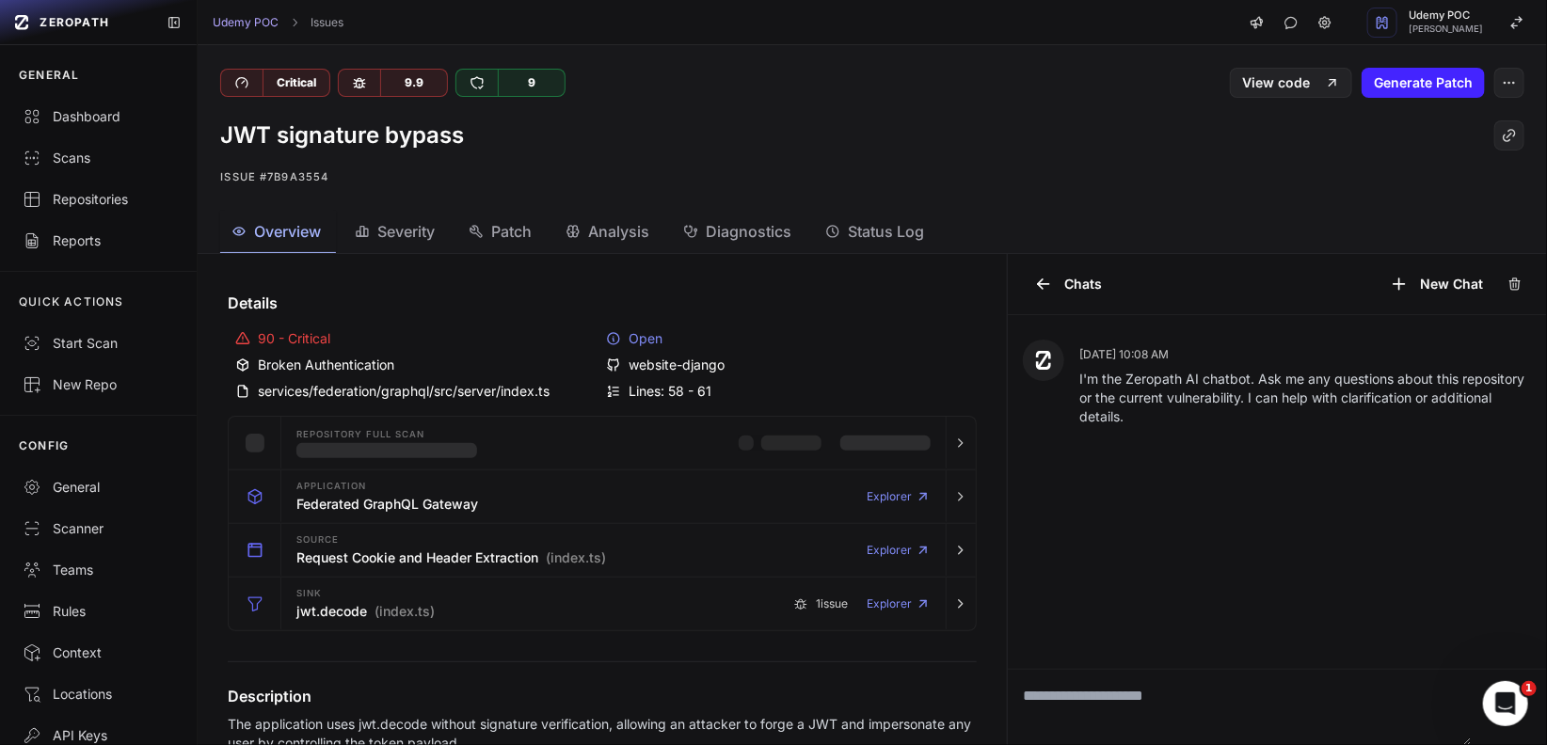
click at [734, 232] on span "Diagnostics" at bounding box center [749, 231] width 86 height 23
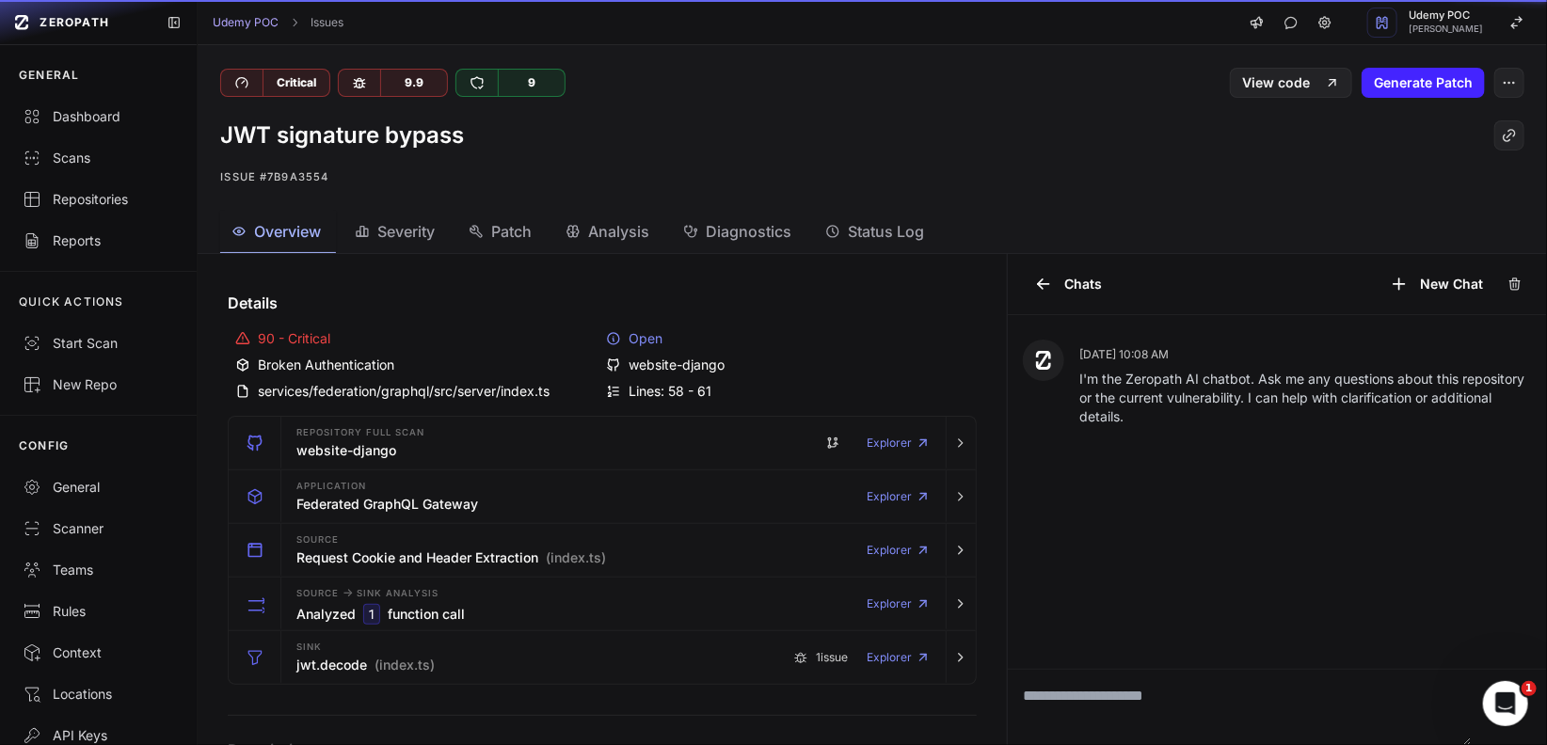
click at [294, 230] on span "Overview" at bounding box center [287, 231] width 67 height 23
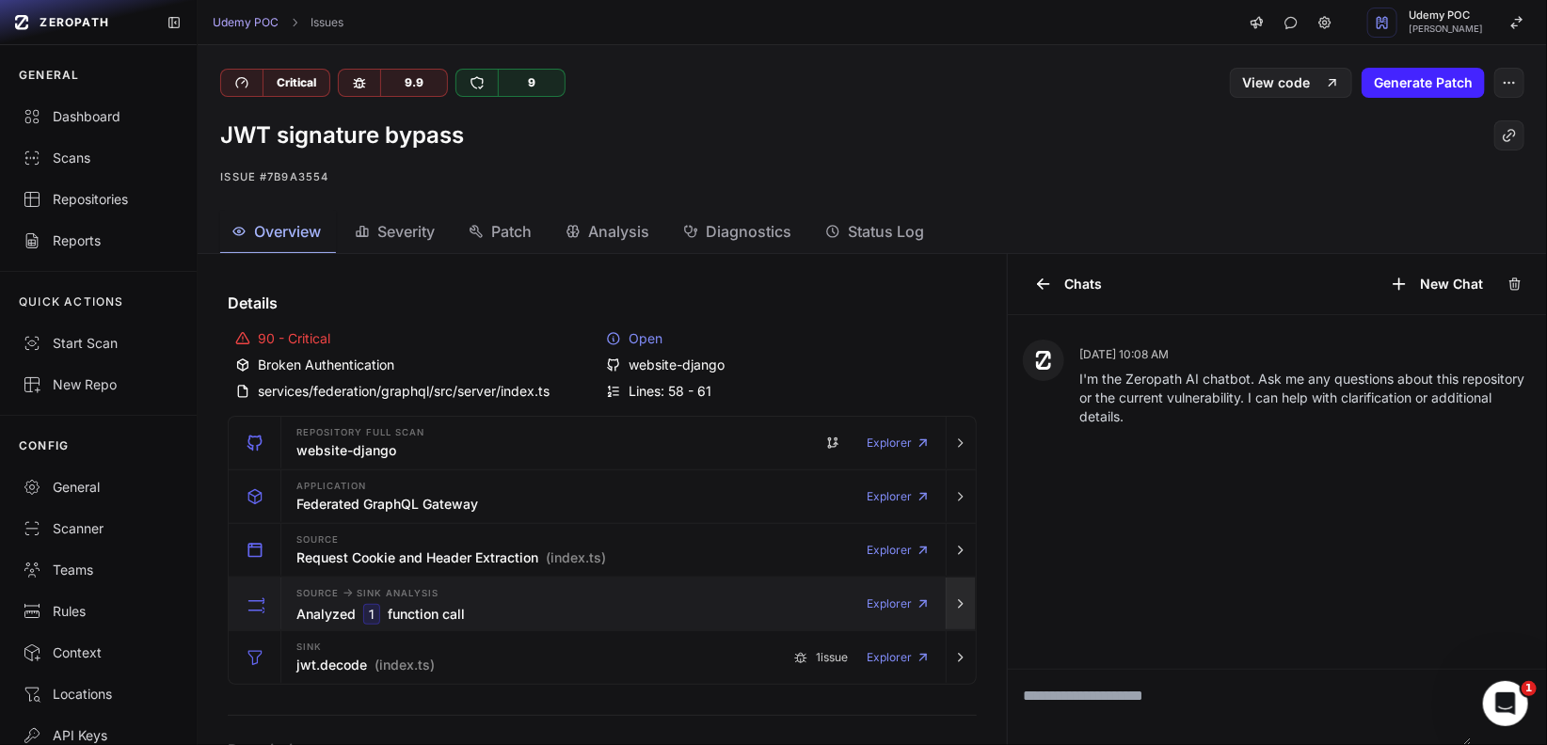
click at [959, 603] on icon "button" at bounding box center [961, 605] width 4 height 8
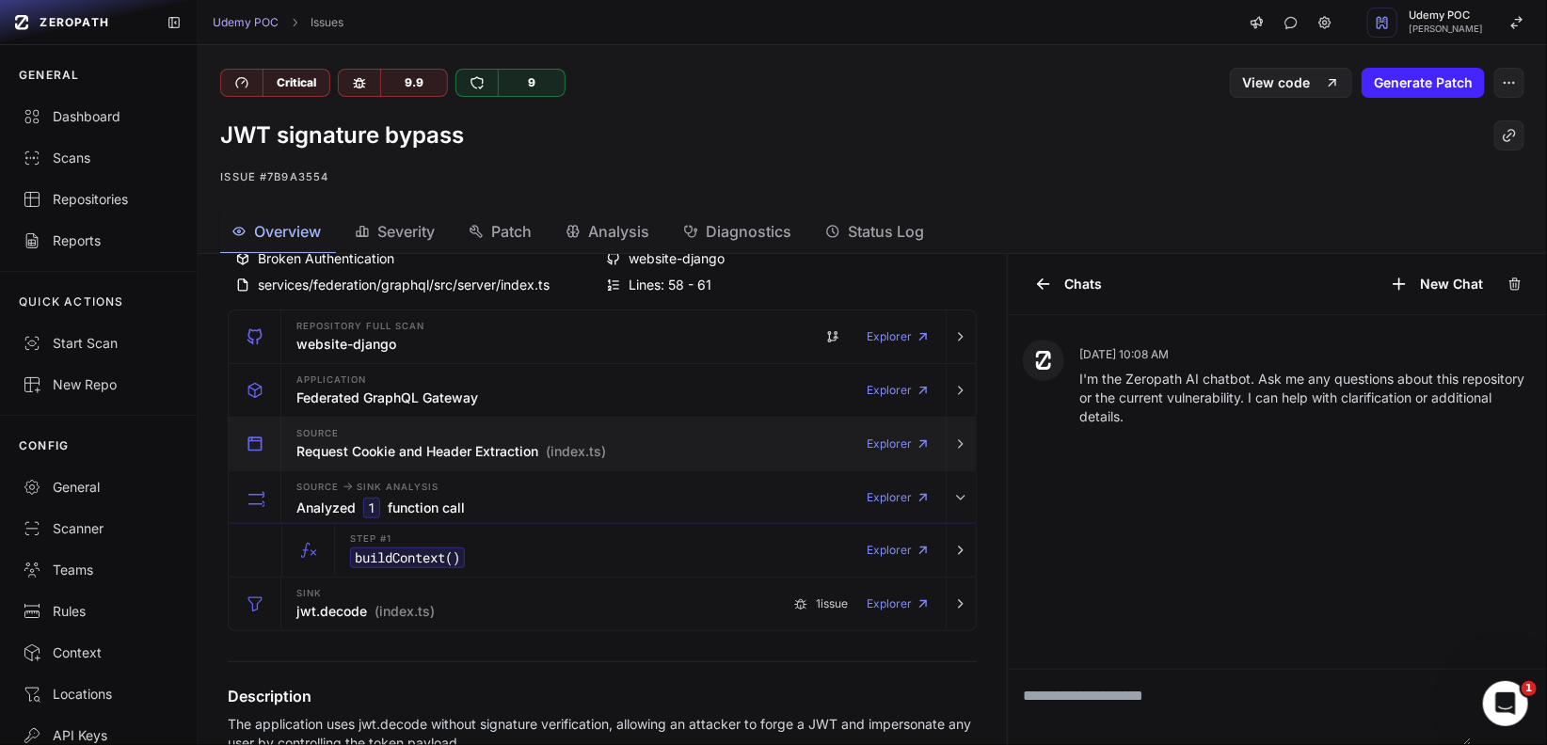
scroll to position [113, 0]
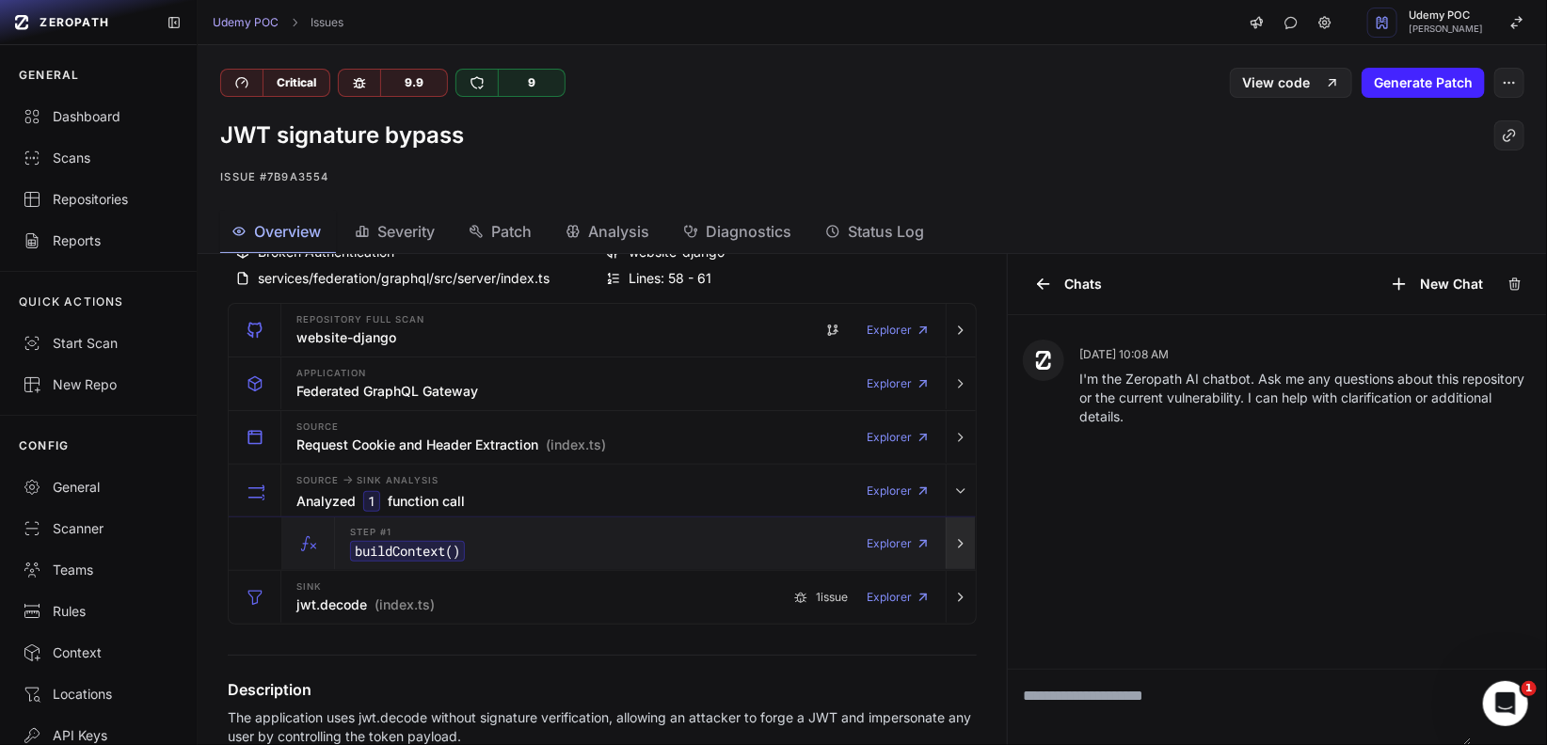
click at [953, 538] on icon "button" at bounding box center [960, 544] width 15 height 15
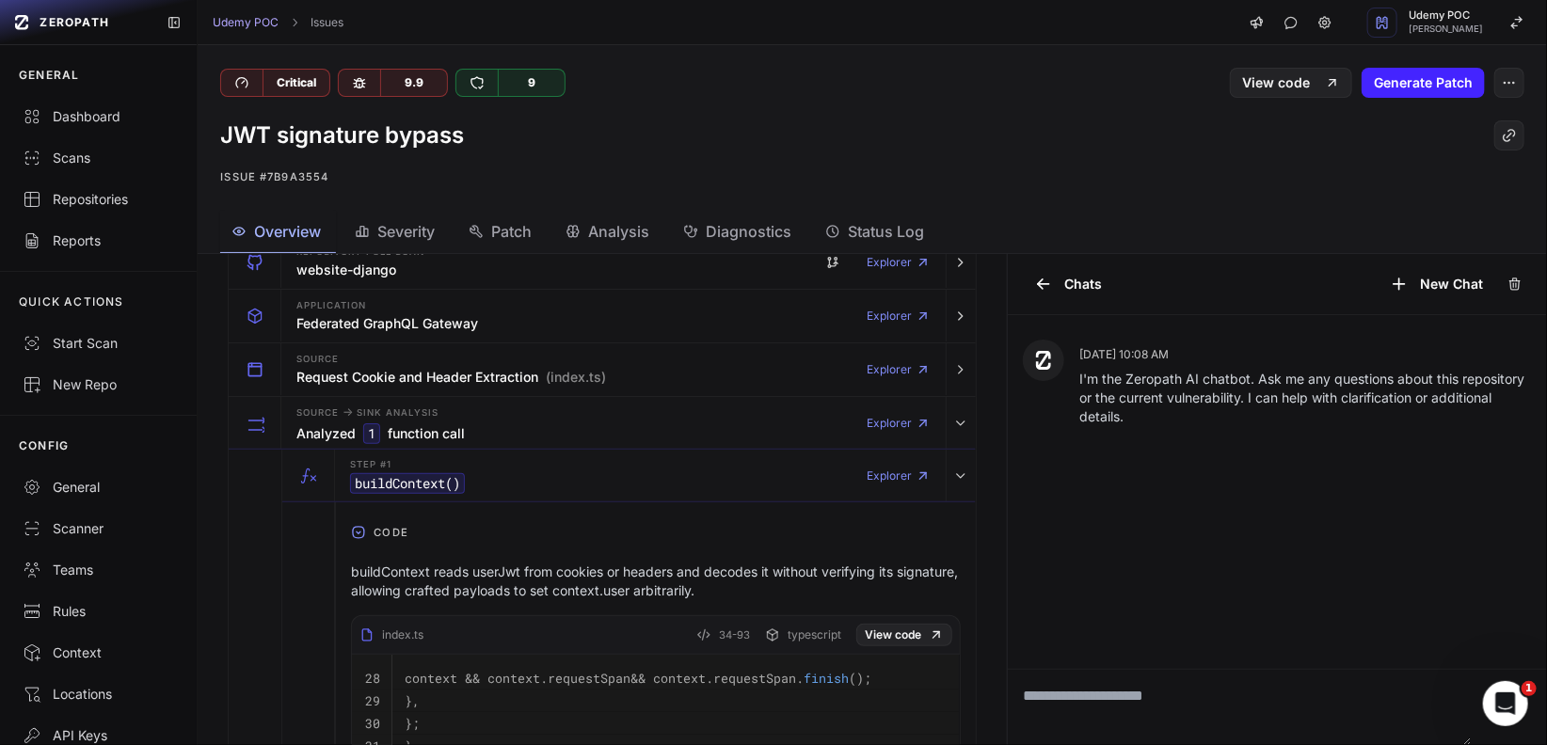
scroll to position [170, 0]
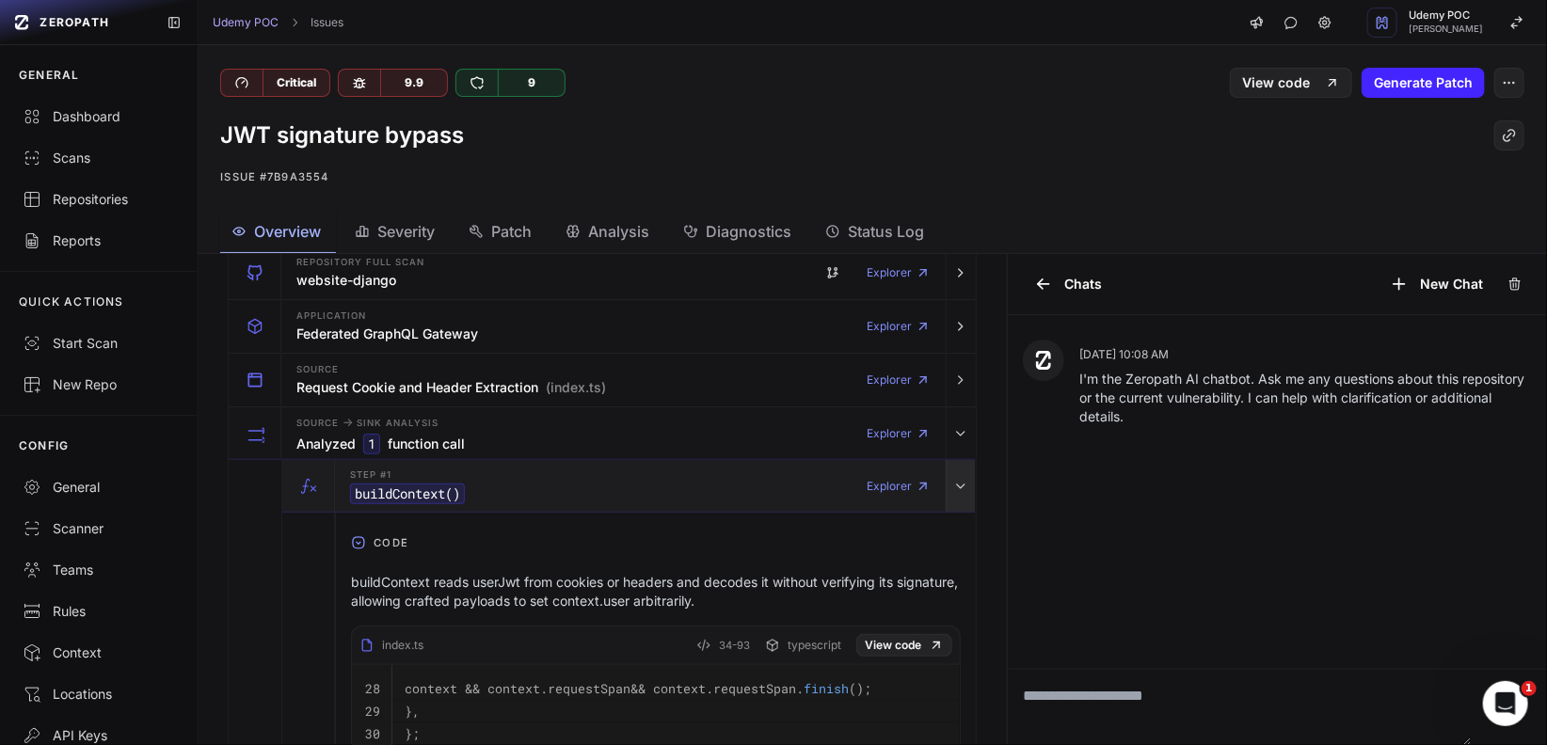
click at [953, 482] on icon "button" at bounding box center [960, 486] width 15 height 15
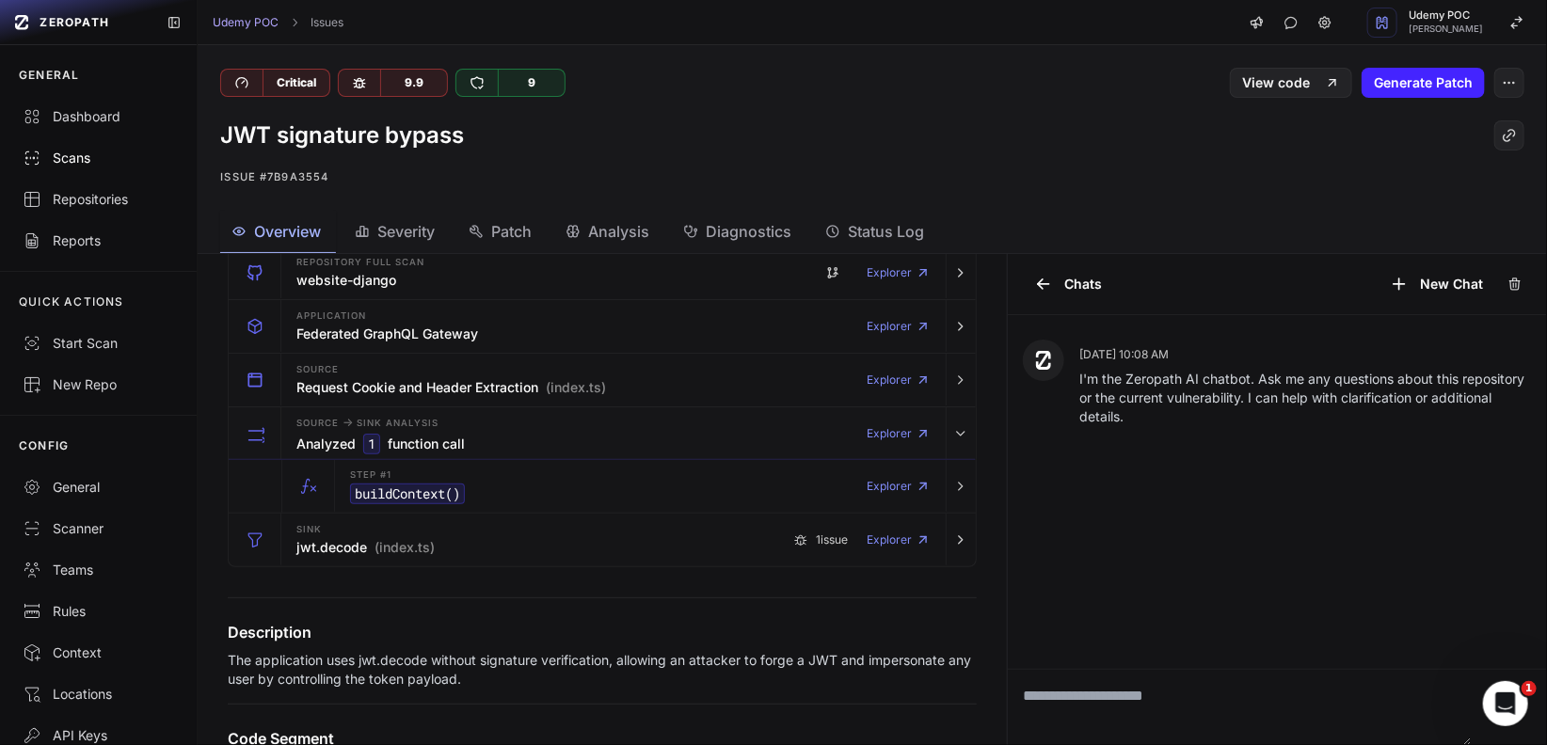
click at [79, 164] on div "Scans" at bounding box center [99, 158] width 152 height 19
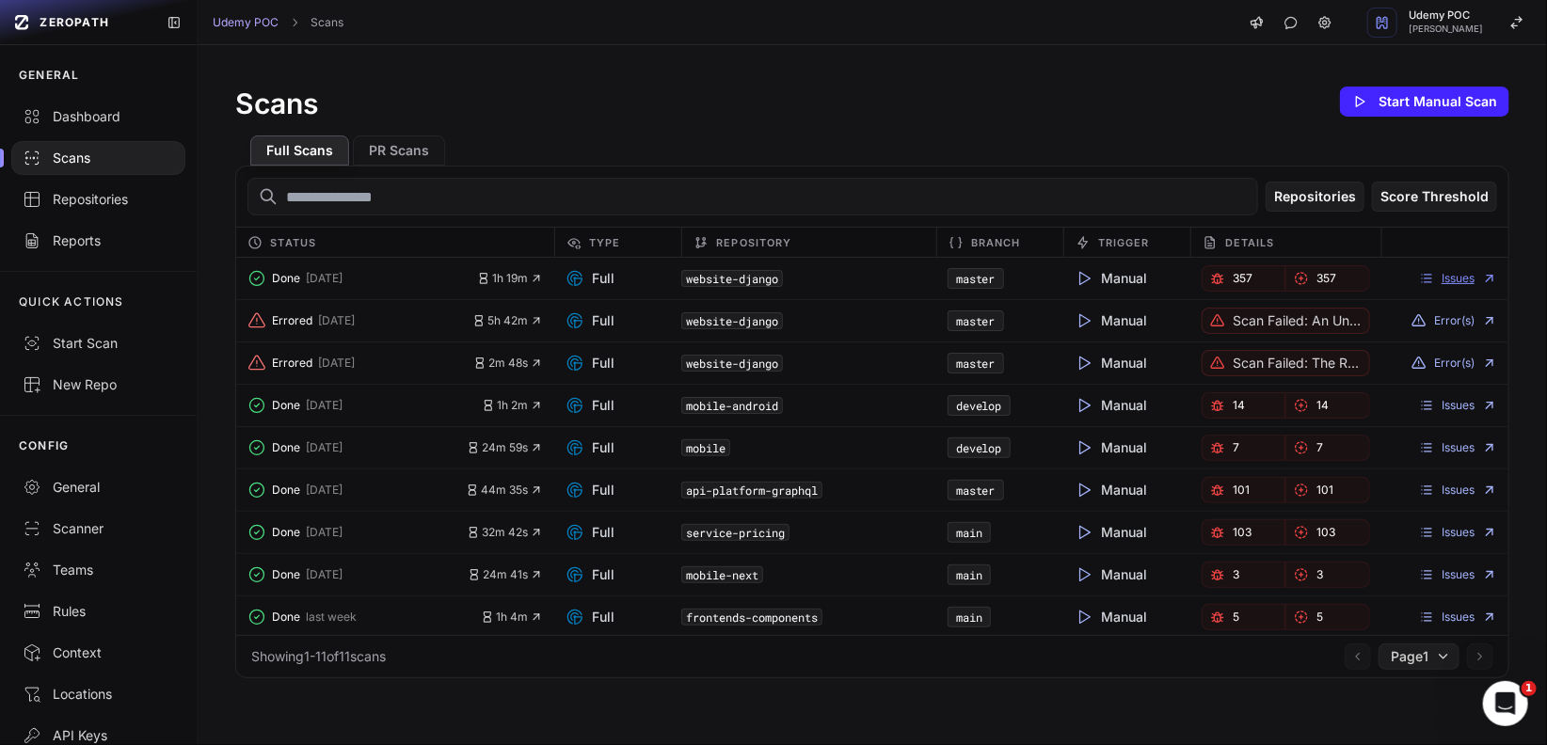
click at [1482, 279] on icon at bounding box center [1489, 278] width 15 height 15
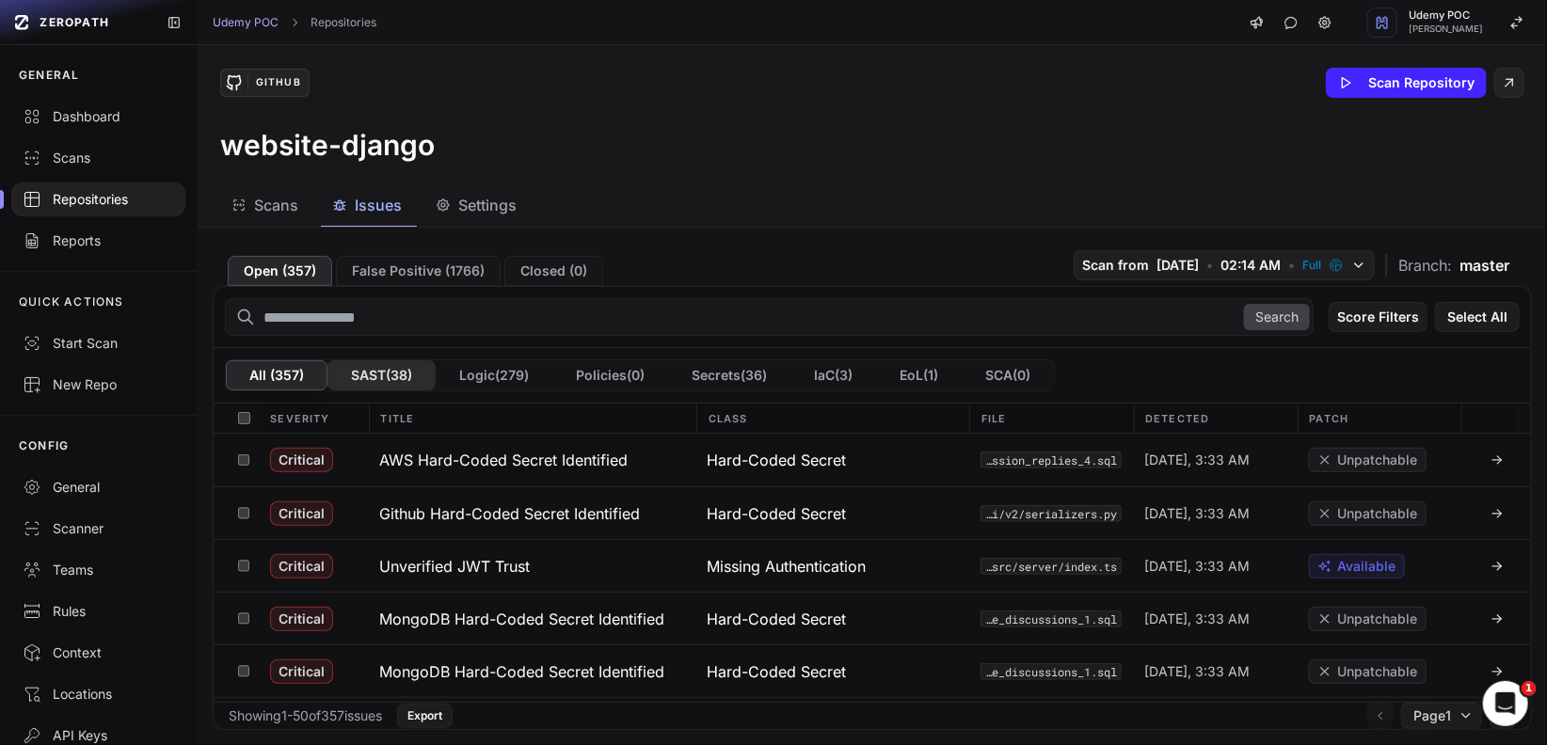
click at [374, 371] on button "SAST ( 38 )" at bounding box center [382, 375] width 108 height 30
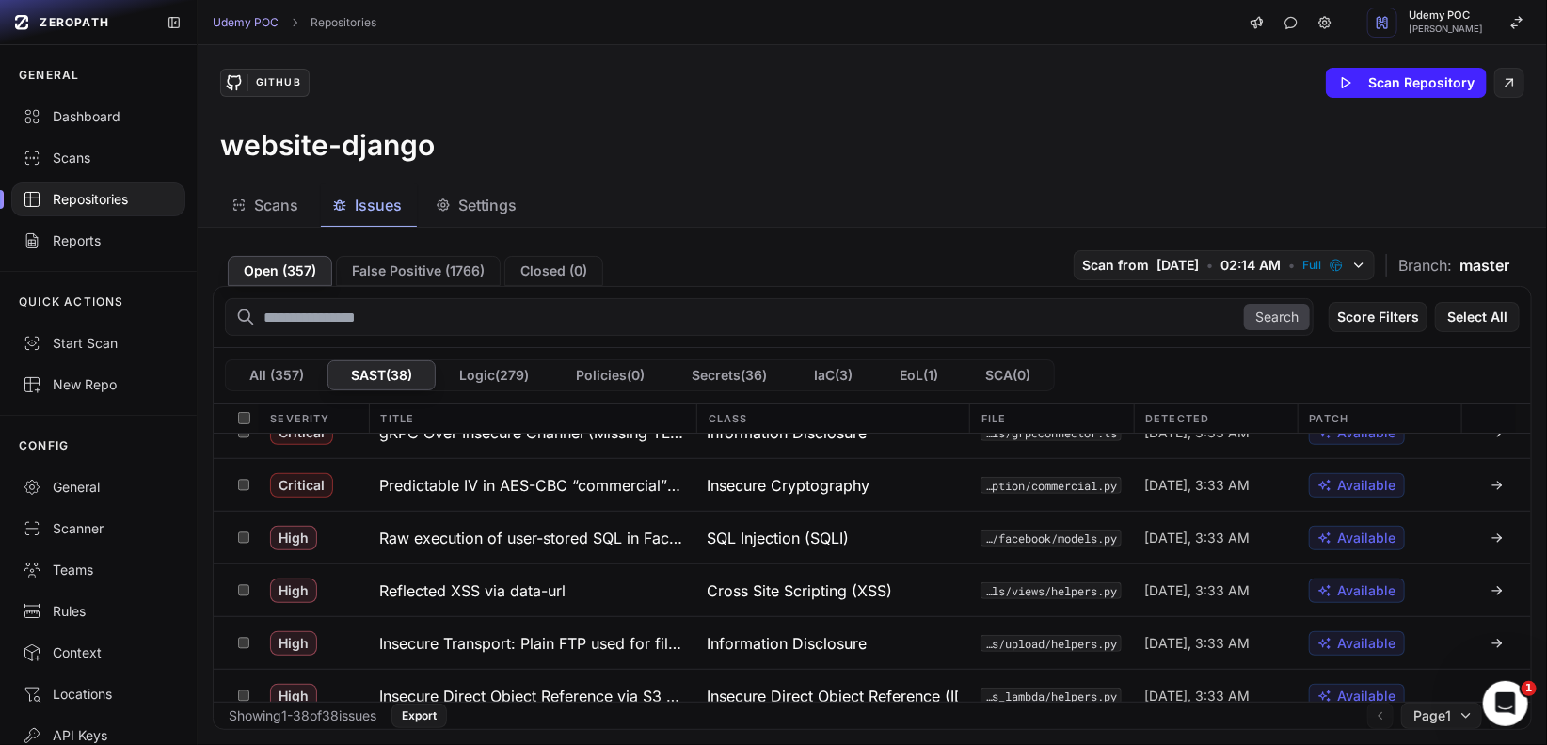
scroll to position [135, 0]
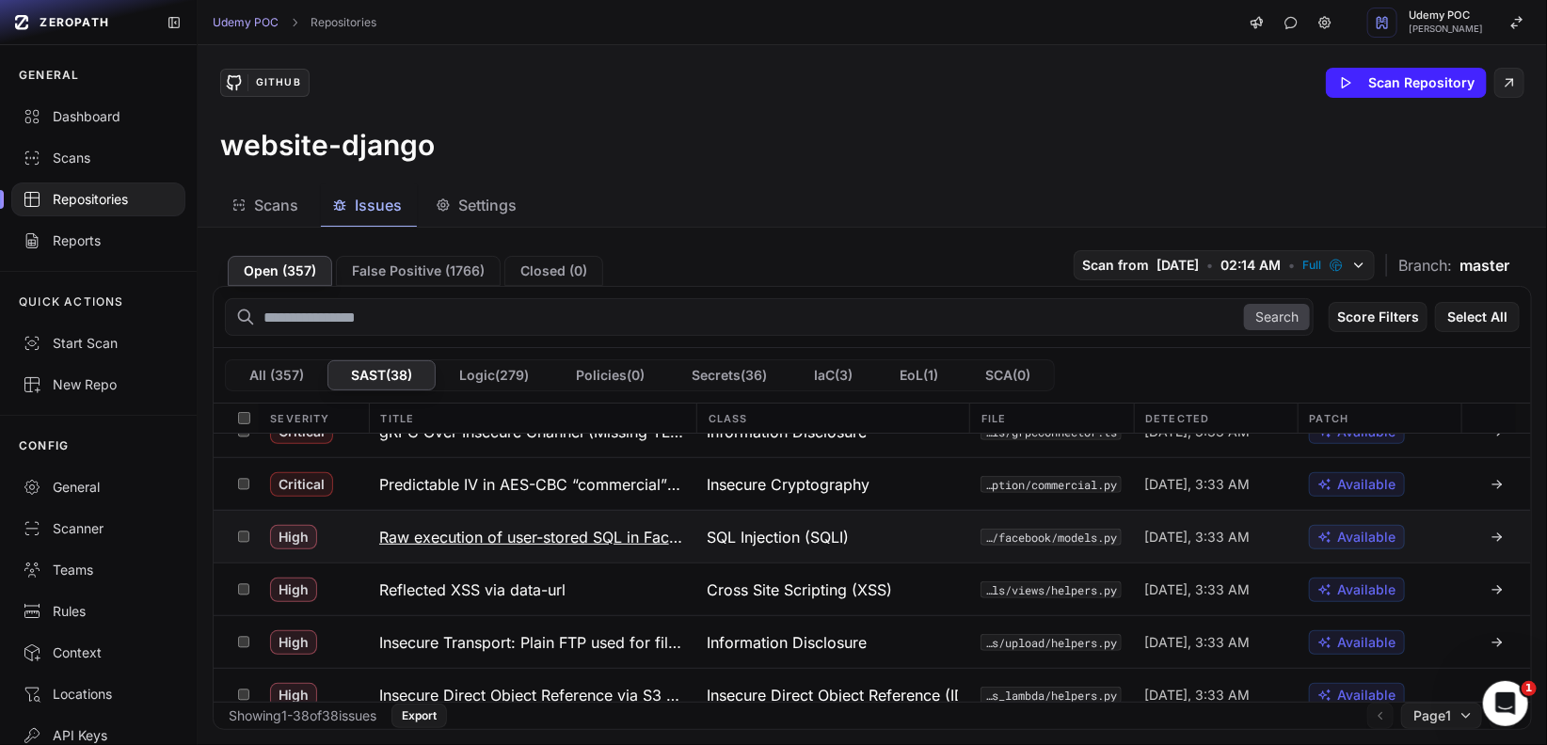
click at [1490, 532] on icon at bounding box center [1497, 537] width 15 height 15
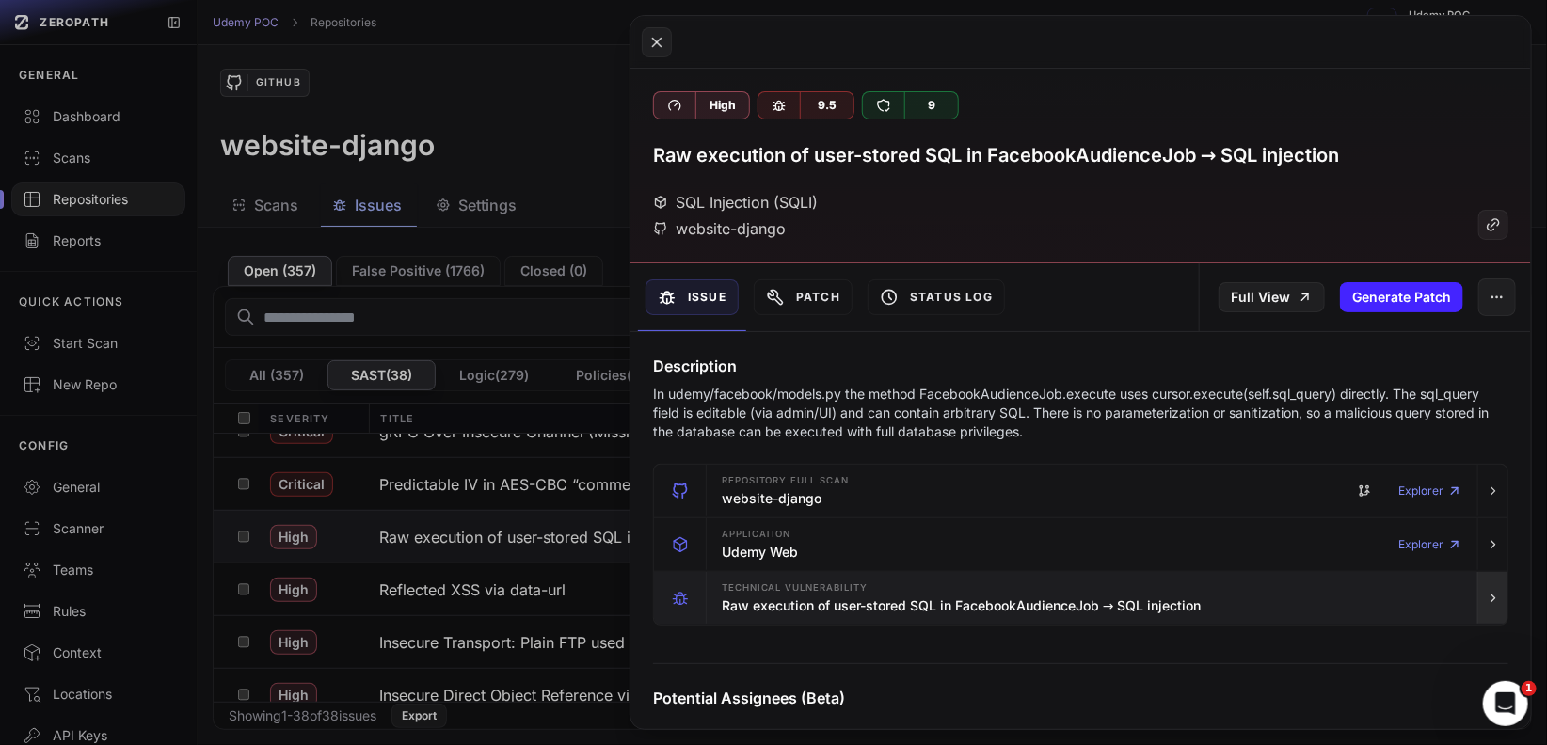
click at [1486, 594] on icon "button" at bounding box center [1493, 598] width 15 height 15
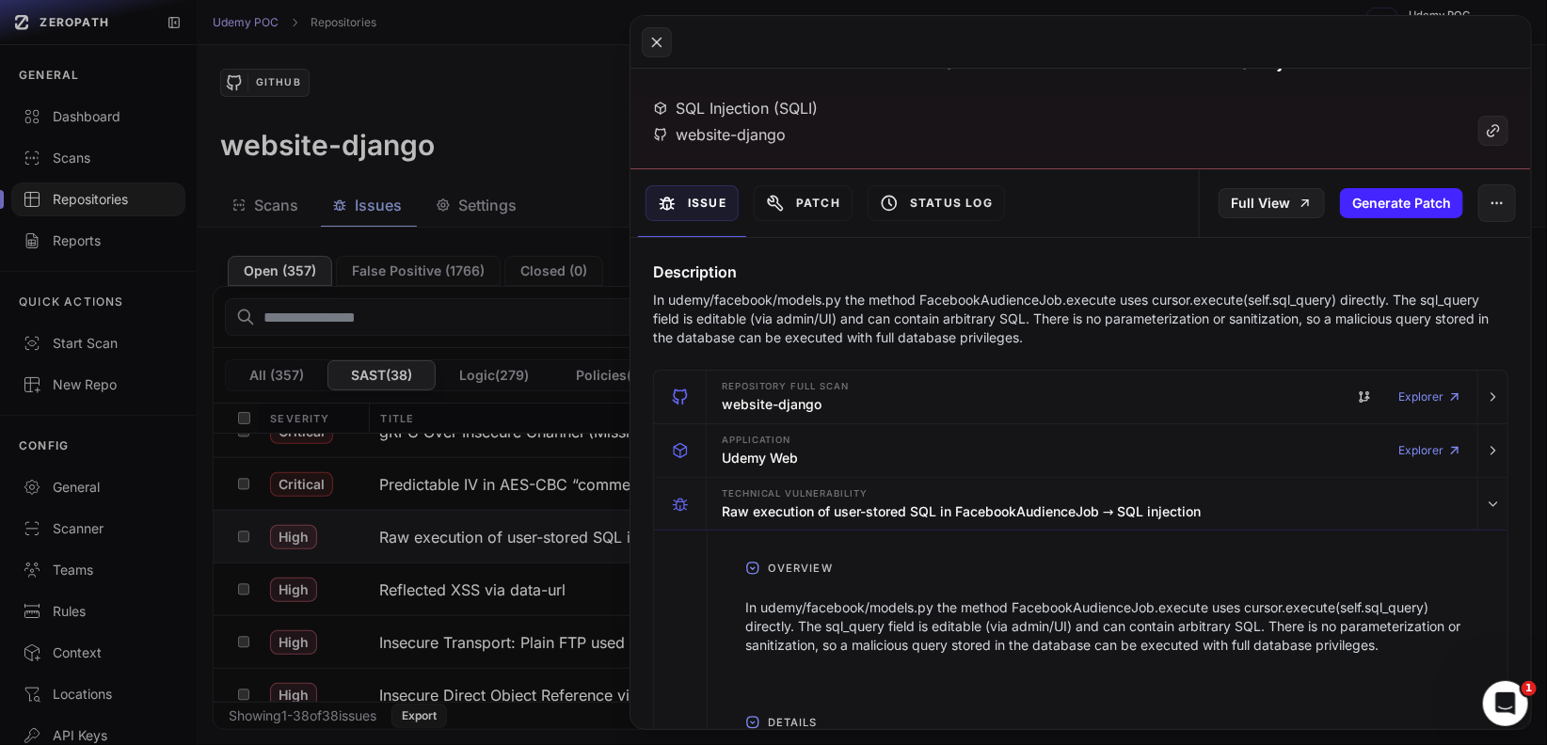
scroll to position [22, 0]
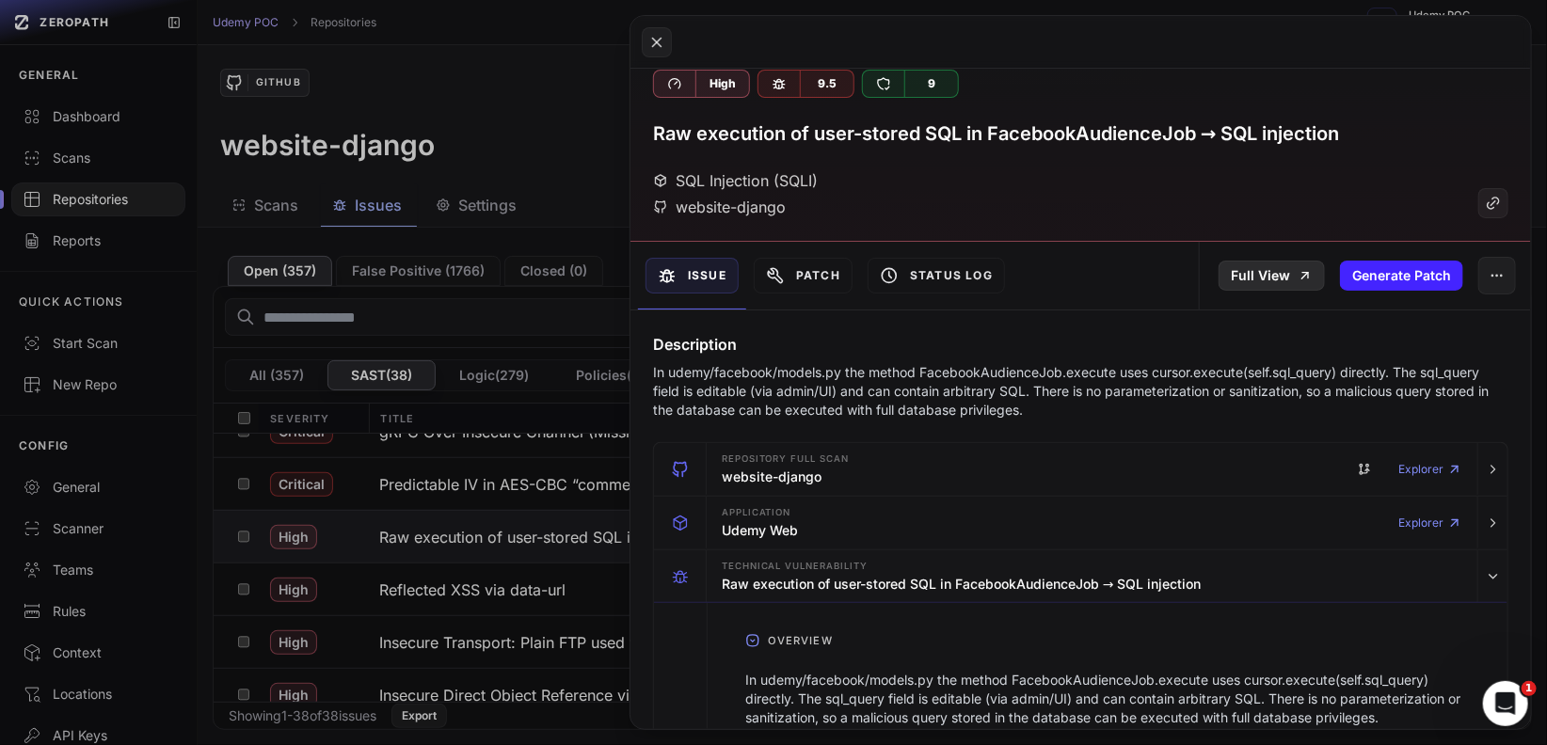
click at [1282, 275] on link "Full View" at bounding box center [1272, 276] width 106 height 30
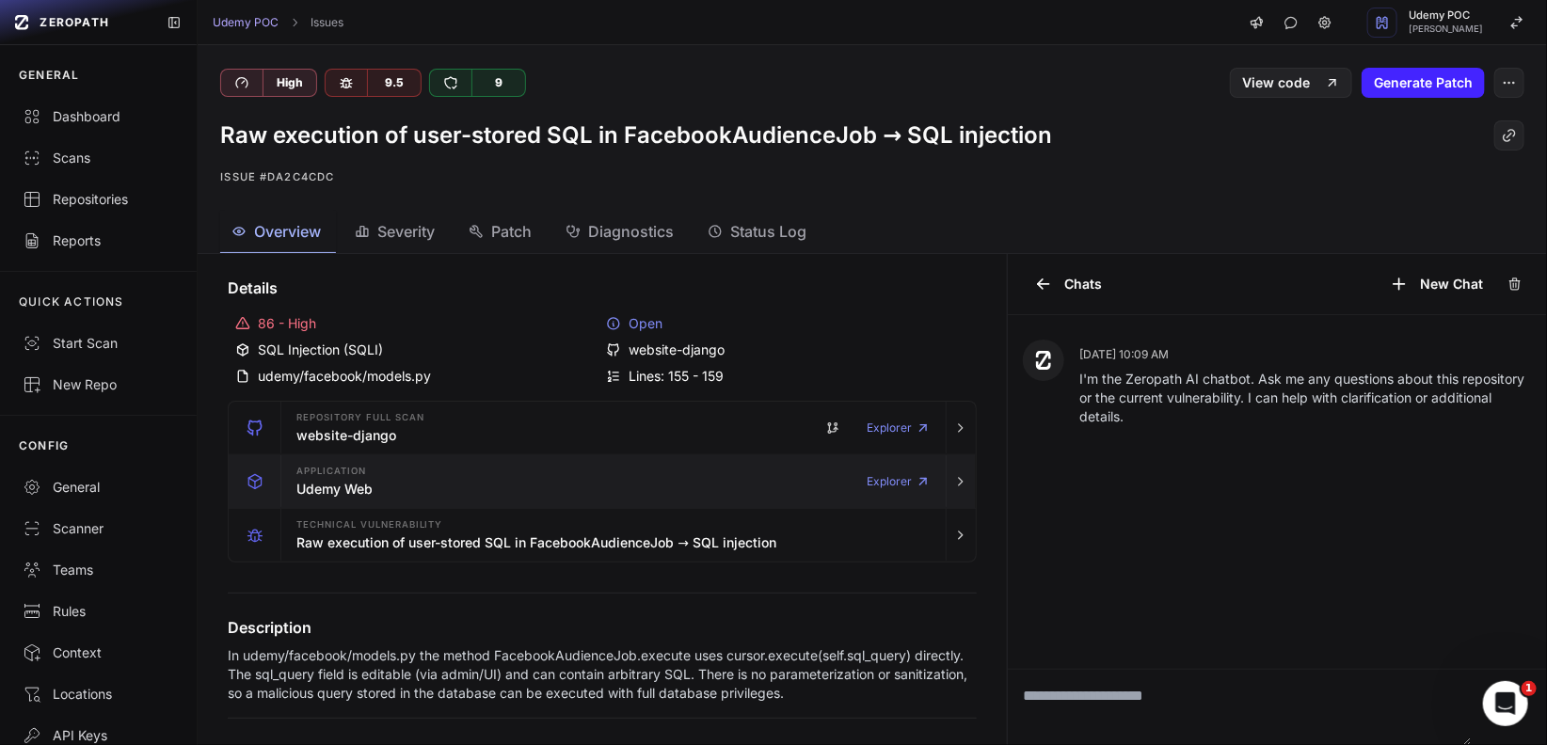
scroll to position [16, 0]
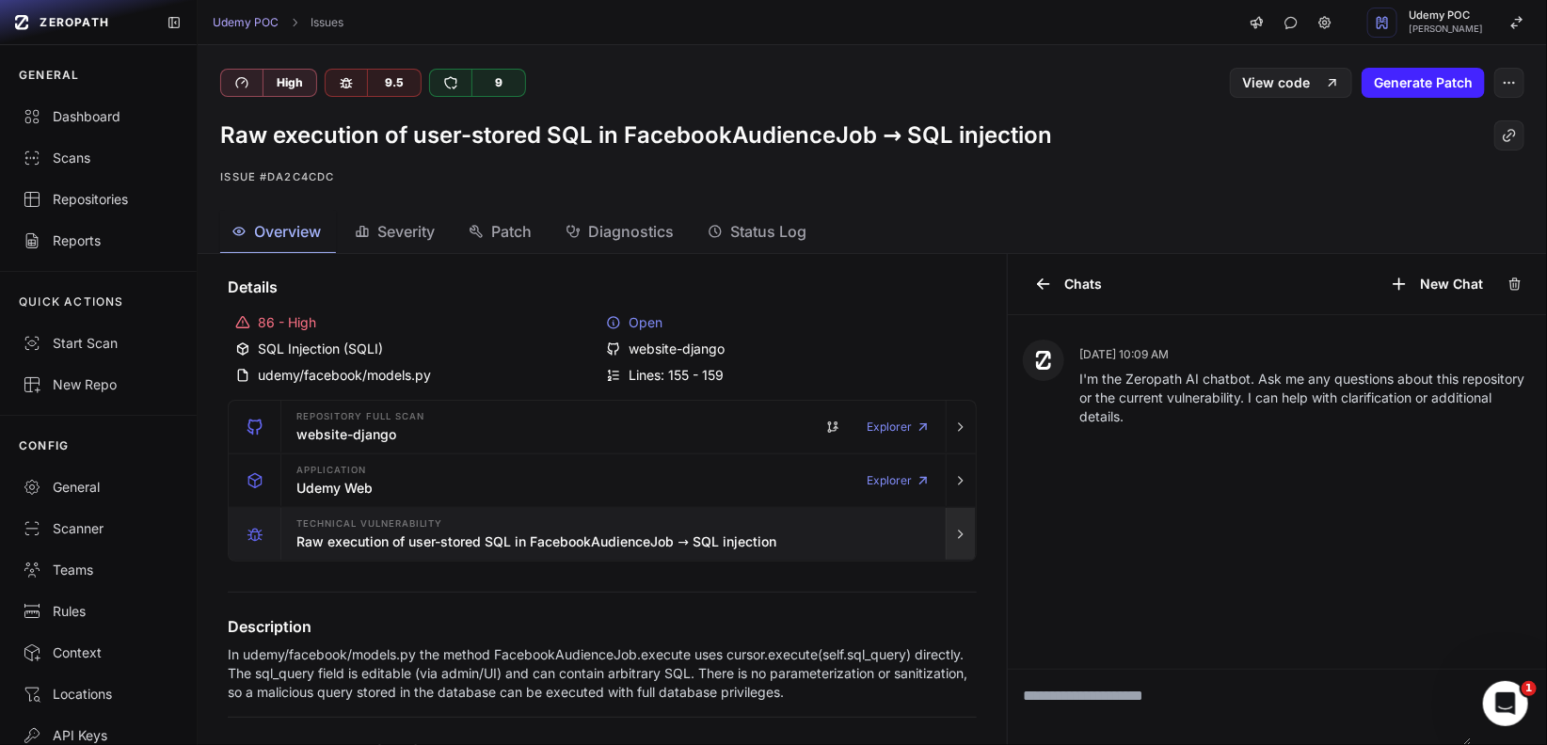
click at [953, 535] on icon "button" at bounding box center [960, 534] width 15 height 15
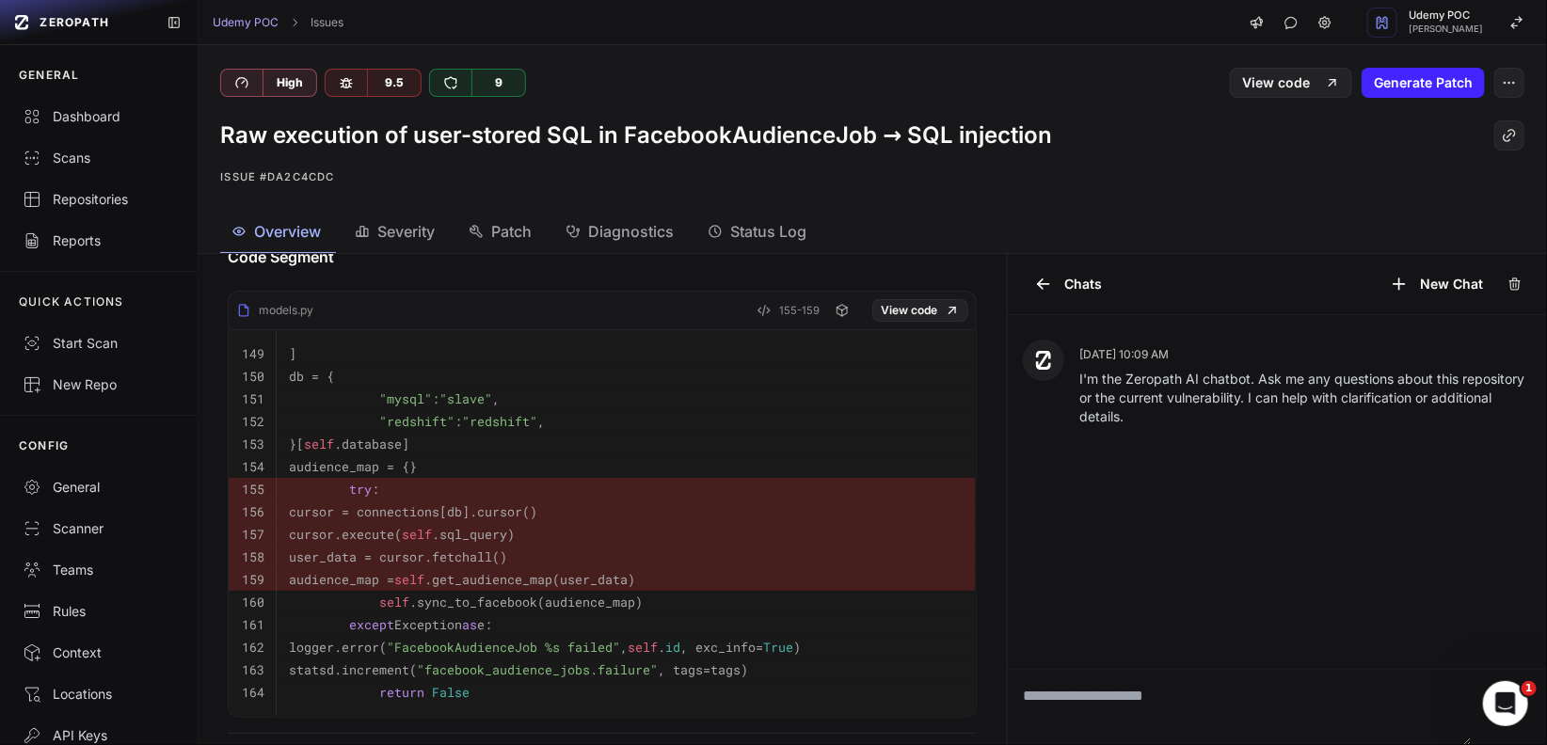
scroll to position [1330, 0]
